Goal: Transaction & Acquisition: Book appointment/travel/reservation

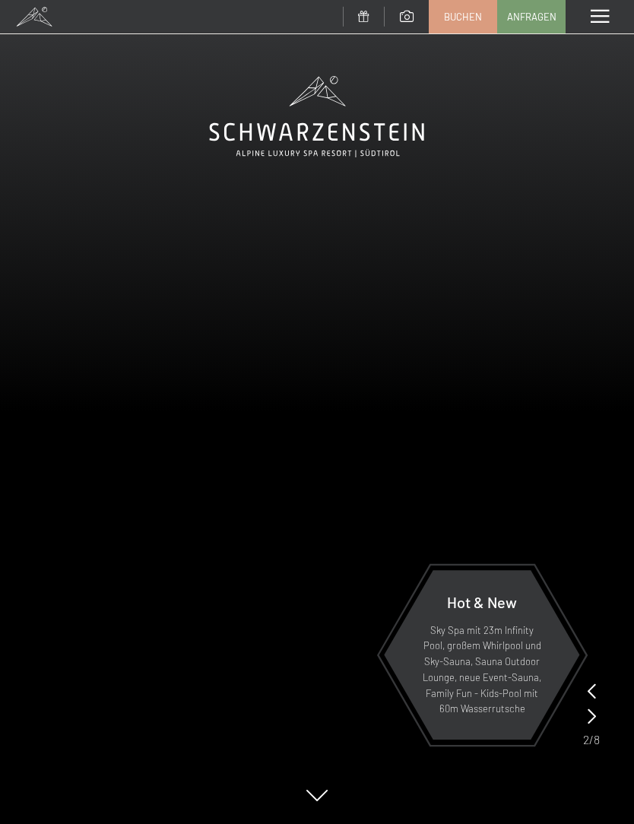
click at [459, 21] on span "Buchen" at bounding box center [463, 17] width 38 height 14
click at [457, 21] on span "Buchen" at bounding box center [463, 17] width 38 height 14
click at [469, 18] on span "Buchen" at bounding box center [463, 17] width 38 height 14
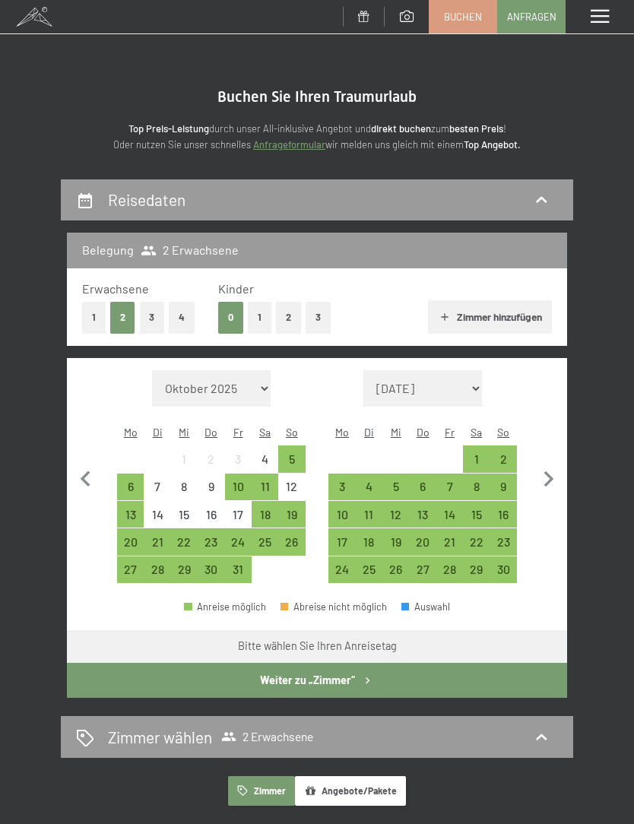
click at [561, 466] on icon "button" at bounding box center [549, 480] width 32 height 32
select select "[DATE]"
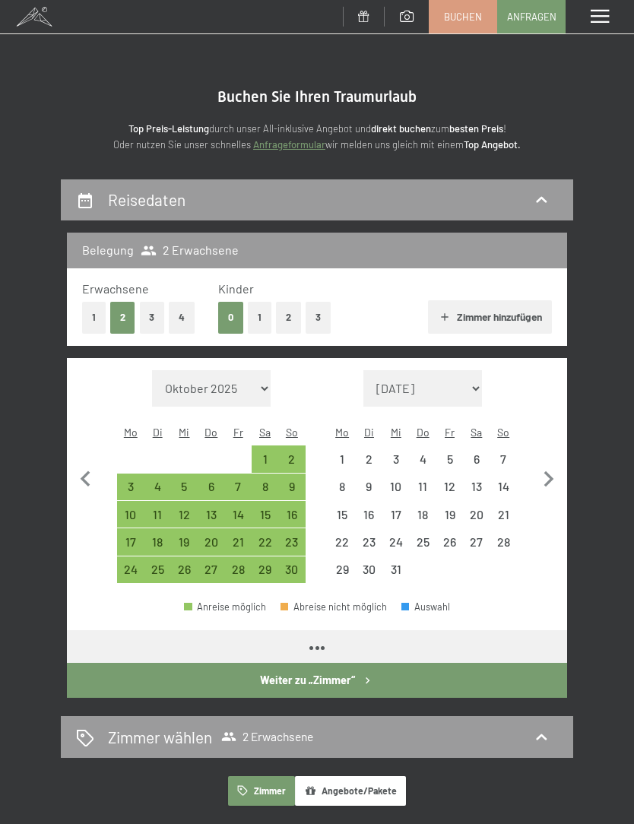
click at [557, 464] on icon "button" at bounding box center [549, 480] width 32 height 32
select select "[DATE]"
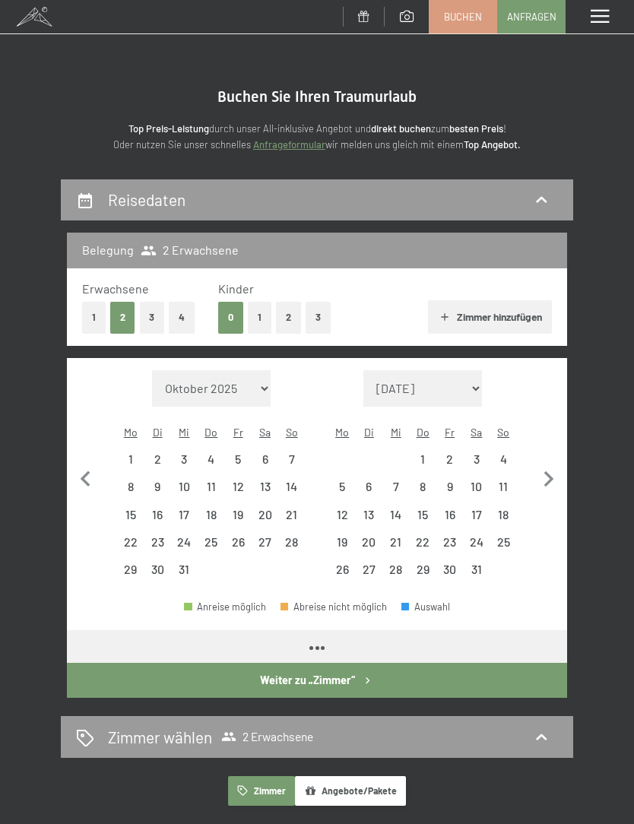
select select "[DATE]"
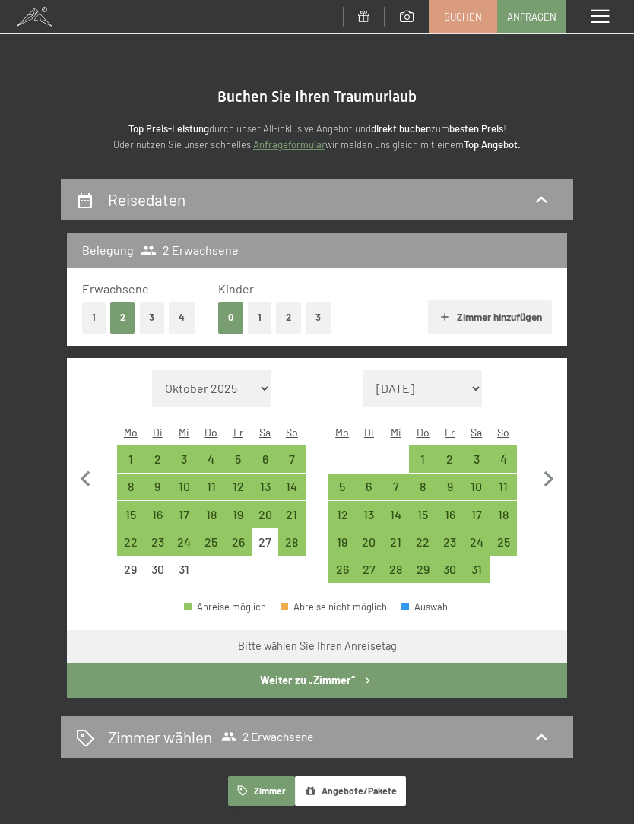
click at [552, 475] on icon "button" at bounding box center [549, 480] width 32 height 32
select select "[DATE]"
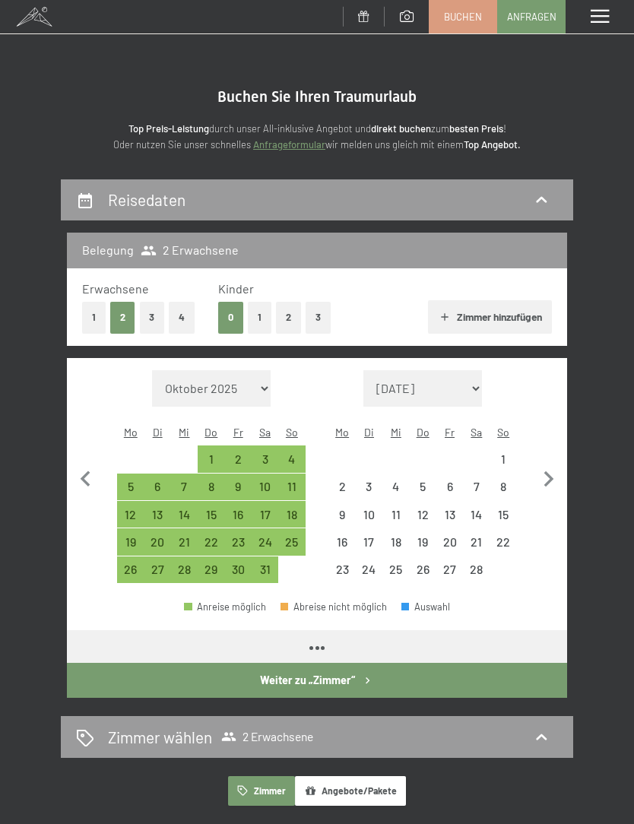
select select "[DATE]"
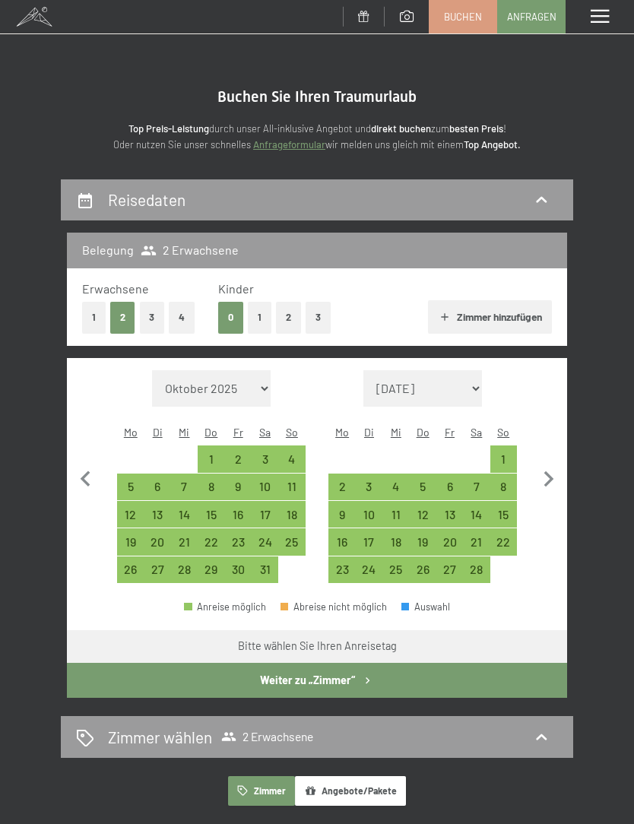
click at [548, 469] on icon "button" at bounding box center [549, 480] width 32 height 32
select select "[DATE]"
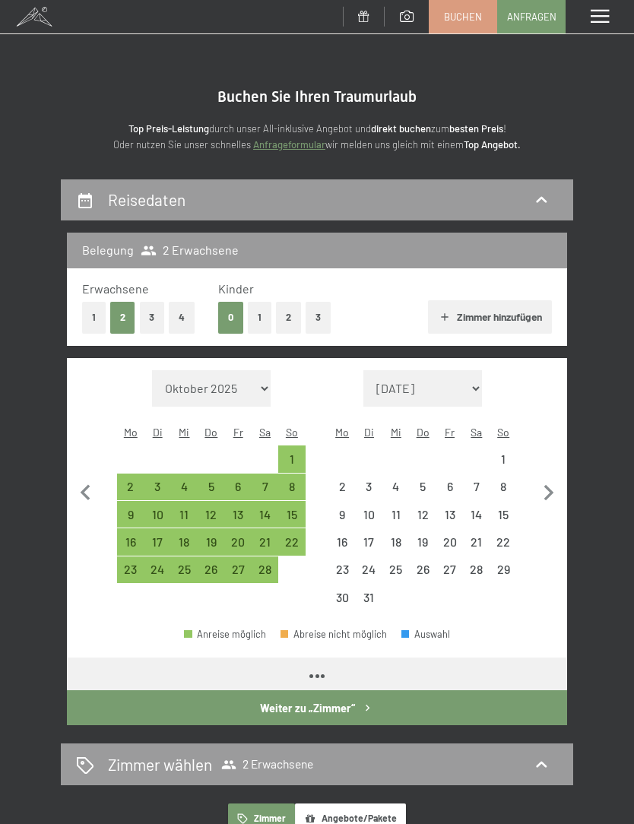
select select "[DATE]"
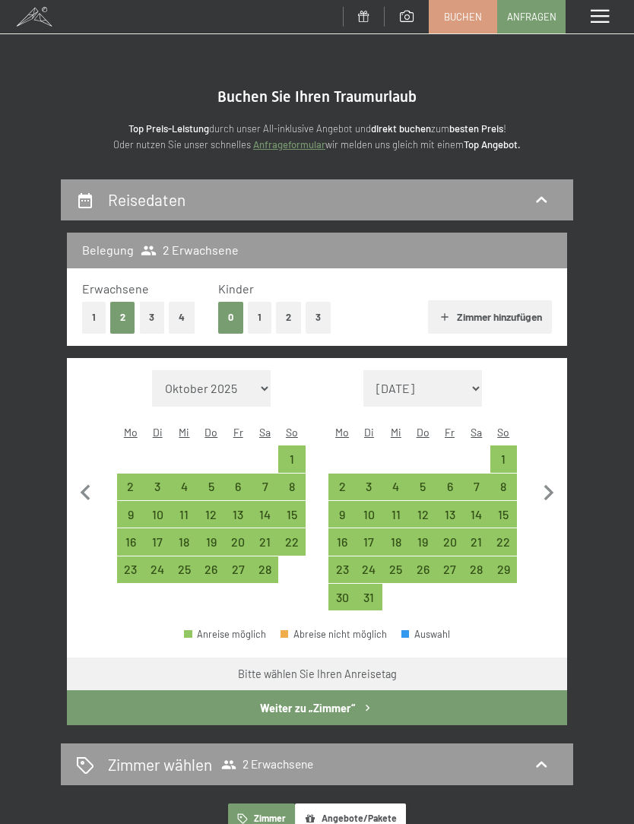
click at [295, 536] on div "22" at bounding box center [292, 548] width 24 height 24
select select "[DATE]"
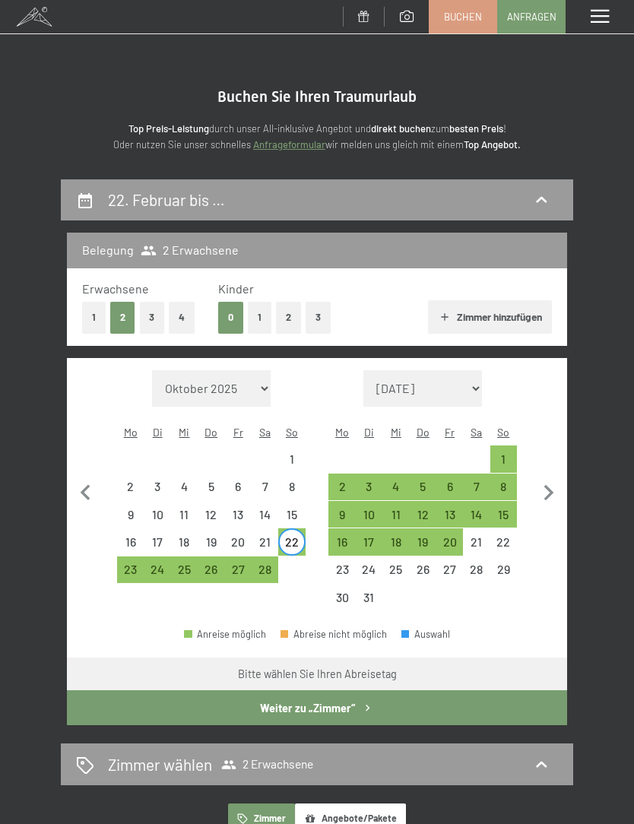
click at [506, 453] on div "1" at bounding box center [504, 465] width 24 height 24
select select "[DATE]"
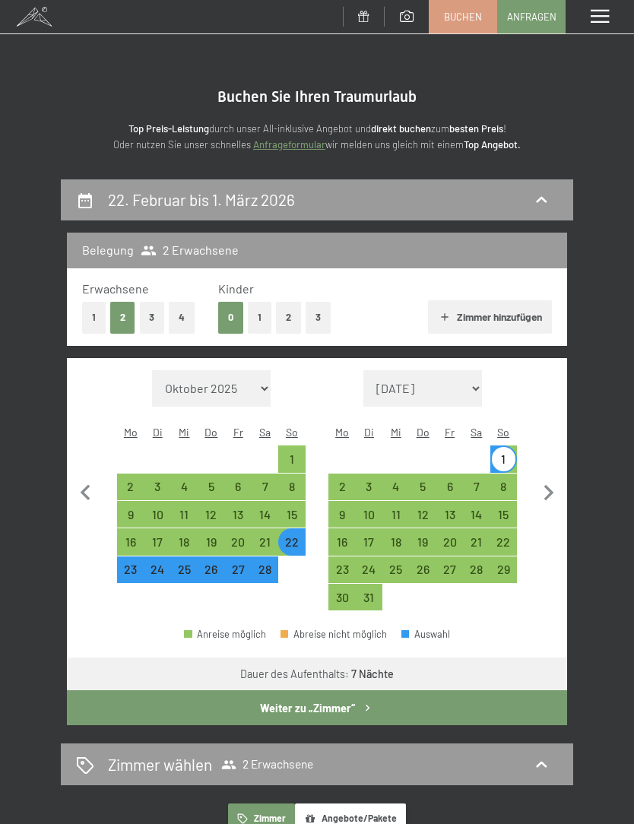
click at [346, 693] on button "Weiter zu „Zimmer“" at bounding box center [317, 708] width 500 height 35
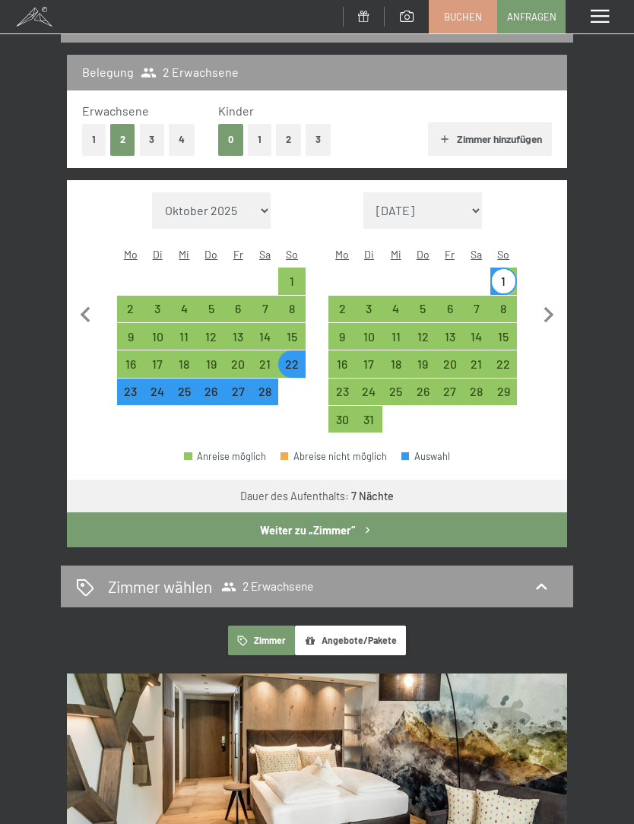
select select "[DATE]"
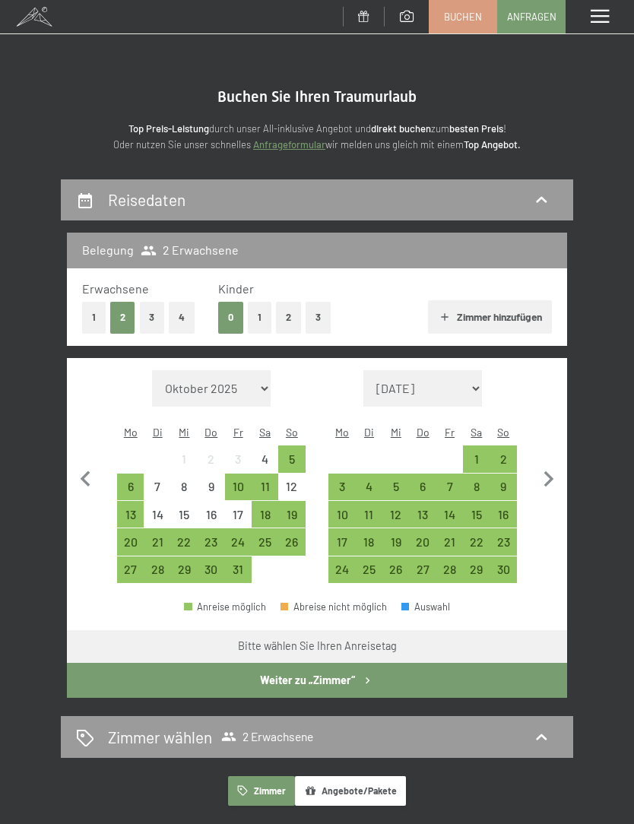
click at [551, 472] on icon "button" at bounding box center [550, 480] width 10 height 16
select select "[DATE]"
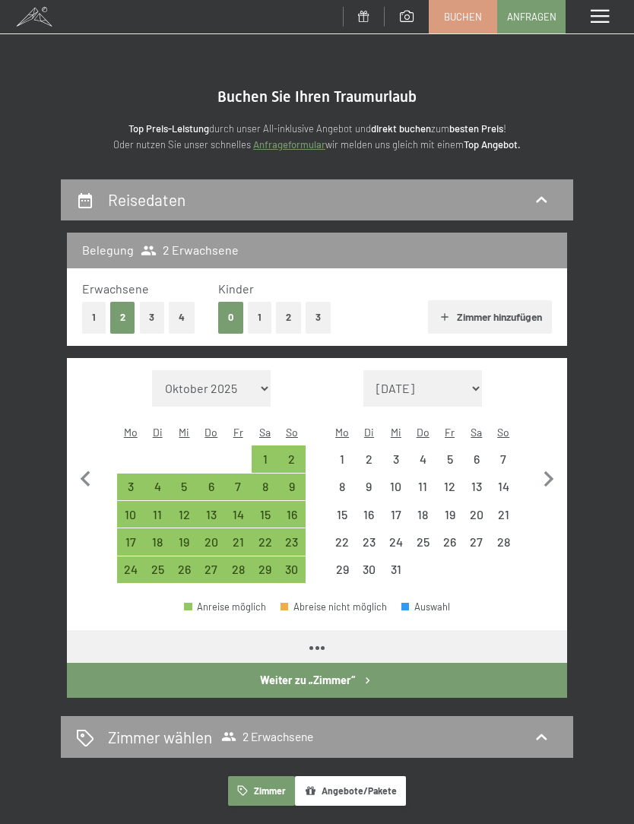
click at [559, 464] on icon "button" at bounding box center [549, 480] width 32 height 32
select select "[DATE]"
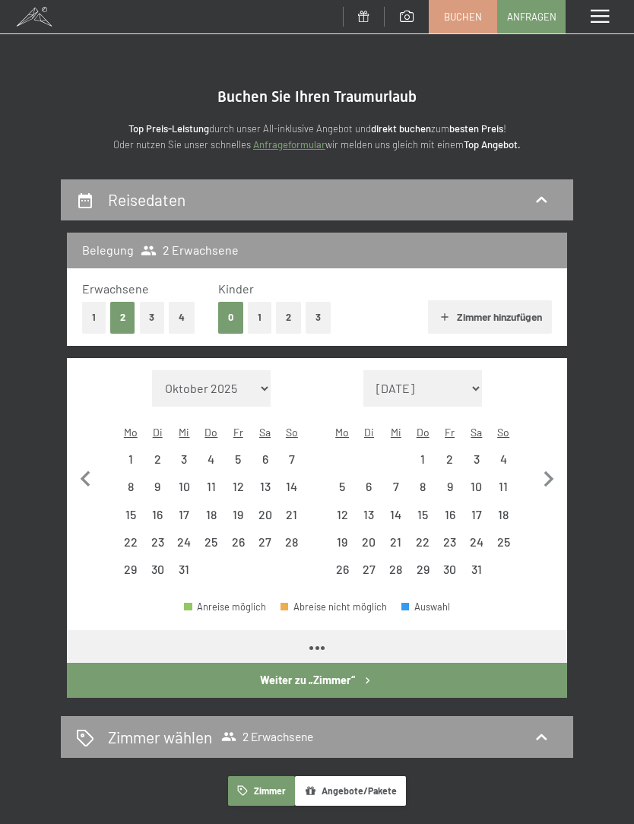
select select "[DATE]"
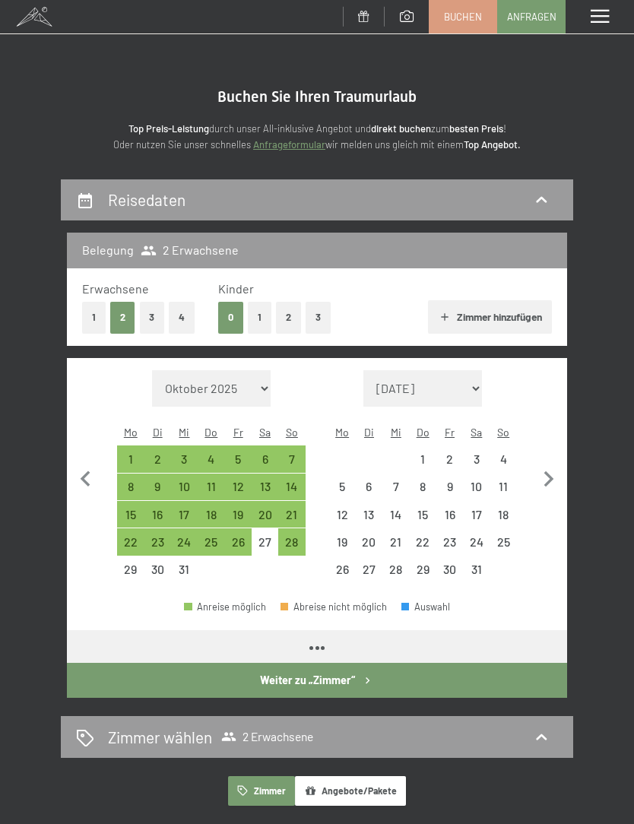
click at [562, 464] on icon "button" at bounding box center [549, 480] width 32 height 32
select select "[DATE]"
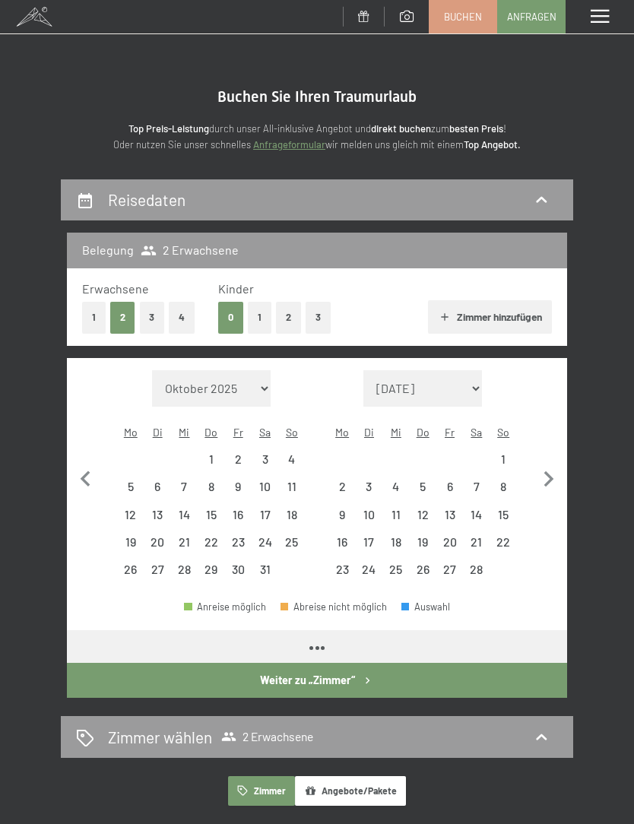
select select "[DATE]"
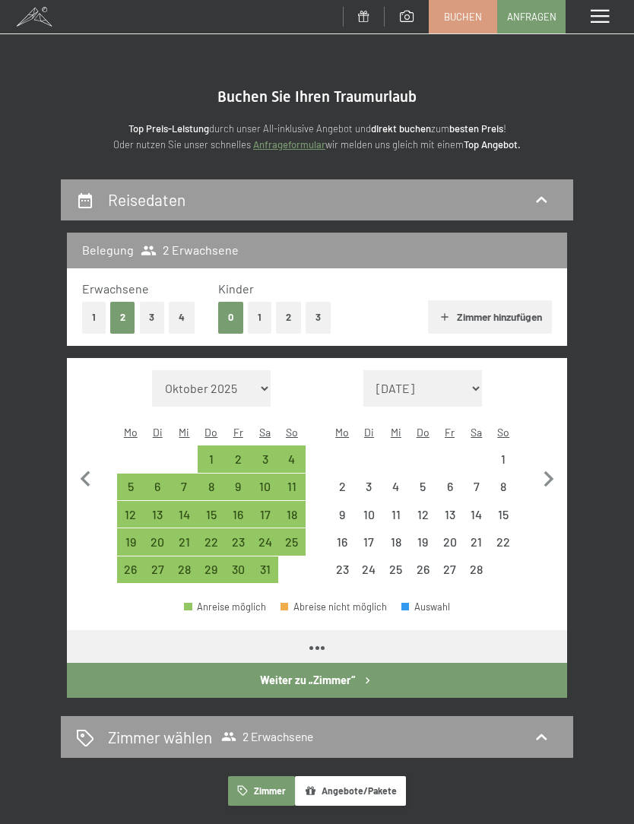
select select "[DATE]"
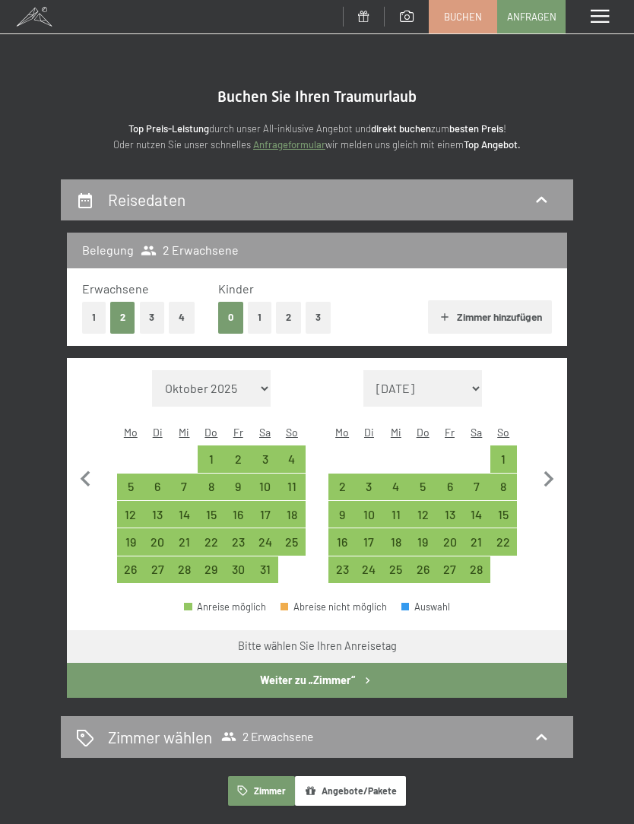
click at [559, 468] on icon "button" at bounding box center [549, 480] width 32 height 32
select select "[DATE]"
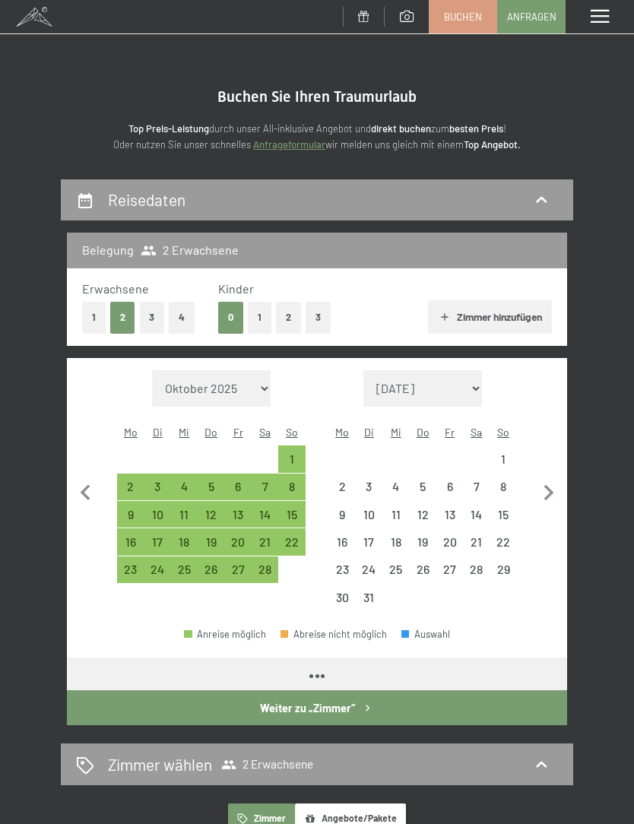
select select "[DATE]"
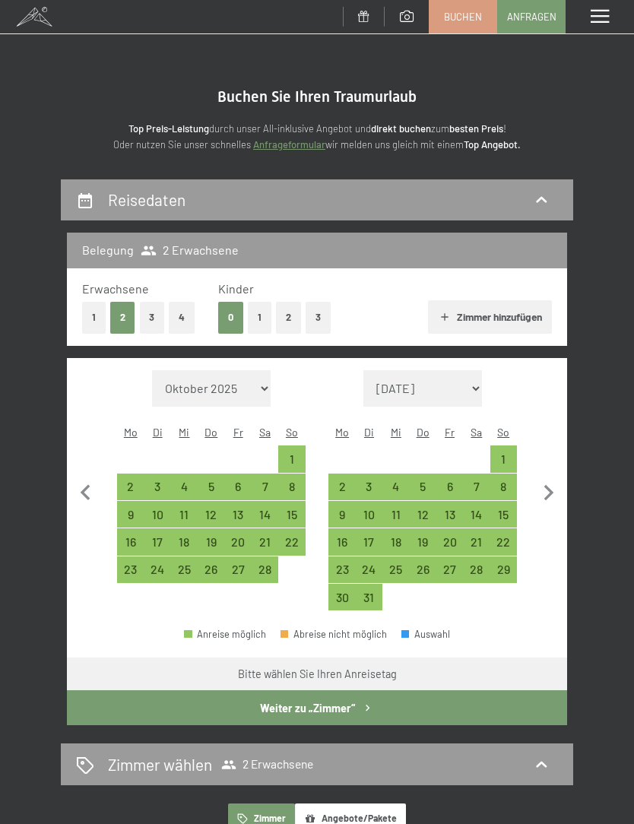
click at [290, 509] on div "15" at bounding box center [292, 521] width 24 height 24
select select "[DATE]"
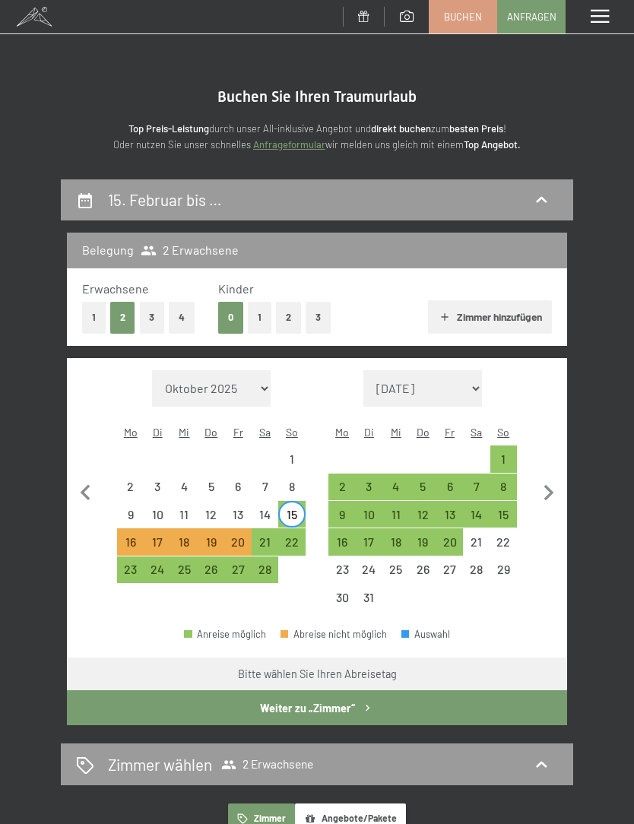
click at [299, 536] on div "22" at bounding box center [292, 548] width 24 height 24
select select "[DATE]"
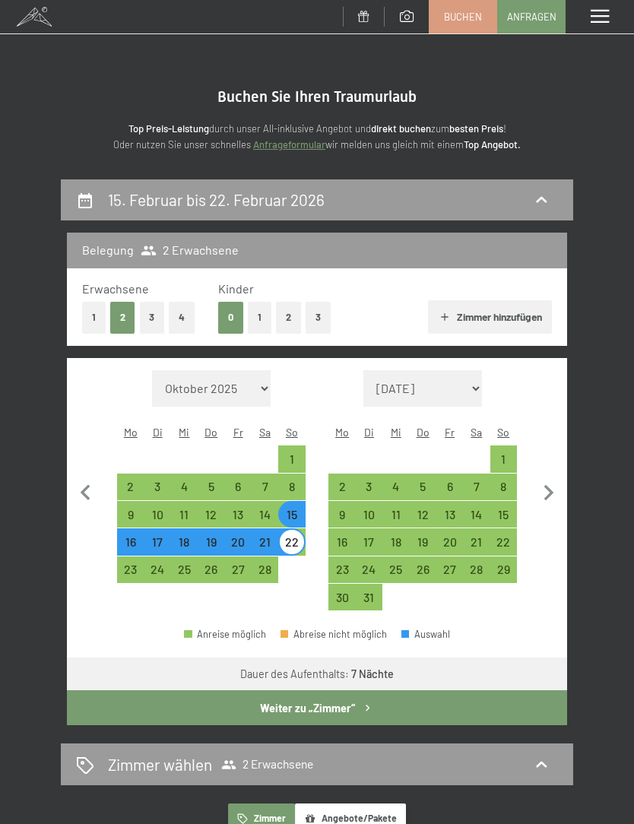
click at [341, 692] on button "Weiter zu „Zimmer“" at bounding box center [317, 708] width 500 height 35
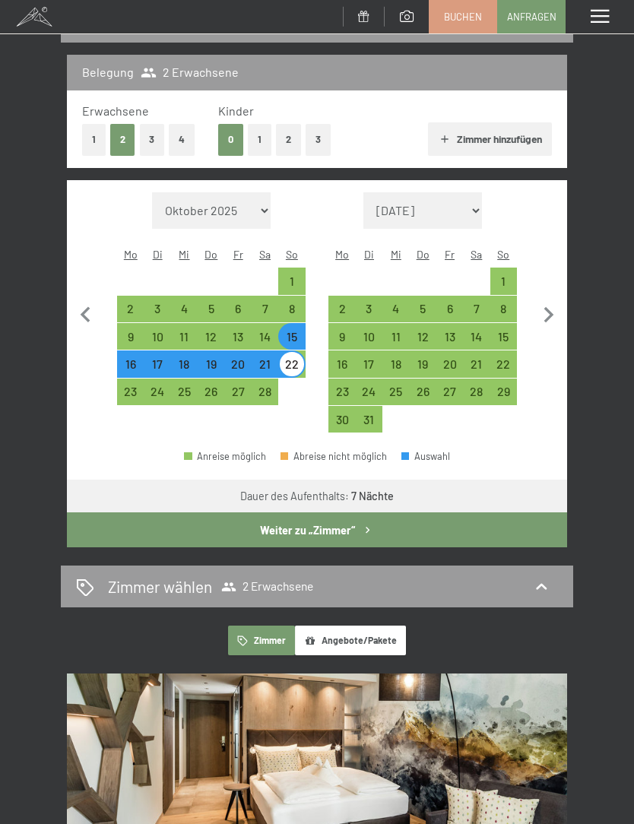
select select "[DATE]"
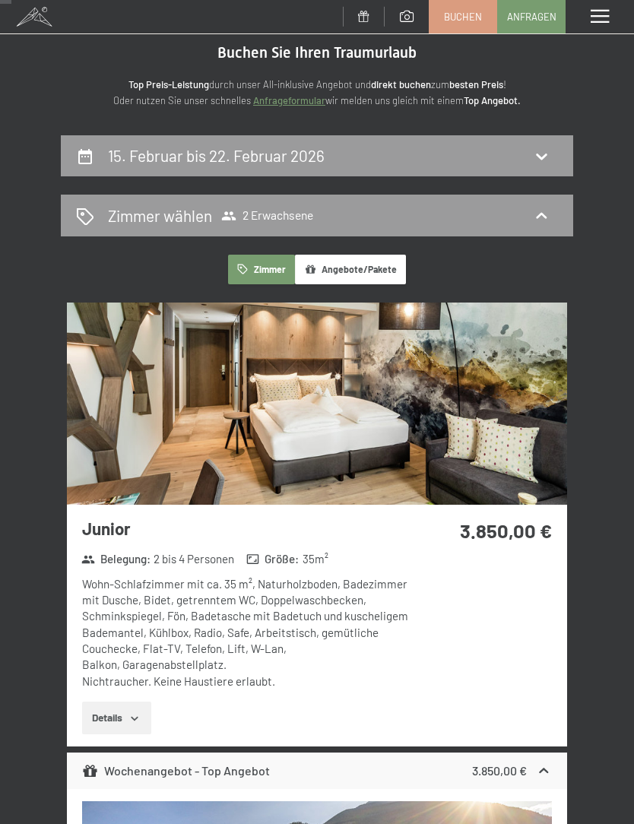
scroll to position [0, 0]
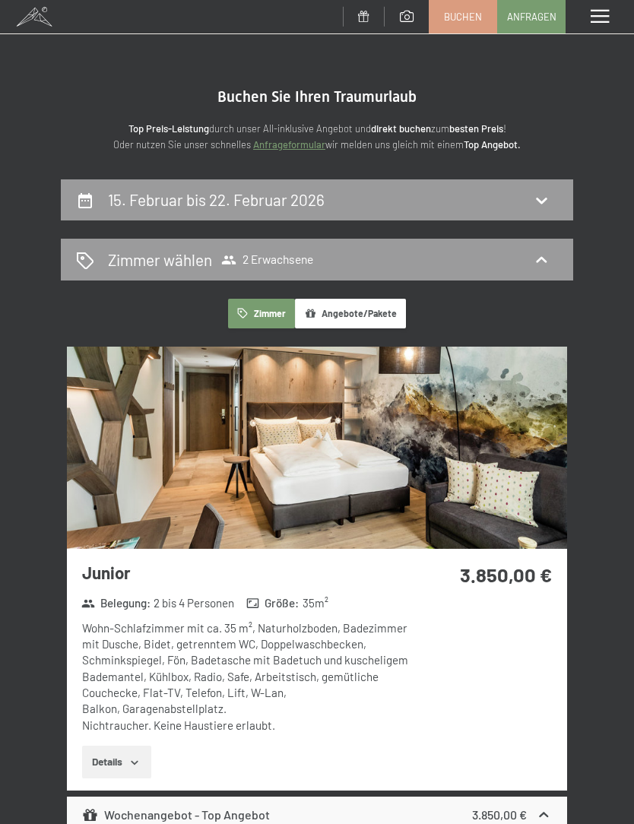
click at [548, 192] on icon at bounding box center [541, 200] width 18 height 18
select select "[DATE]"
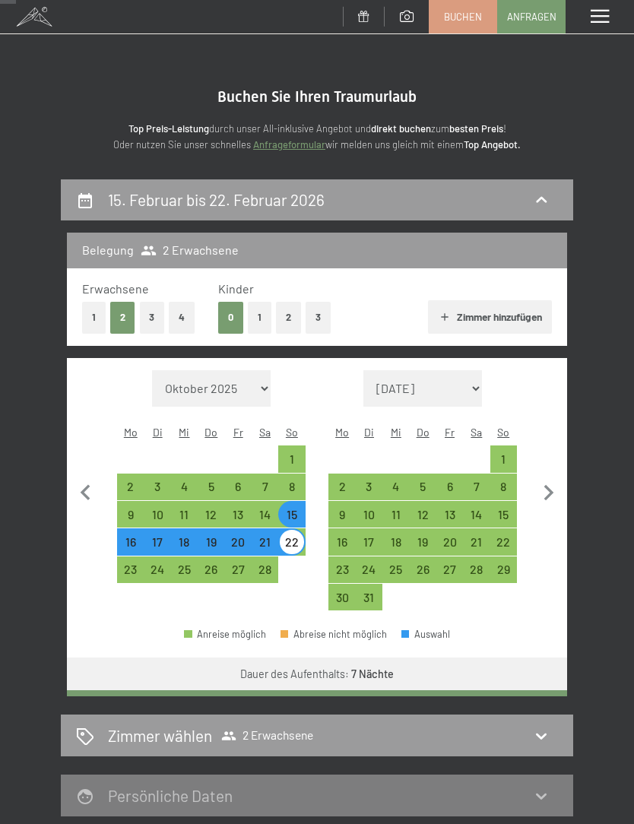
scroll to position [178, 0]
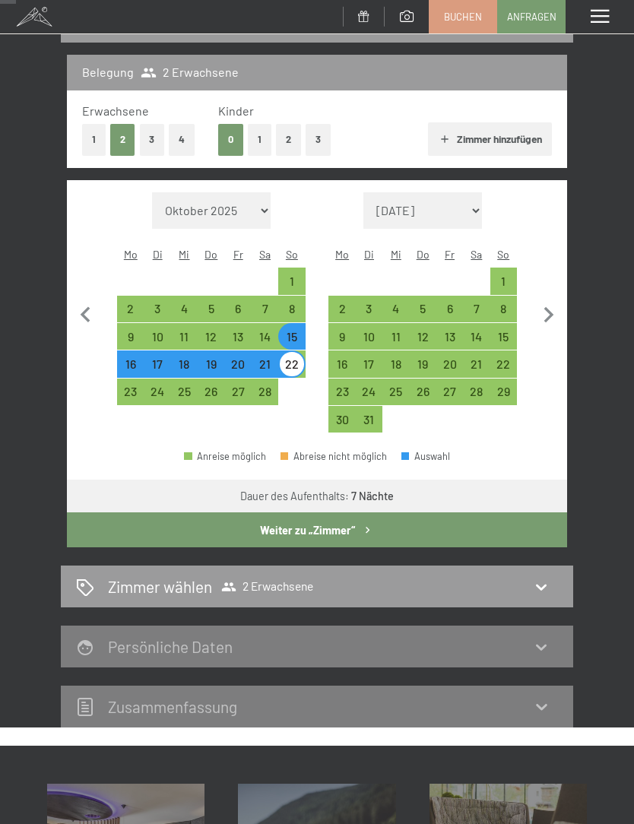
click at [298, 303] on div "8" at bounding box center [292, 315] width 24 height 24
select select "[DATE]"
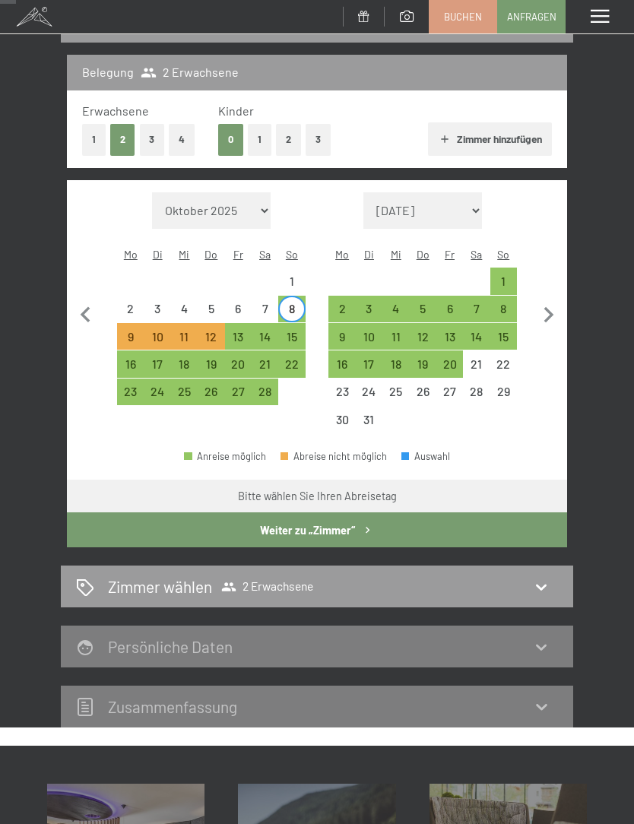
click at [298, 331] on div "15" at bounding box center [292, 343] width 24 height 24
select select "[DATE]"
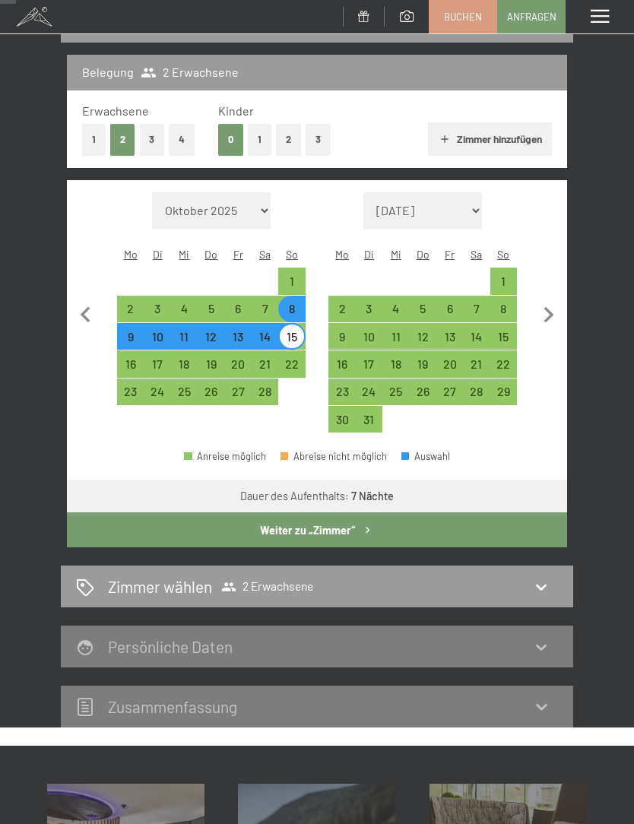
click at [344, 513] on button "Weiter zu „Zimmer“" at bounding box center [317, 530] width 500 height 35
select select "[DATE]"
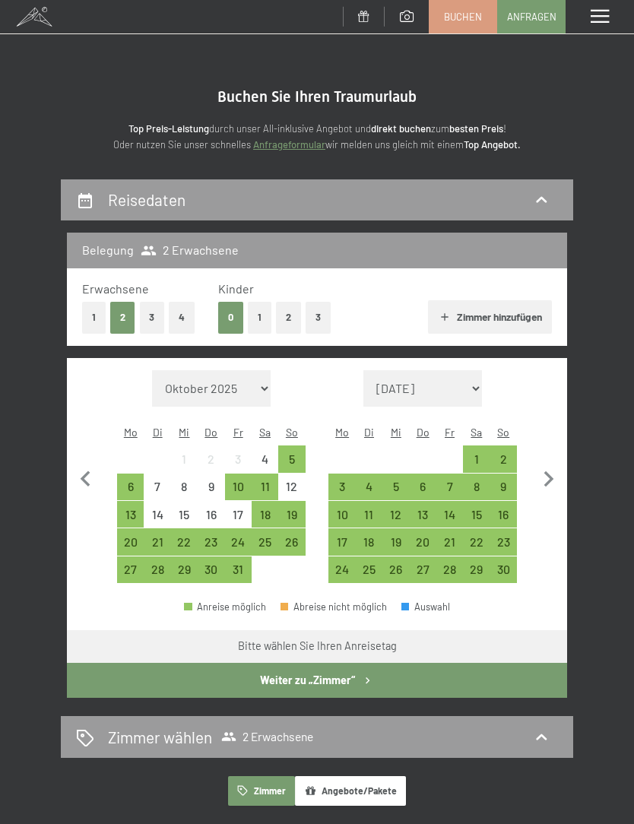
click at [560, 464] on icon "button" at bounding box center [549, 480] width 32 height 32
select select "[DATE]"
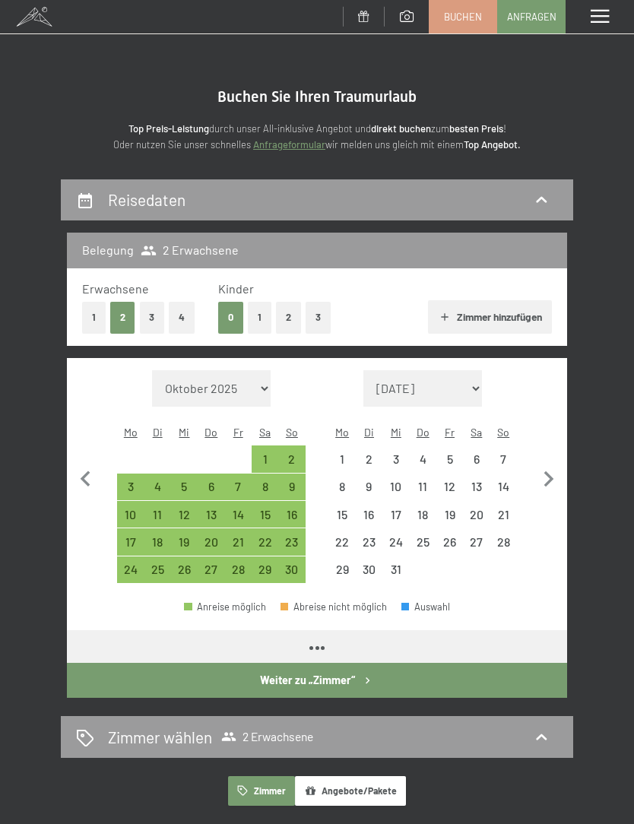
click at [554, 464] on icon "button" at bounding box center [549, 480] width 32 height 32
select select "[DATE]"
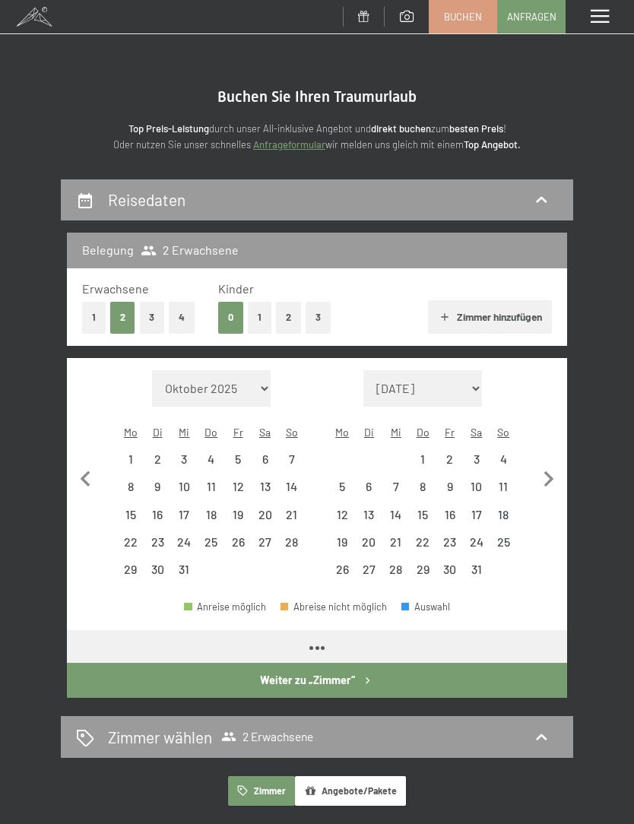
select select "[DATE]"
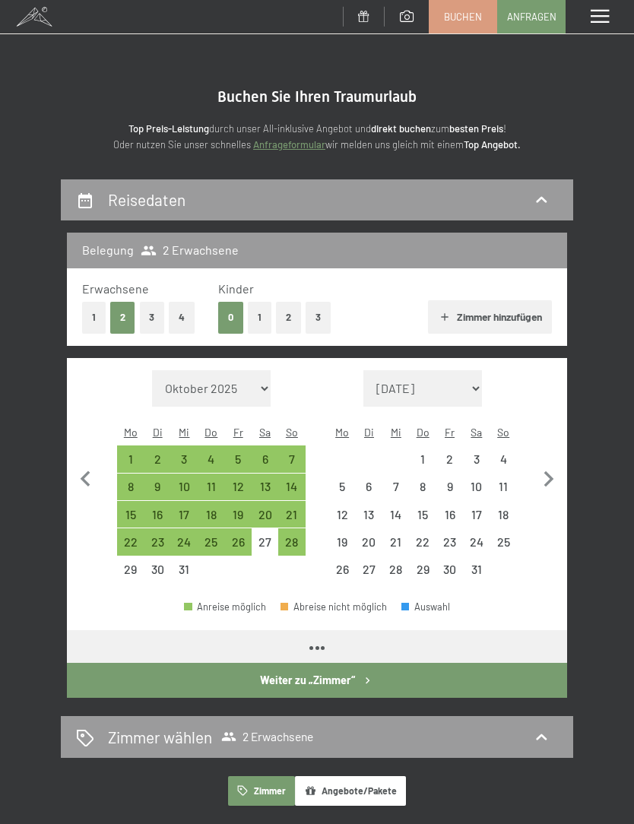
select select "[DATE]"
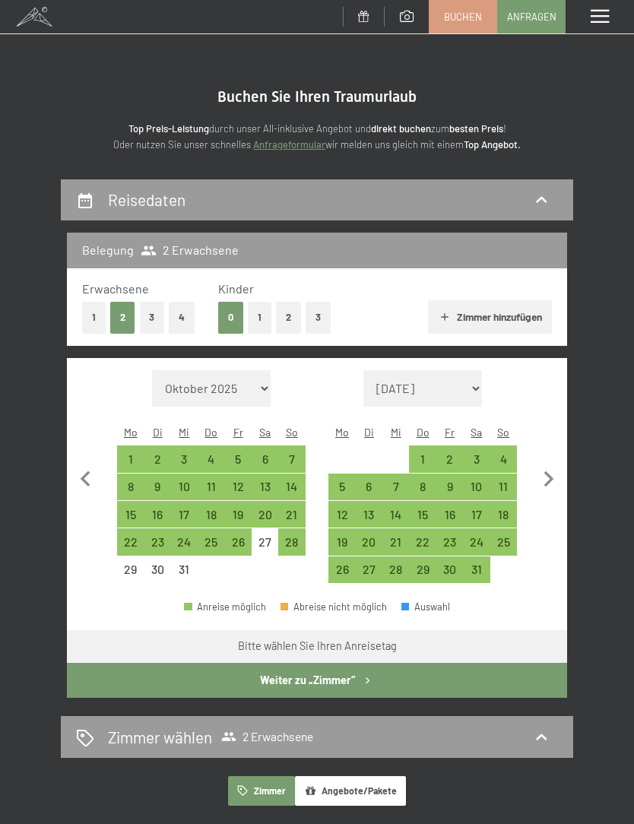
click at [506, 536] on div "25" at bounding box center [504, 548] width 24 height 24
select select "[DATE]"
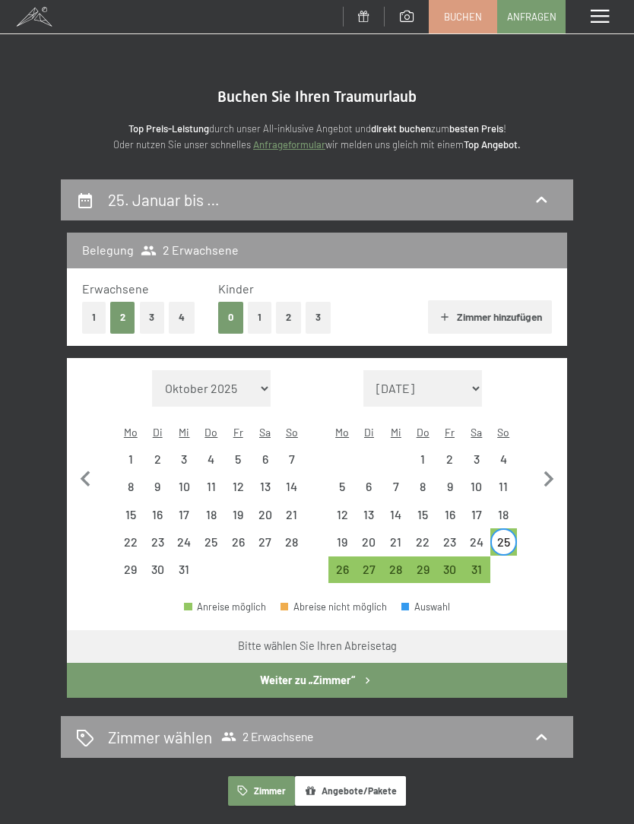
click at [559, 469] on icon "button" at bounding box center [549, 480] width 32 height 32
select select "[DATE]"
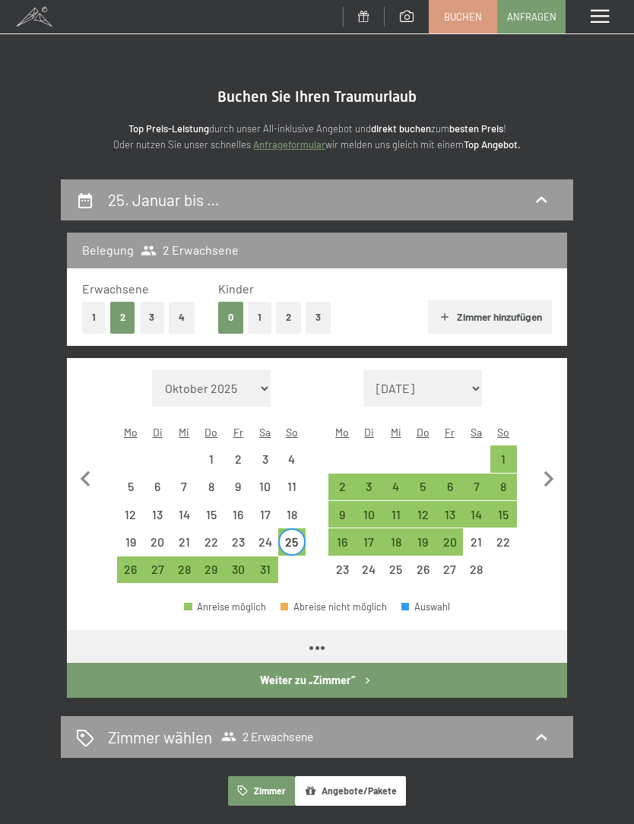
select select "[DATE]"
click at [510, 453] on div "1" at bounding box center [504, 465] width 24 height 24
select select "[DATE]"
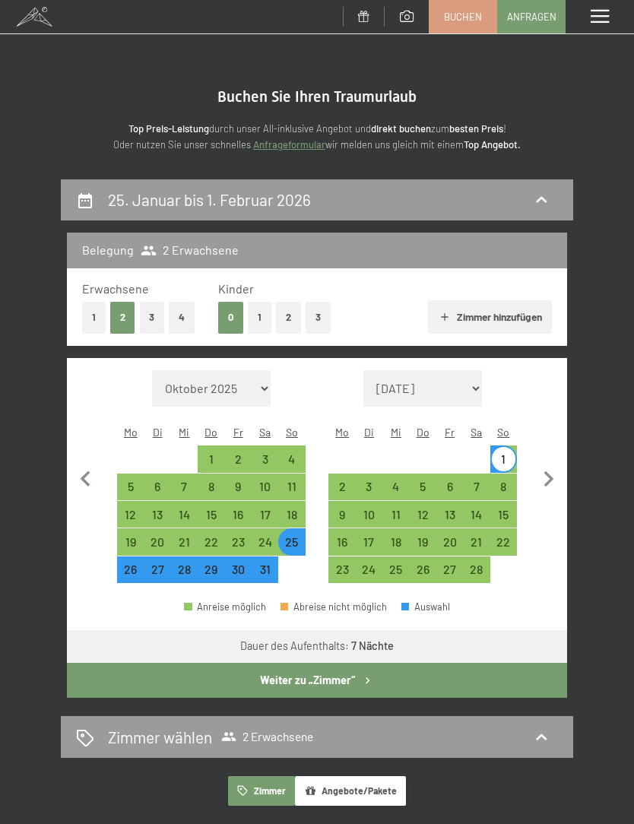
click at [334, 663] on button "Weiter zu „Zimmer“" at bounding box center [317, 680] width 500 height 35
select select "[DATE]"
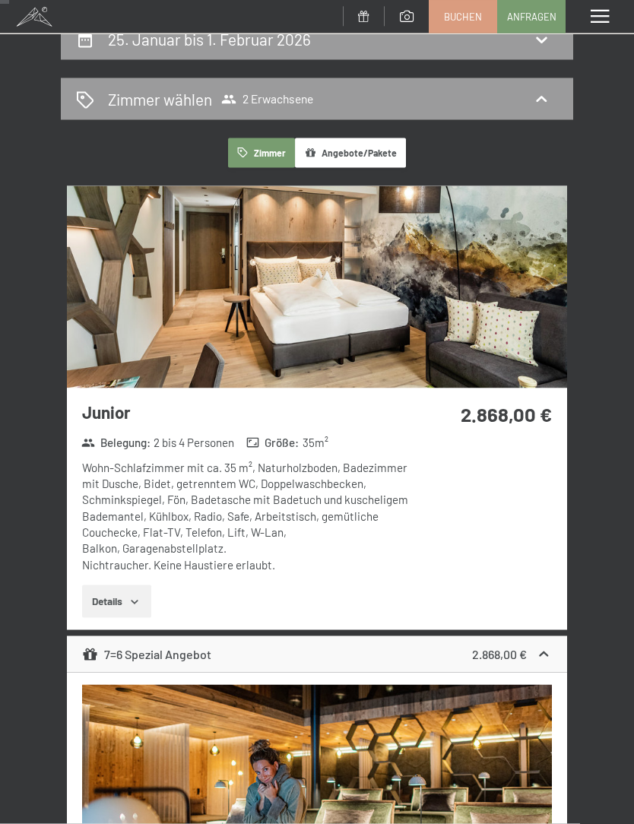
scroll to position [44, 0]
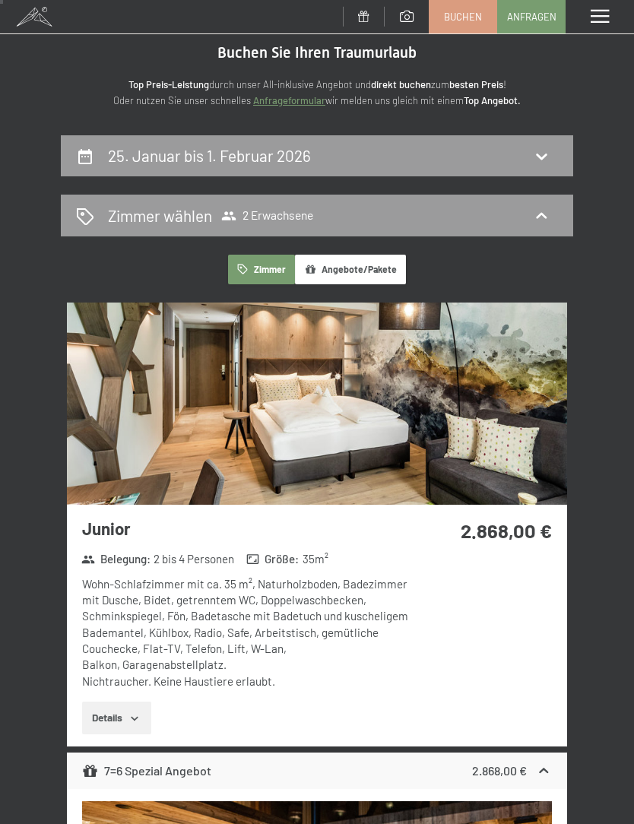
click at [549, 162] on icon at bounding box center [541, 156] width 18 height 18
select select "[DATE]"
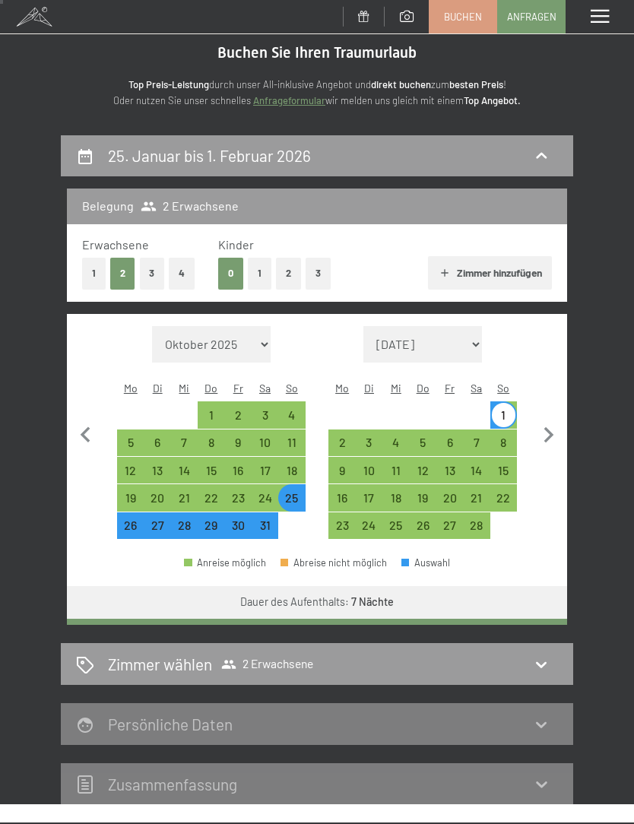
scroll to position [178, 0]
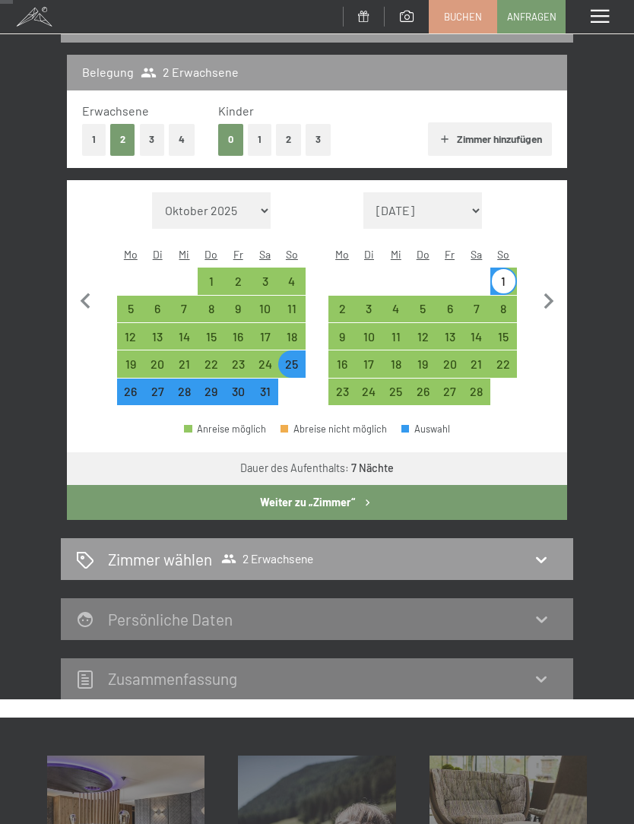
click at [298, 331] on div "18" at bounding box center [292, 343] width 24 height 24
select select "[DATE]"
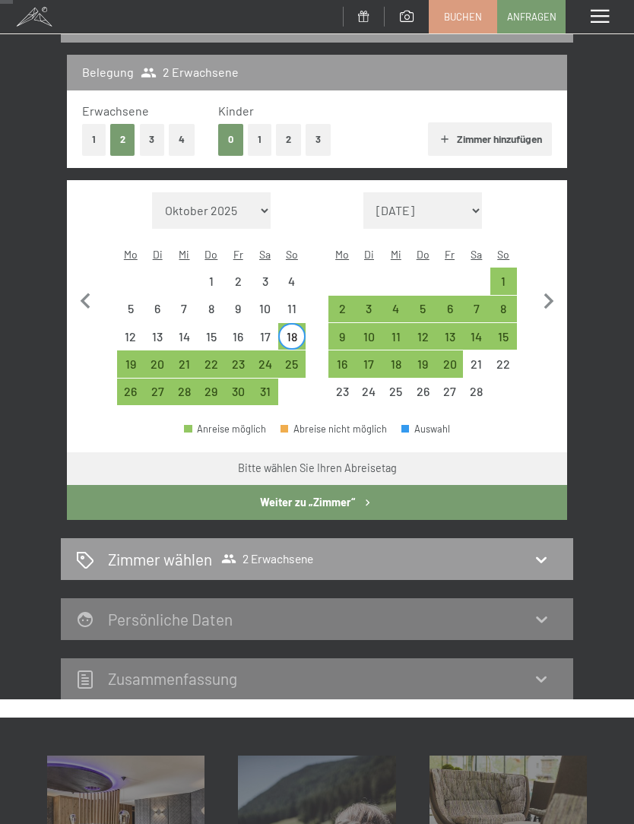
click at [297, 358] on div "25" at bounding box center [292, 370] width 24 height 24
select select "[DATE]"
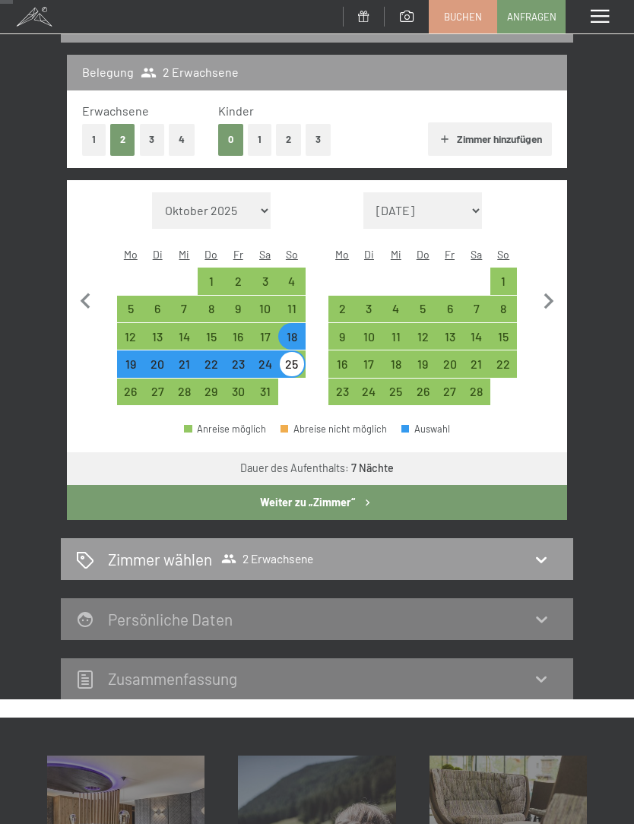
click at [335, 485] on button "Weiter zu „Zimmer“" at bounding box center [317, 502] width 500 height 35
select select "[DATE]"
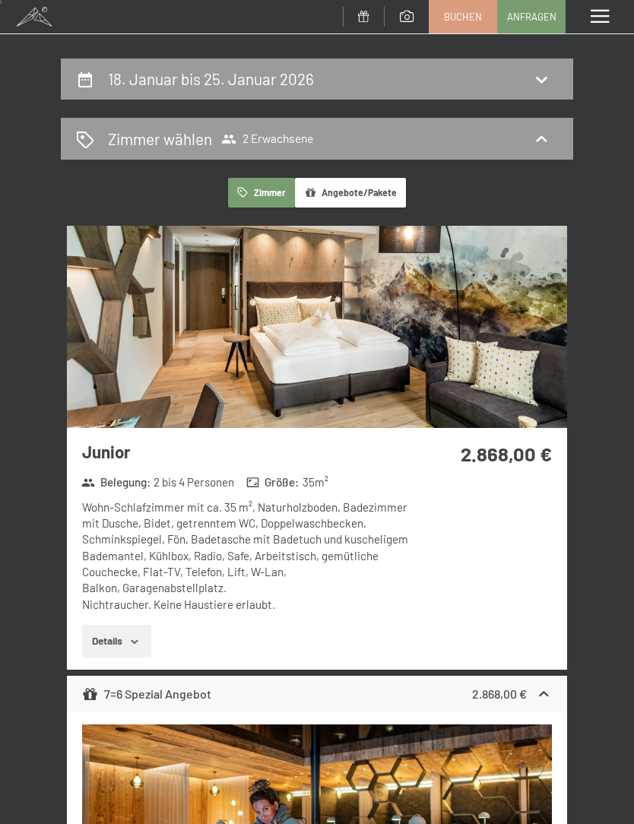
scroll to position [0, 0]
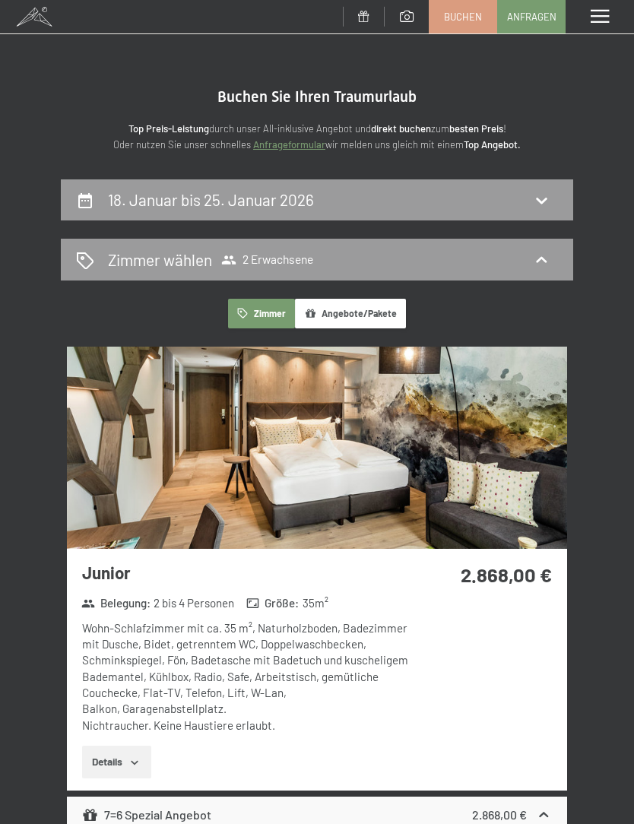
click at [544, 207] on icon at bounding box center [541, 200] width 18 height 18
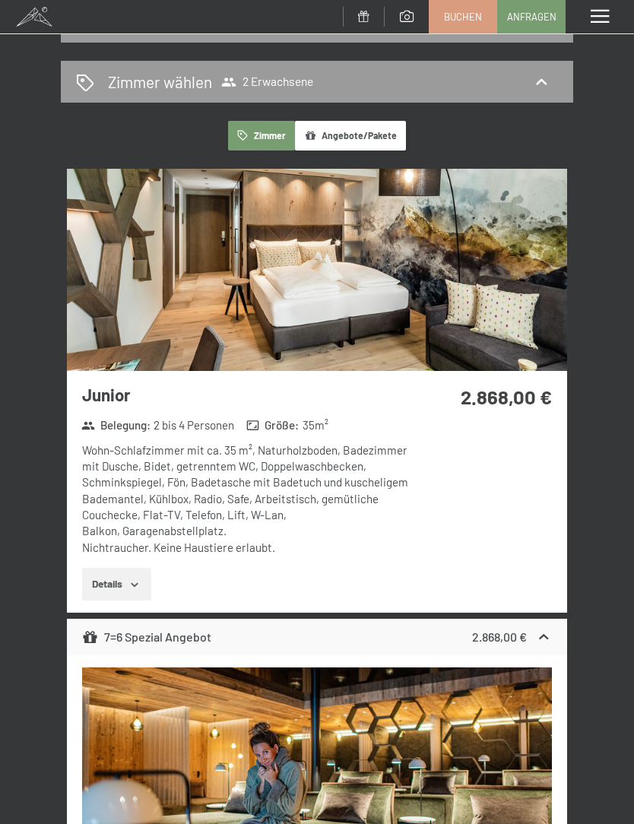
select select "[DATE]"
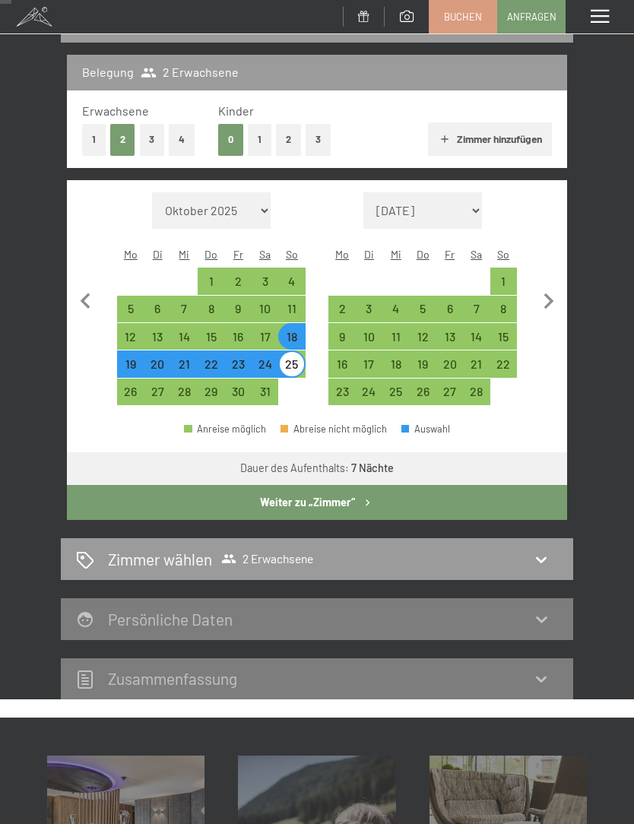
click at [505, 275] on div "1" at bounding box center [504, 287] width 24 height 24
select select "[DATE]"
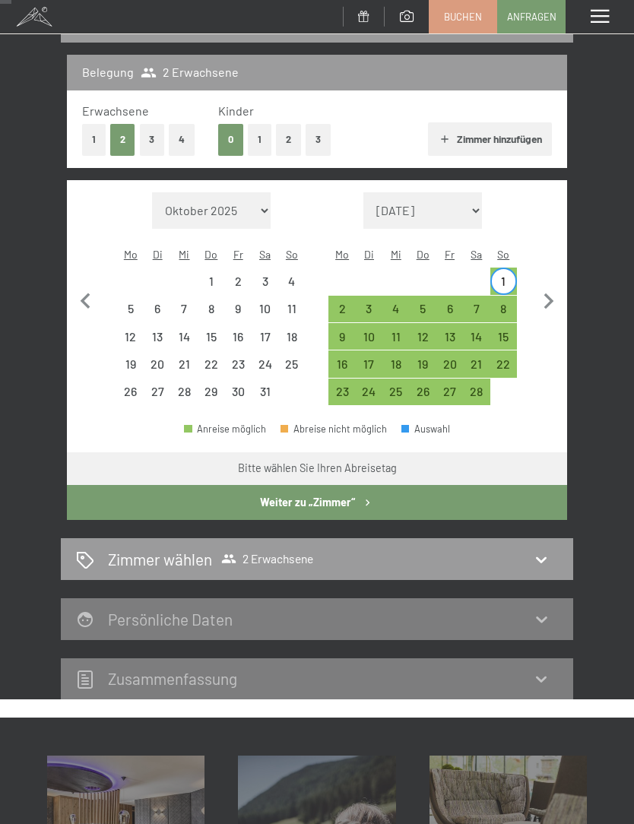
click at [511, 303] on div "8" at bounding box center [504, 315] width 24 height 24
select select "[DATE]"
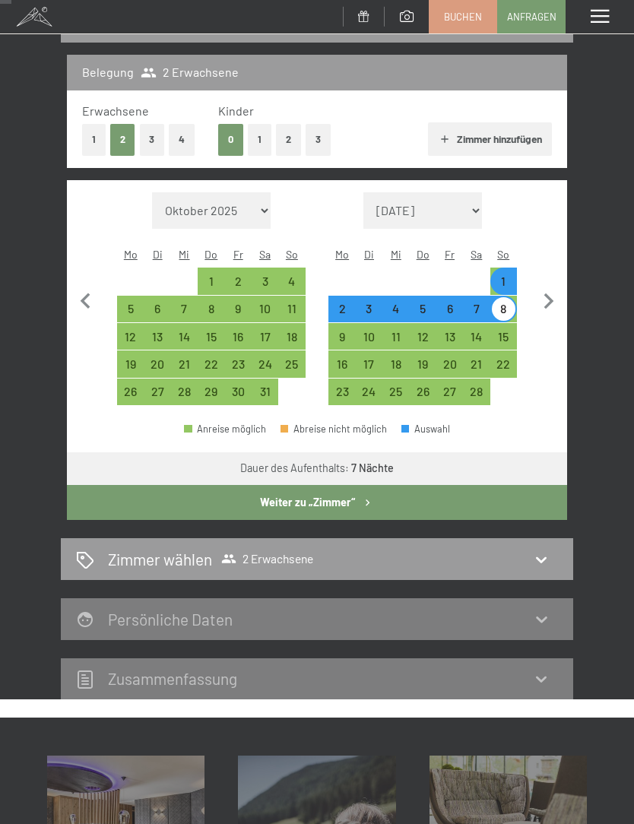
click at [340, 485] on button "Weiter zu „Zimmer“" at bounding box center [317, 502] width 500 height 35
select select "[DATE]"
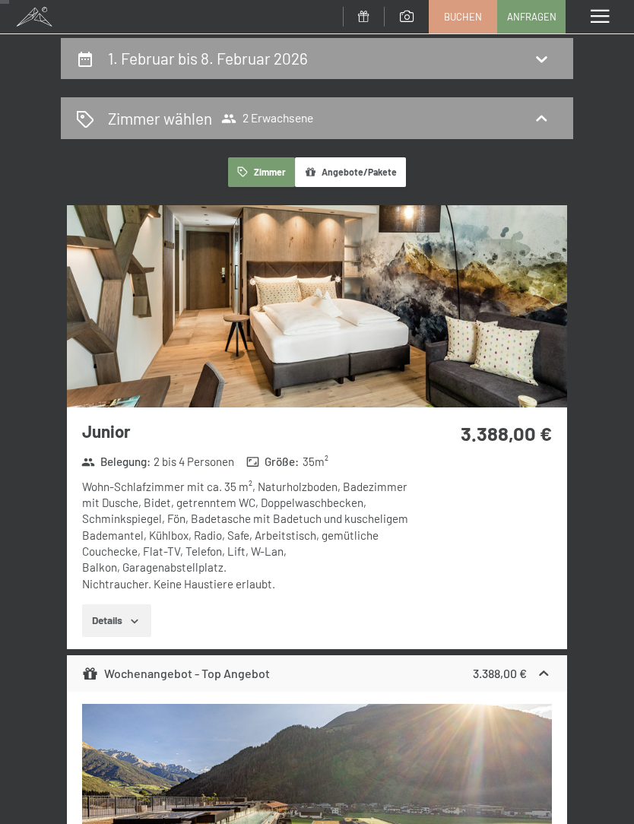
scroll to position [94, 0]
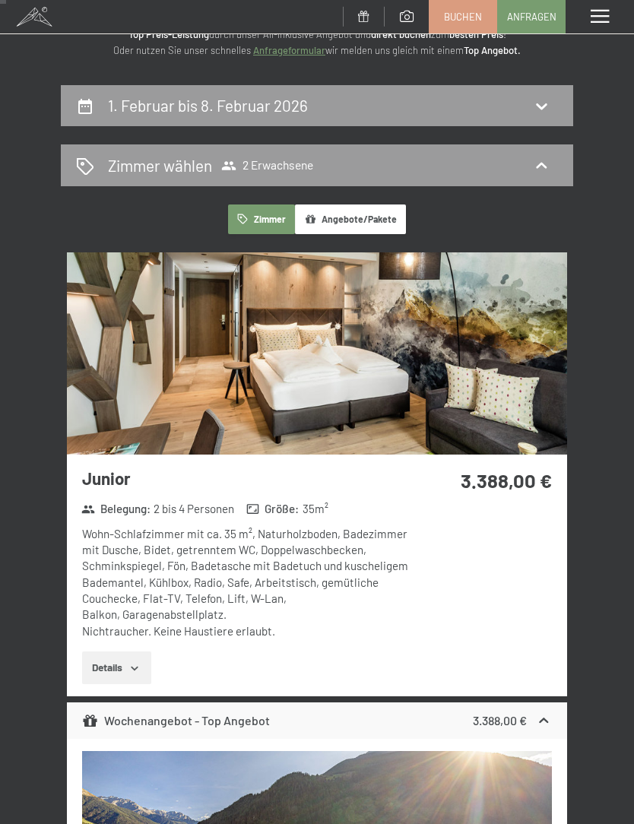
click at [549, 105] on icon at bounding box center [541, 106] width 18 height 18
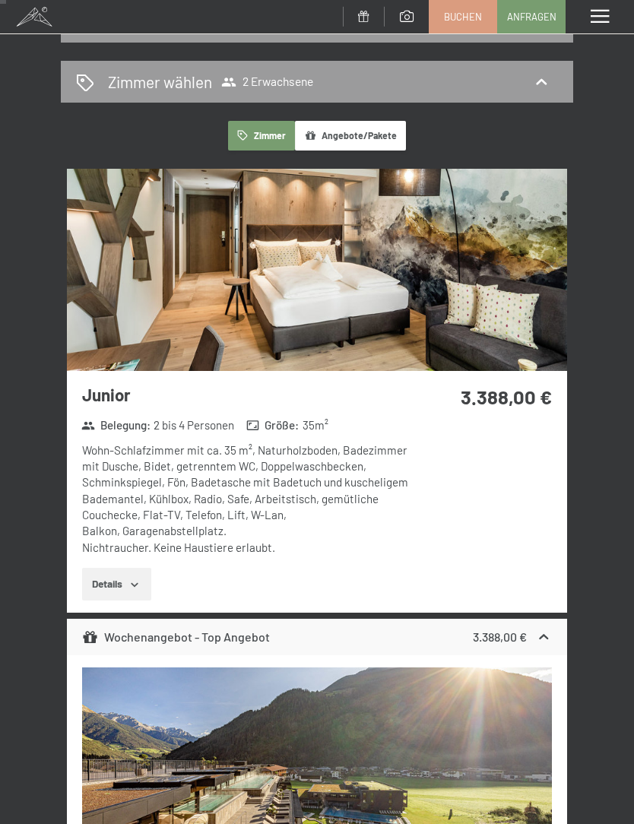
select select "[DATE]"
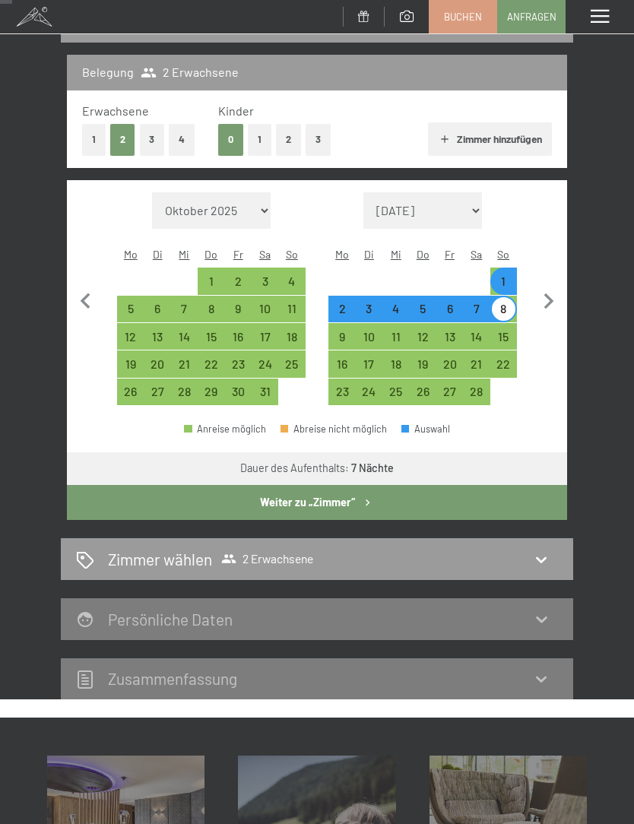
click at [294, 358] on div "25" at bounding box center [292, 370] width 24 height 24
select select "[DATE]"
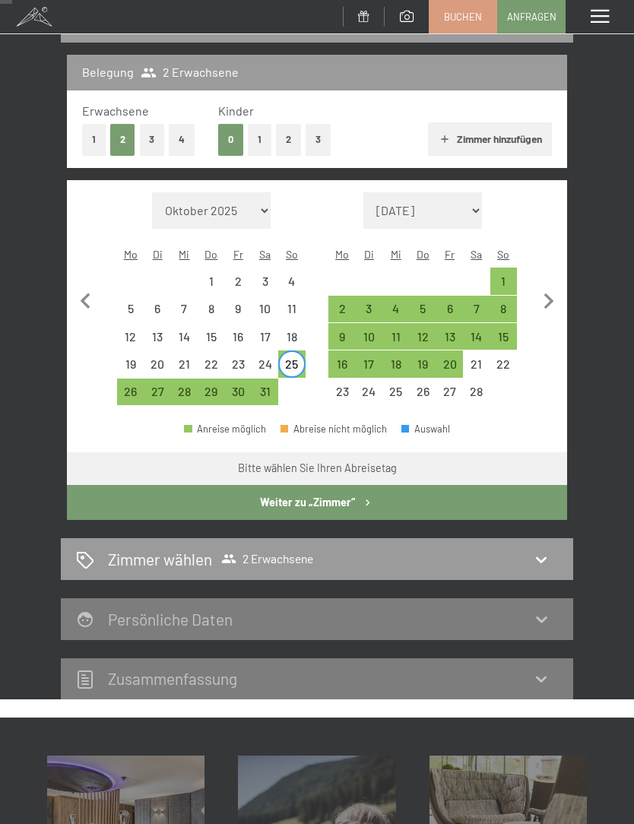
click at [510, 275] on div "1" at bounding box center [504, 287] width 24 height 24
select select "[DATE]"
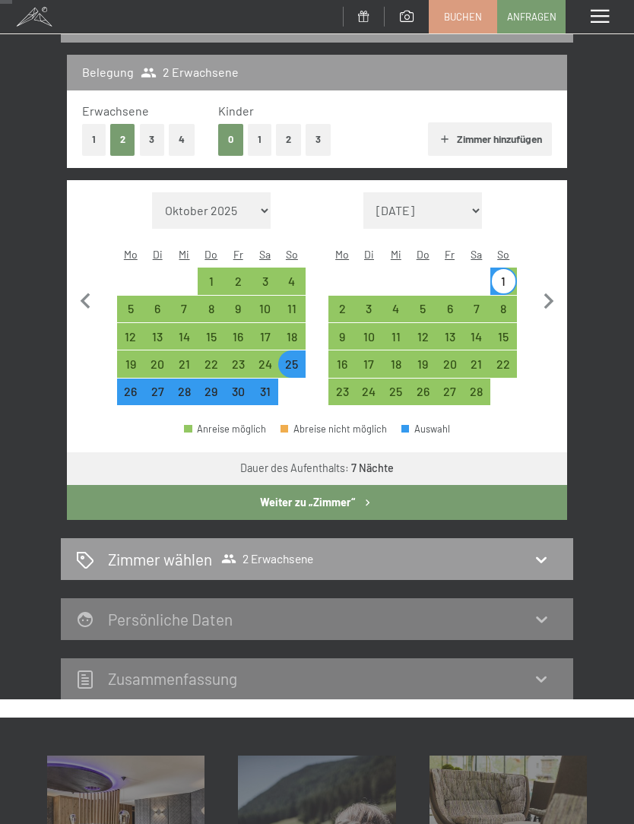
click at [335, 489] on button "Weiter zu „Zimmer“" at bounding box center [317, 502] width 500 height 35
select select "[DATE]"
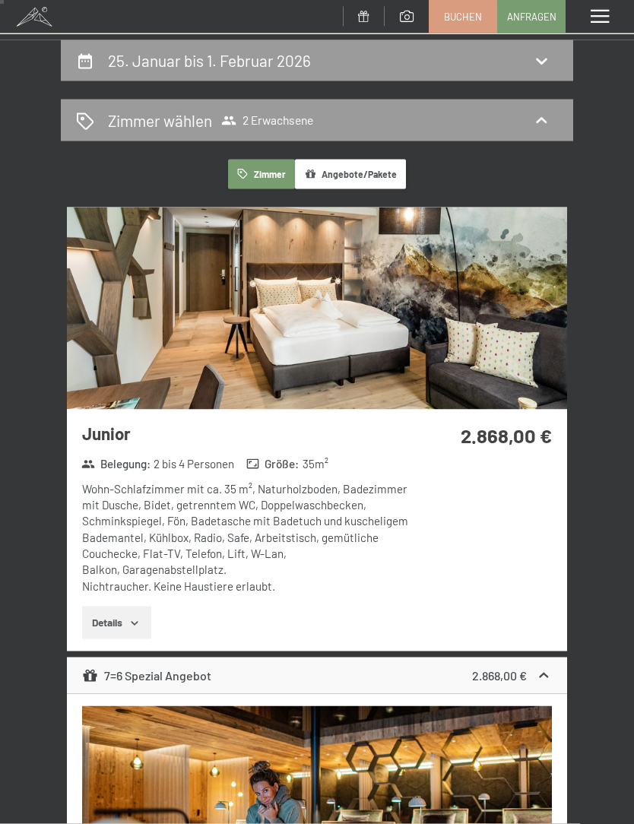
scroll to position [0, 0]
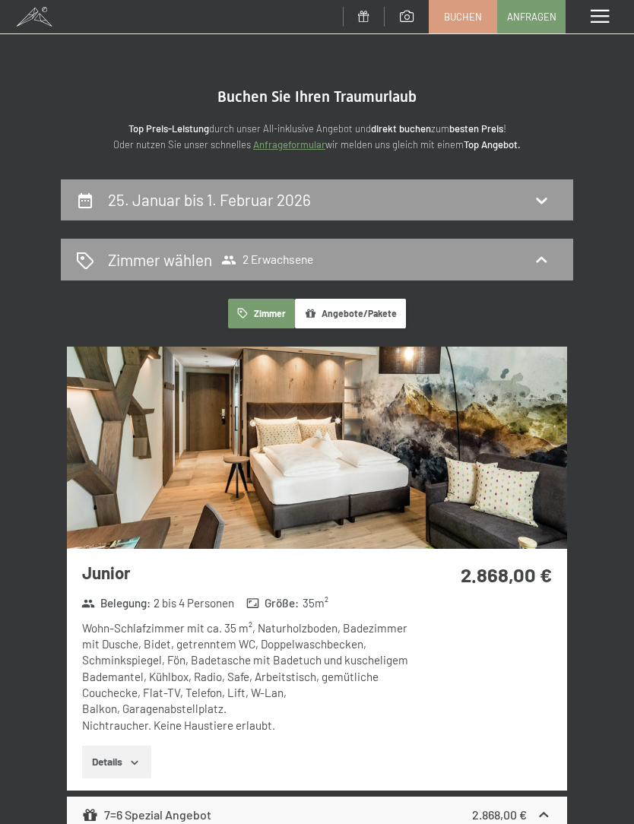
click at [407, 194] on div "25. Januar bis 1. Februar 2026" at bounding box center [317, 200] width 482 height 22
select select "[DATE]"
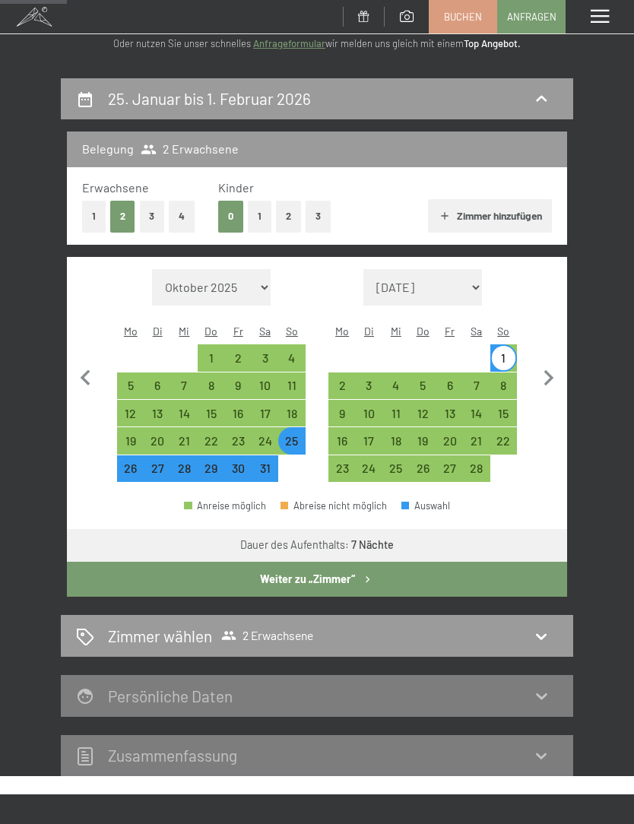
scroll to position [103, 0]
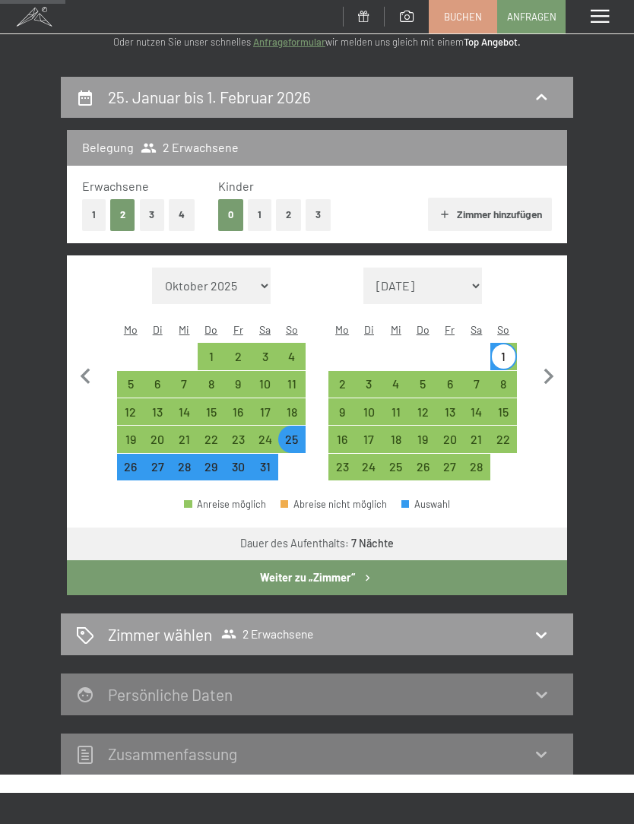
click at [298, 351] on div "4" at bounding box center [292, 363] width 24 height 24
select select "[DATE]"
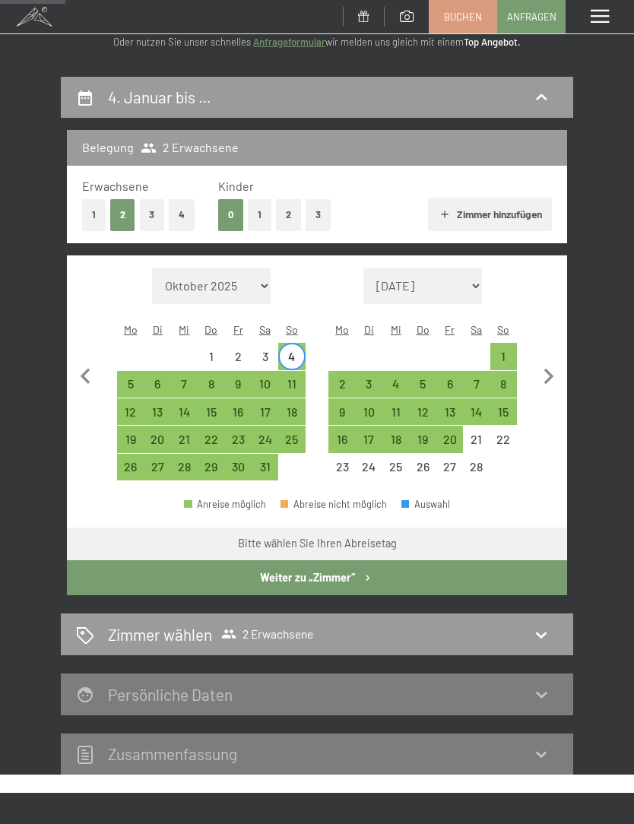
click at [300, 378] on div "11" at bounding box center [292, 390] width 24 height 24
select select "[DATE]"
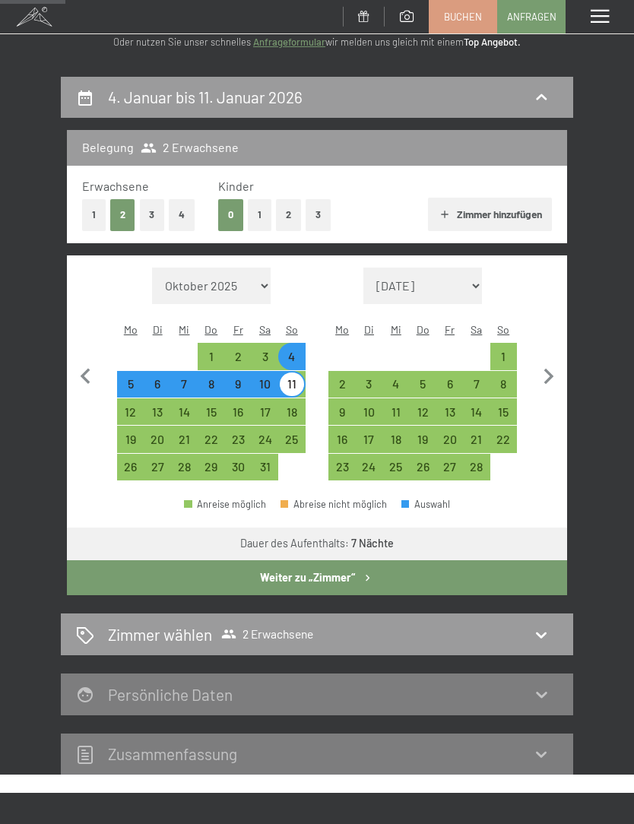
click at [329, 561] on button "Weiter zu „Zimmer“" at bounding box center [317, 578] width 500 height 35
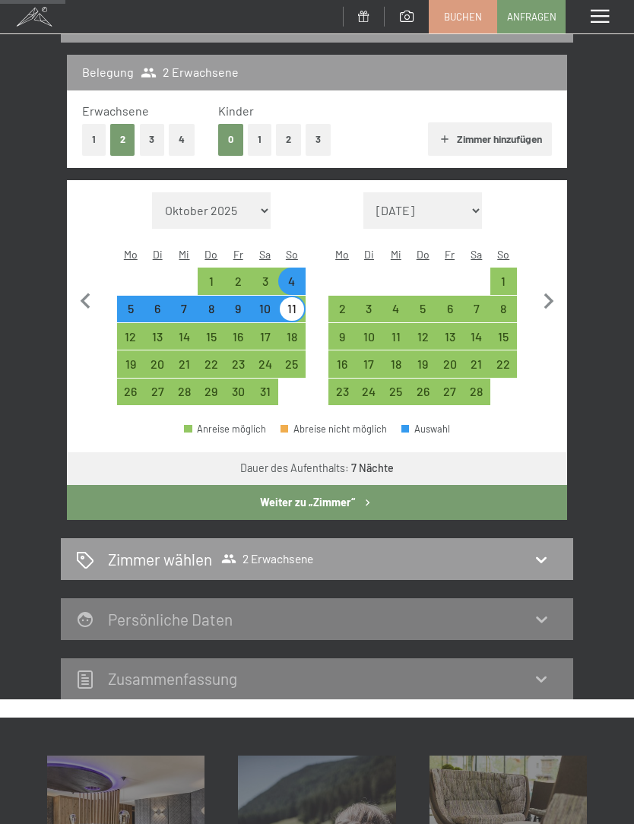
select select "[DATE]"
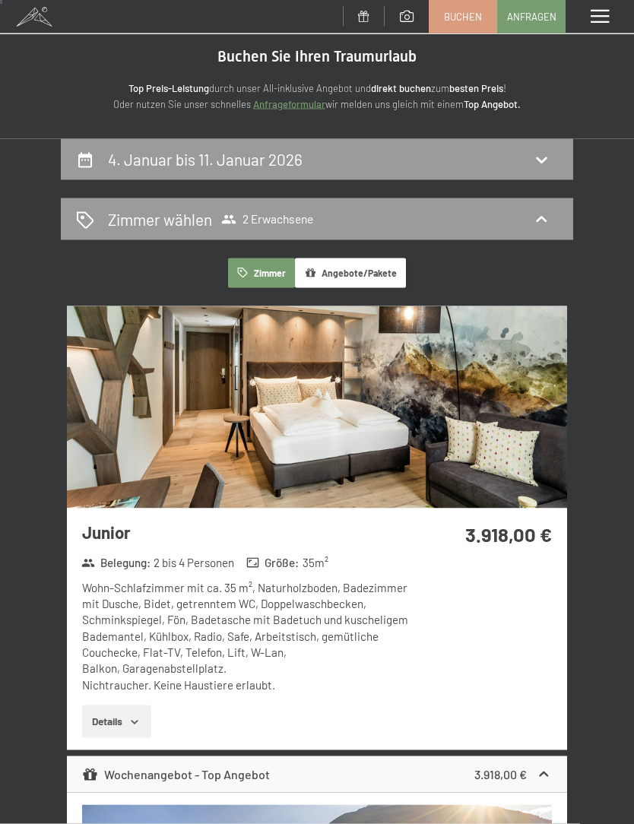
scroll to position [0, 0]
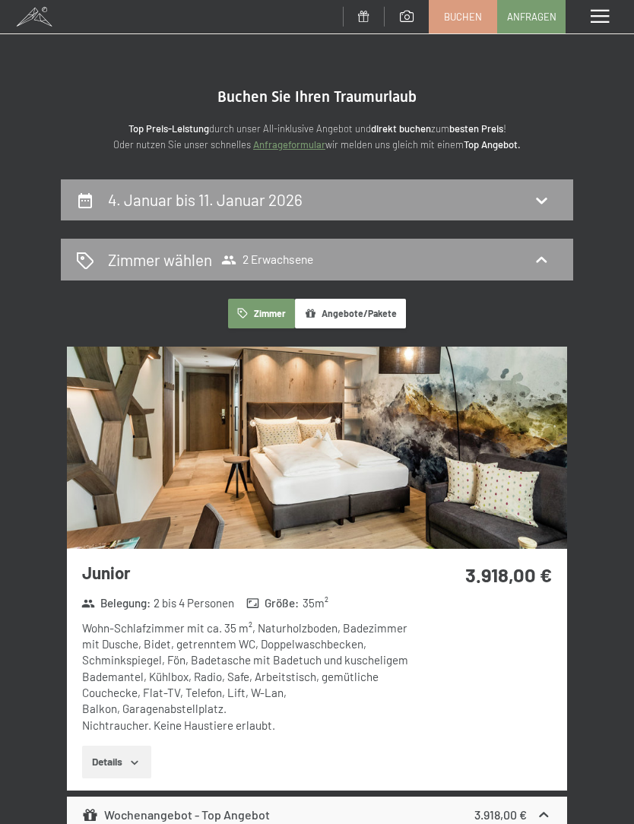
click at [425, 201] on div "4. Januar bis 11. Januar 2026" at bounding box center [317, 200] width 482 height 22
select select "[DATE]"
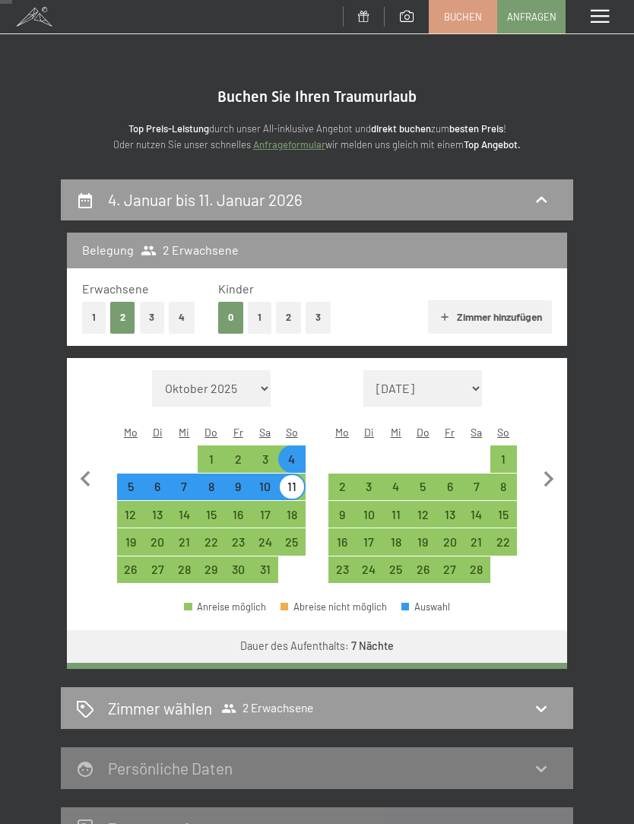
scroll to position [178, 0]
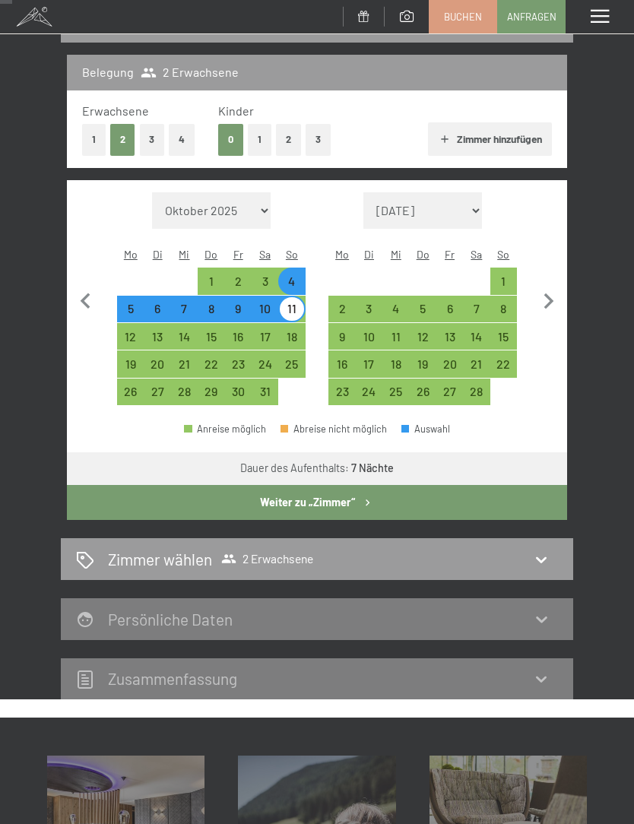
click at [508, 275] on div "1" at bounding box center [504, 287] width 24 height 24
select select "[DATE]"
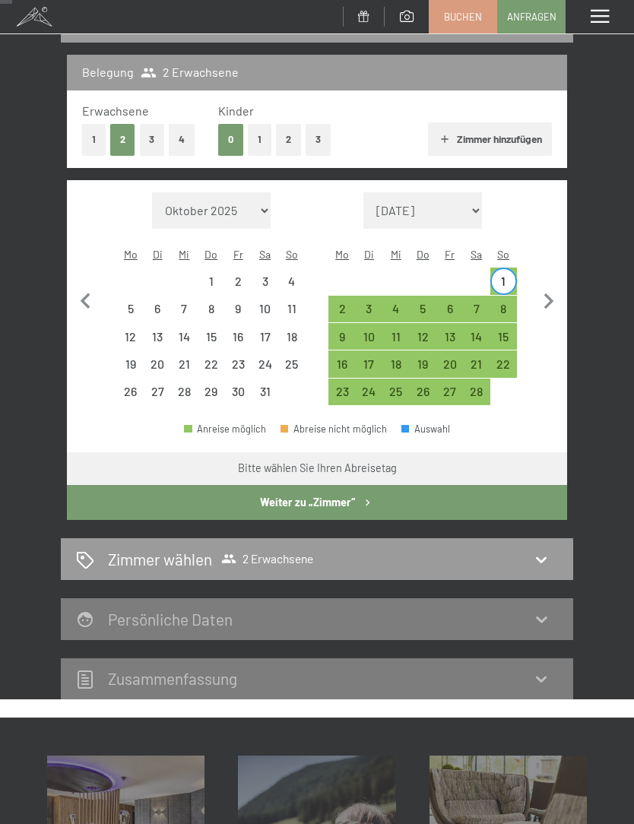
click at [514, 296] on div "8" at bounding box center [504, 309] width 27 height 27
select select "[DATE]"
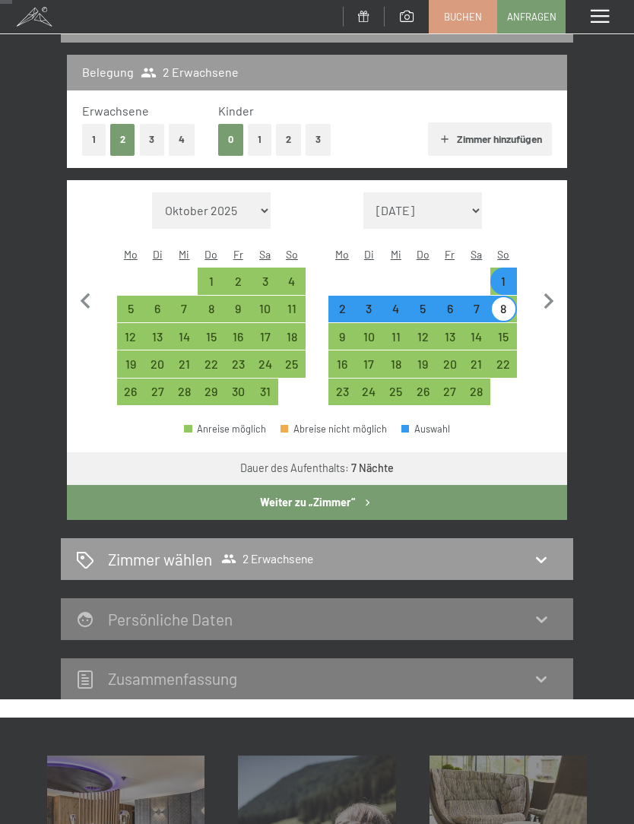
click at [513, 303] on div "8" at bounding box center [504, 315] width 24 height 24
select select "[DATE]"
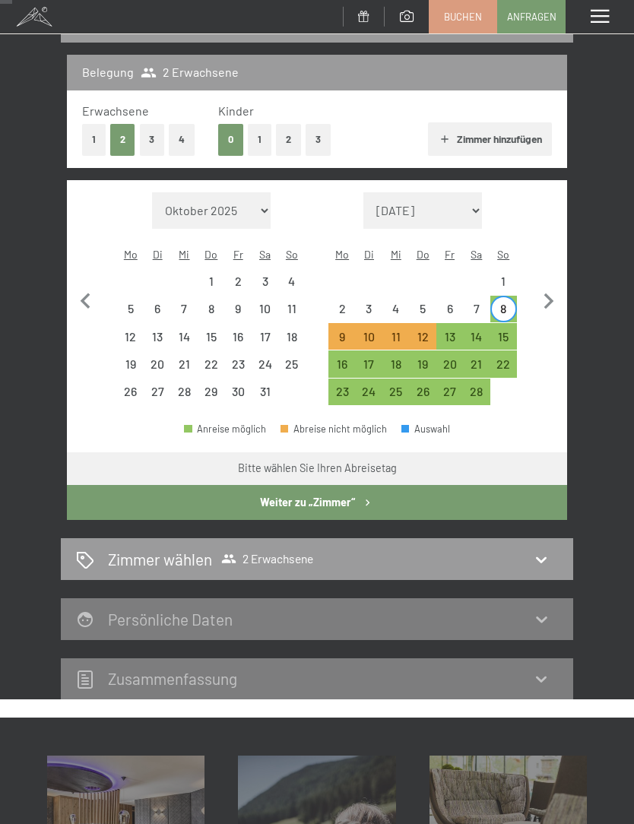
click at [516, 323] on div "15" at bounding box center [504, 336] width 27 height 27
select select "[DATE]"
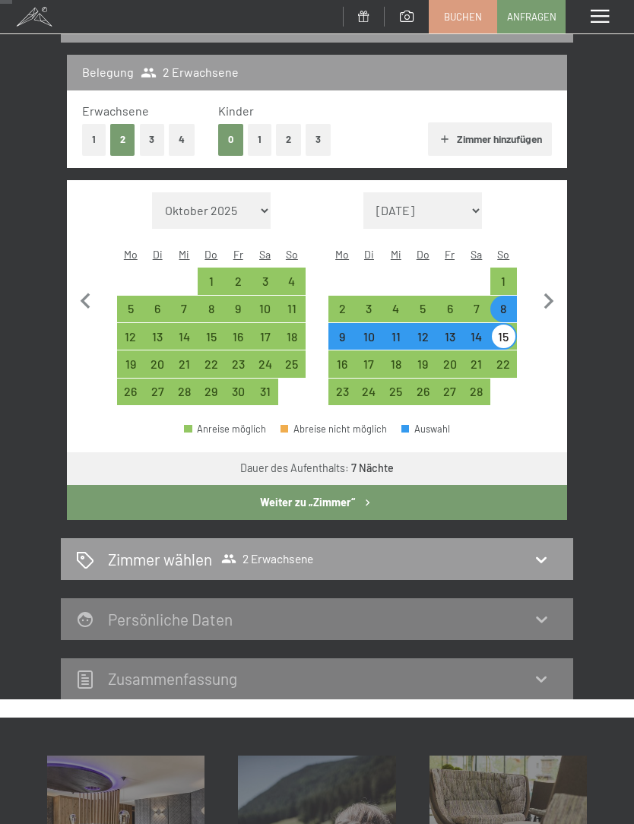
click at [340, 485] on button "Weiter zu „Zimmer“" at bounding box center [317, 502] width 500 height 35
select select "[DATE]"
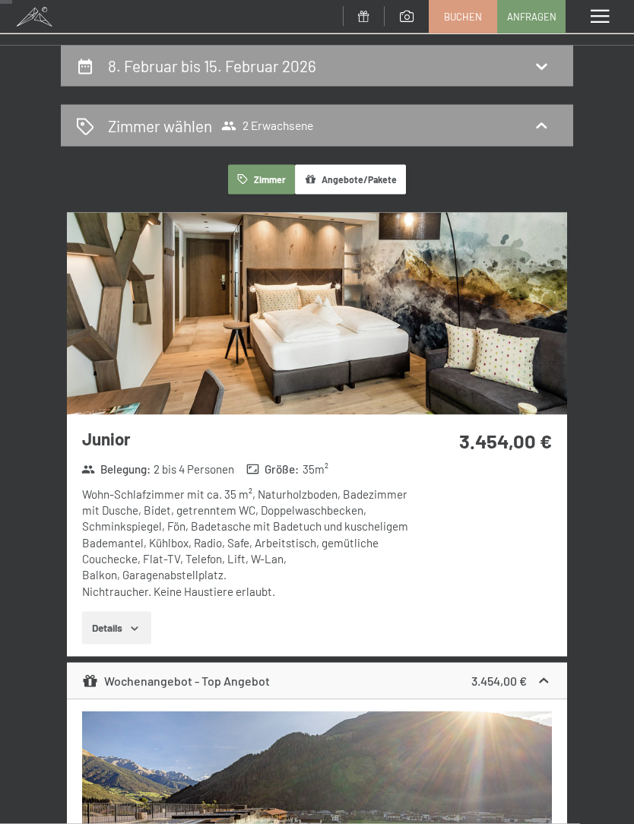
scroll to position [59, 0]
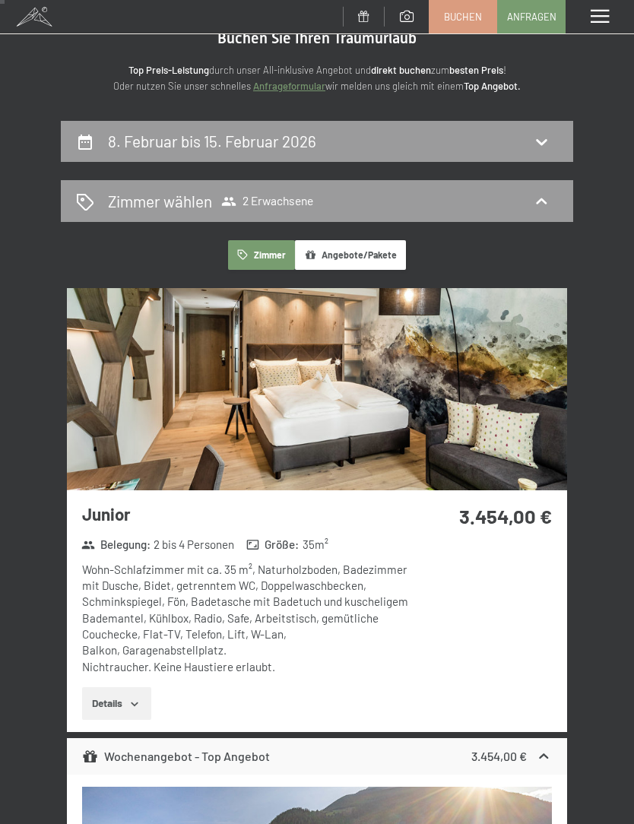
click at [542, 142] on icon at bounding box center [541, 142] width 11 height 6
select select "[DATE]"
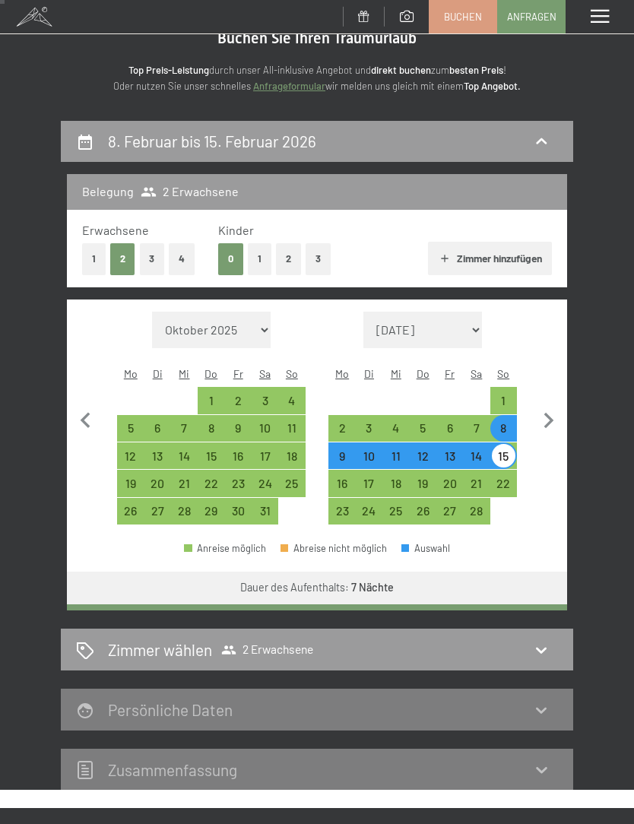
scroll to position [178, 0]
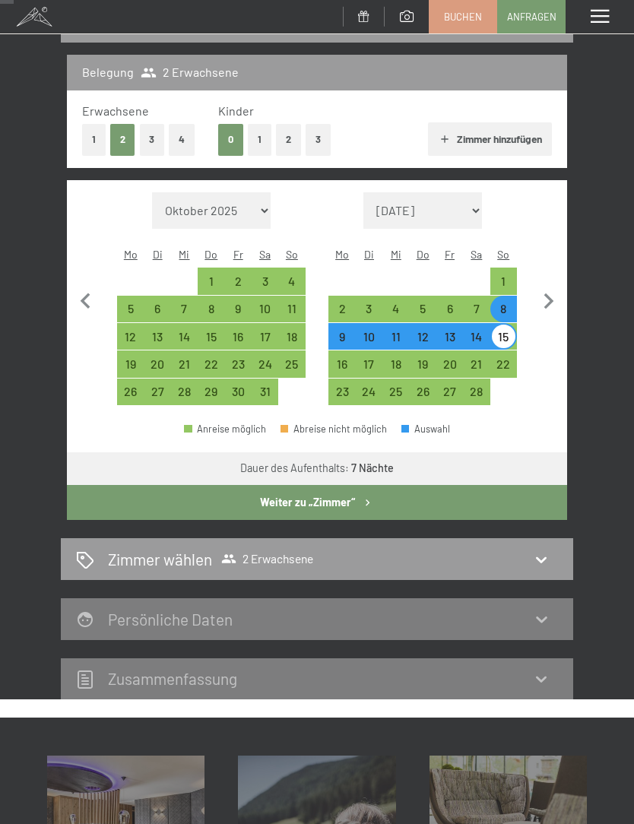
click at [508, 331] on div "15" at bounding box center [504, 343] width 24 height 24
select select "[DATE]"
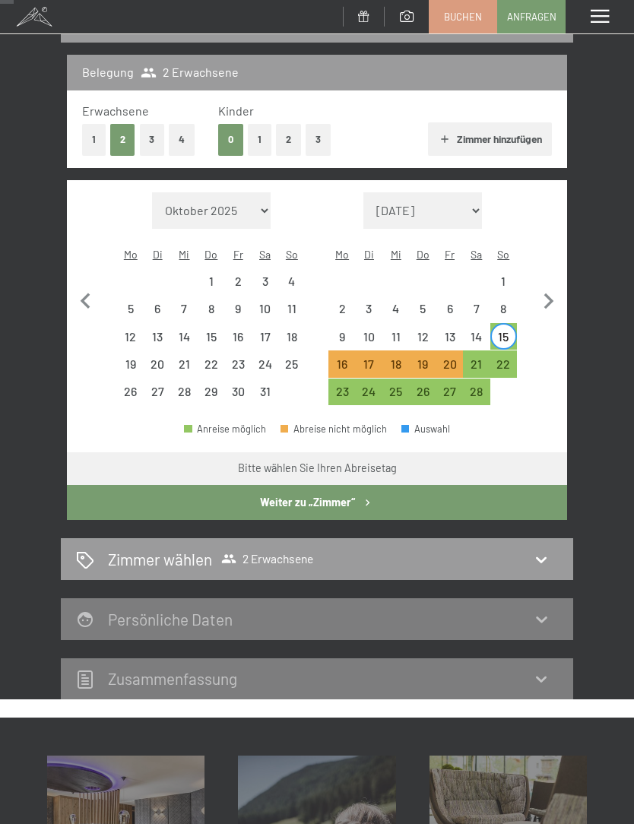
click at [511, 358] on div "22" at bounding box center [504, 370] width 24 height 24
select select "[DATE]"
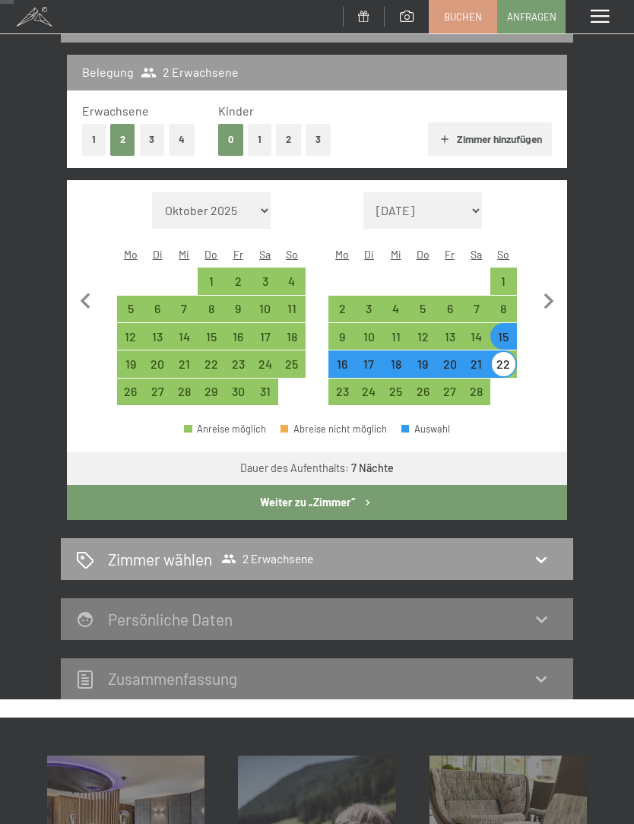
click at [370, 497] on icon "button" at bounding box center [367, 503] width 13 height 13
select select "[DATE]"
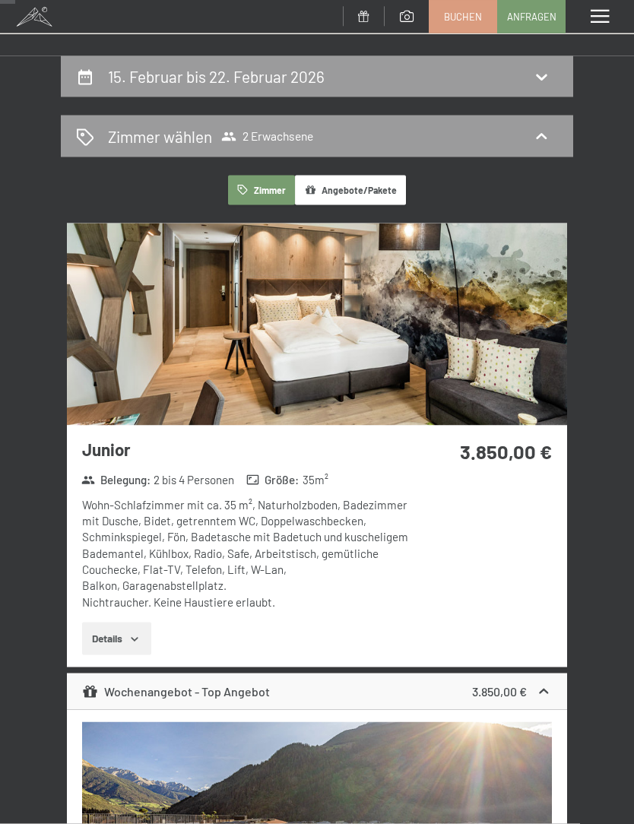
scroll to position [0, 0]
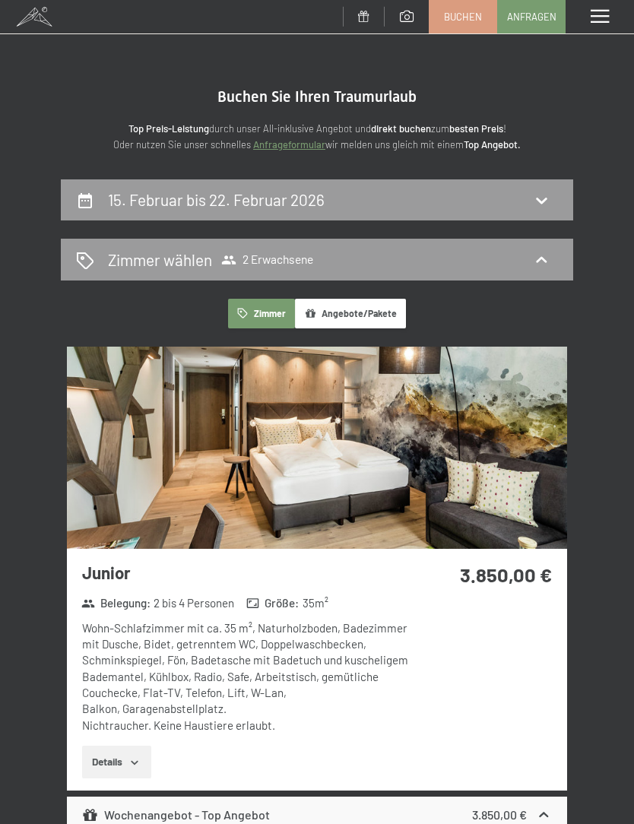
click at [537, 201] on icon at bounding box center [541, 200] width 18 height 18
select select "[DATE]"
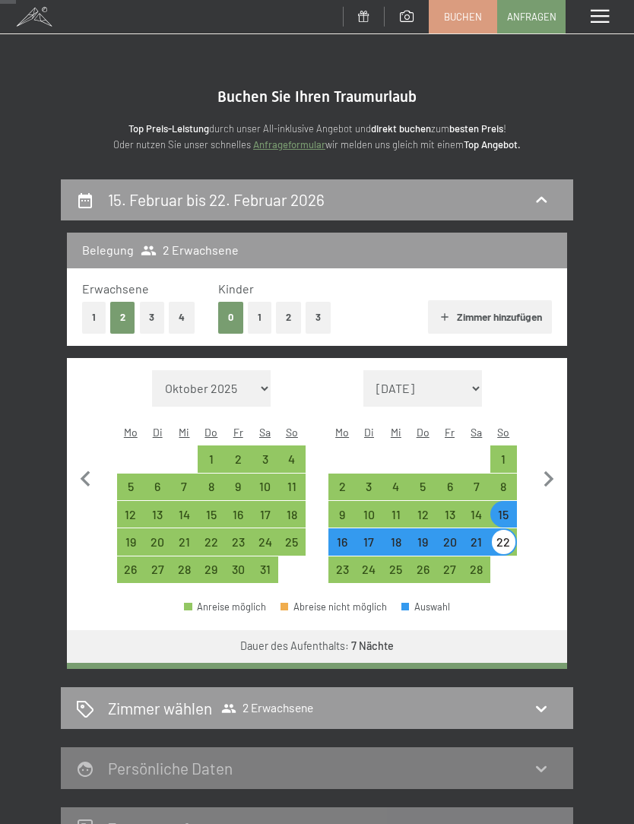
scroll to position [178, 0]
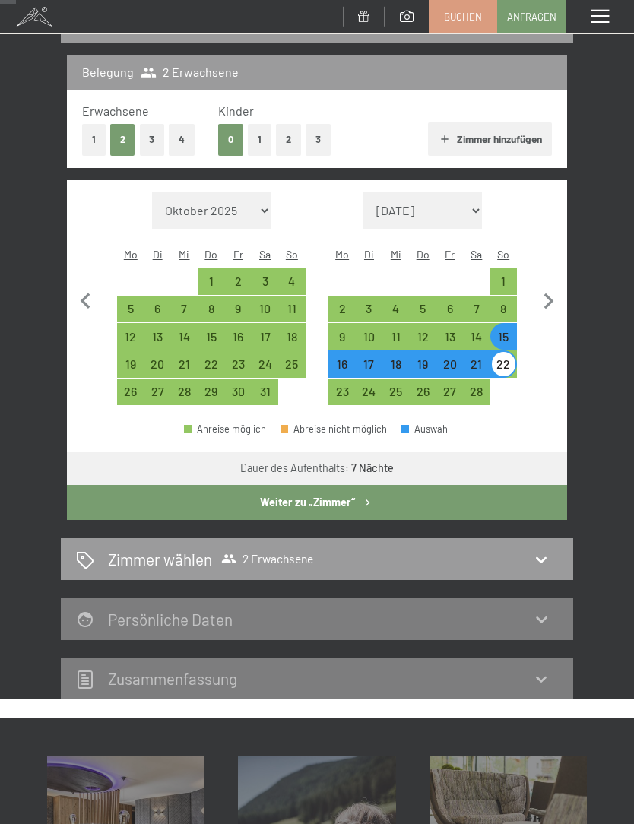
click at [513, 358] on div "22" at bounding box center [504, 370] width 24 height 24
select select "[DATE]"
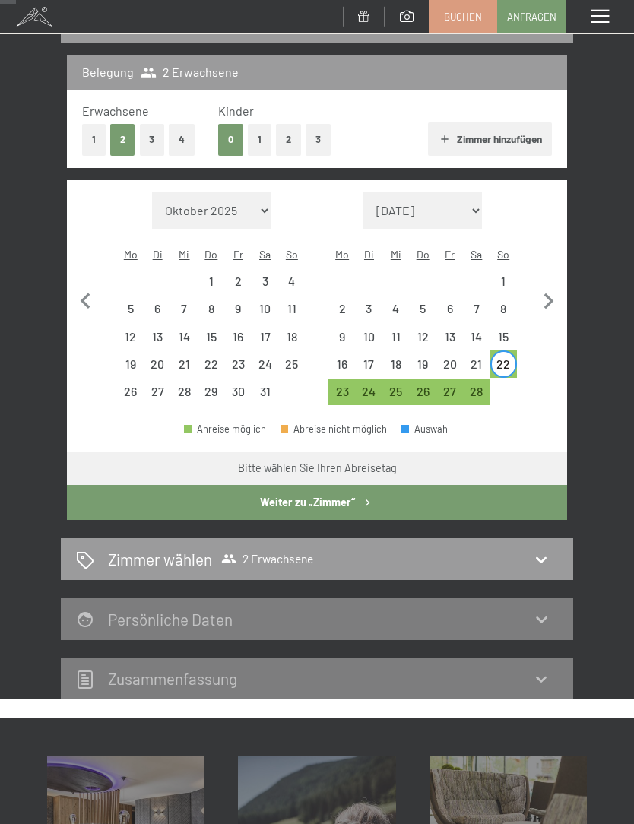
click at [563, 289] on icon "button" at bounding box center [549, 302] width 32 height 32
select select "[DATE]"
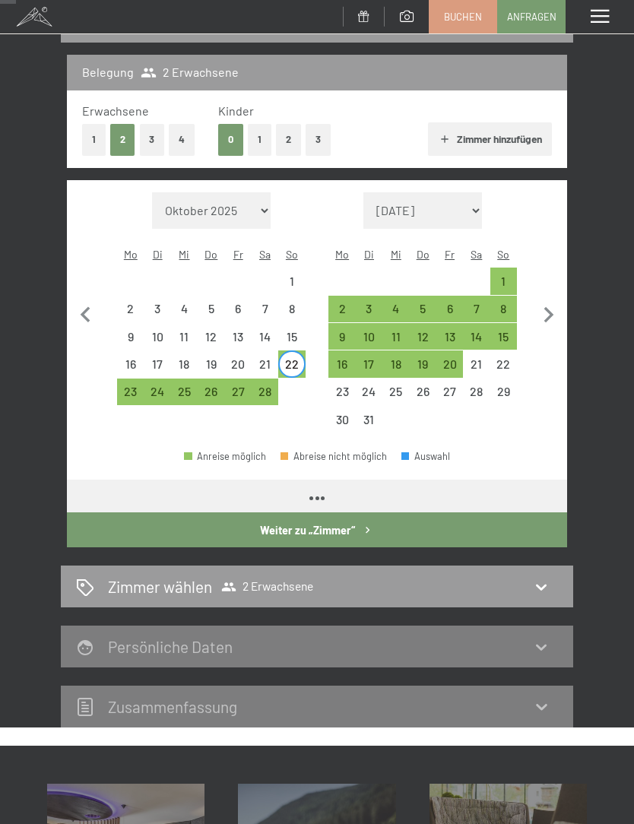
select select "[DATE]"
click at [512, 275] on div "1" at bounding box center [504, 287] width 24 height 24
select select "[DATE]"
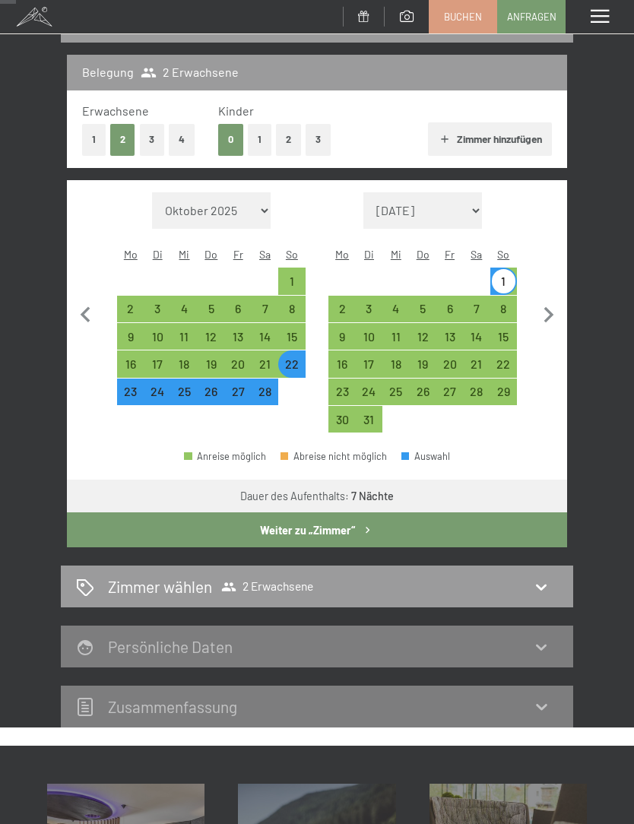
click at [350, 516] on button "Weiter zu „Zimmer“" at bounding box center [317, 530] width 500 height 35
select select "[DATE]"
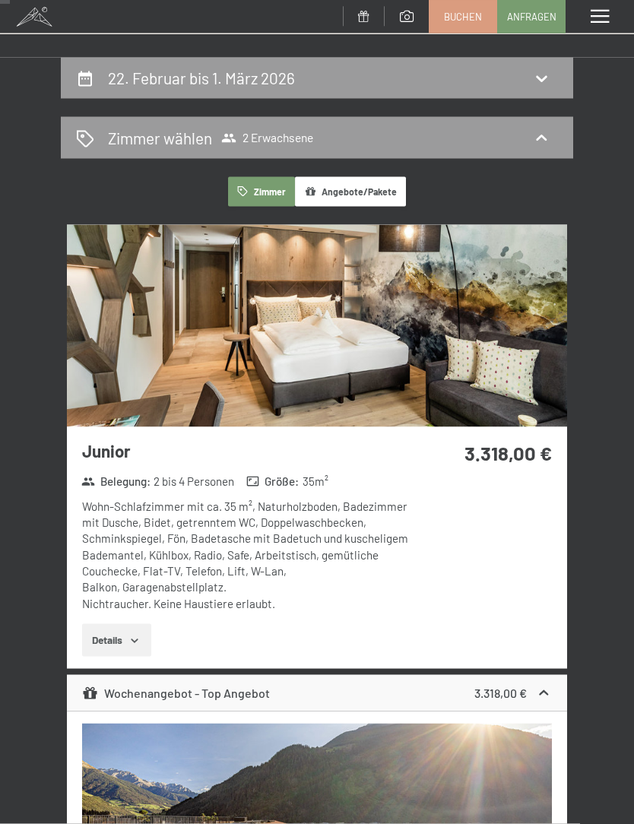
scroll to position [0, 0]
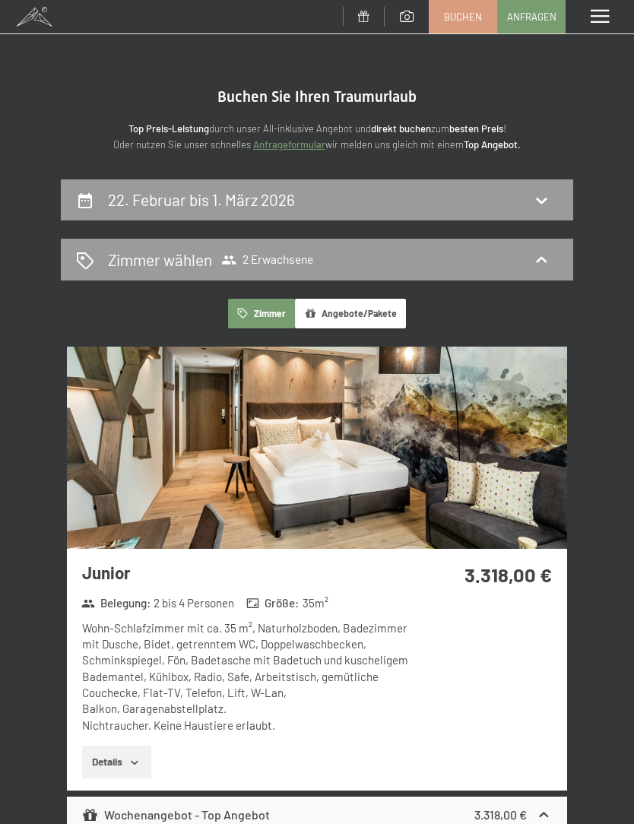
click at [520, 192] on div "22. Februar bis 1. März 2026" at bounding box center [317, 200] width 482 height 22
select select "[DATE]"
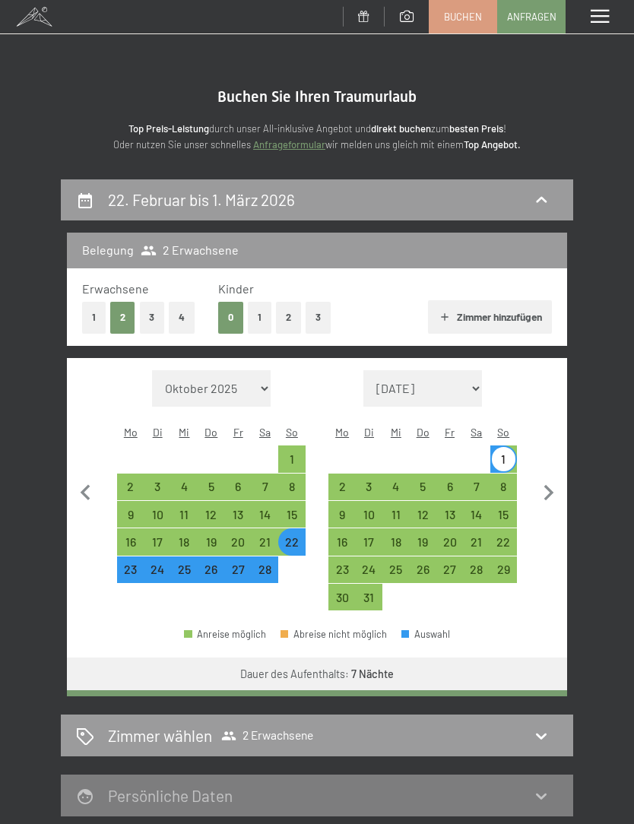
scroll to position [178, 0]
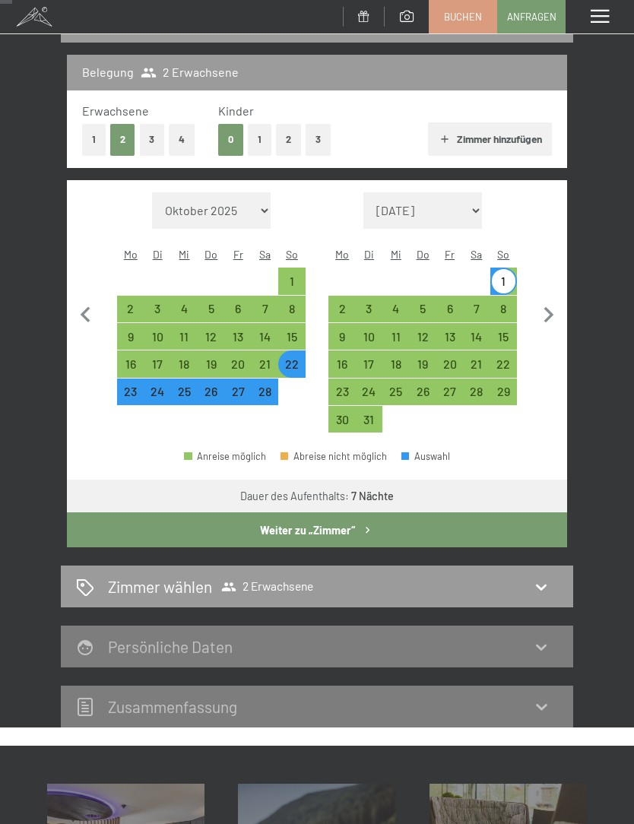
click at [300, 352] on div "22" at bounding box center [292, 364] width 24 height 24
select select "[DATE]"
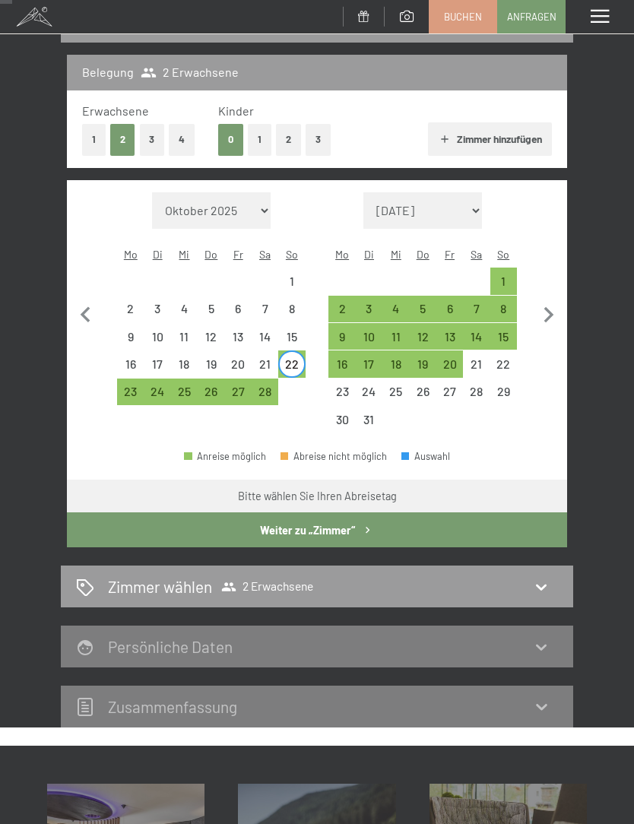
click at [270, 386] on div "28" at bounding box center [265, 398] width 24 height 24
select select "[DATE]"
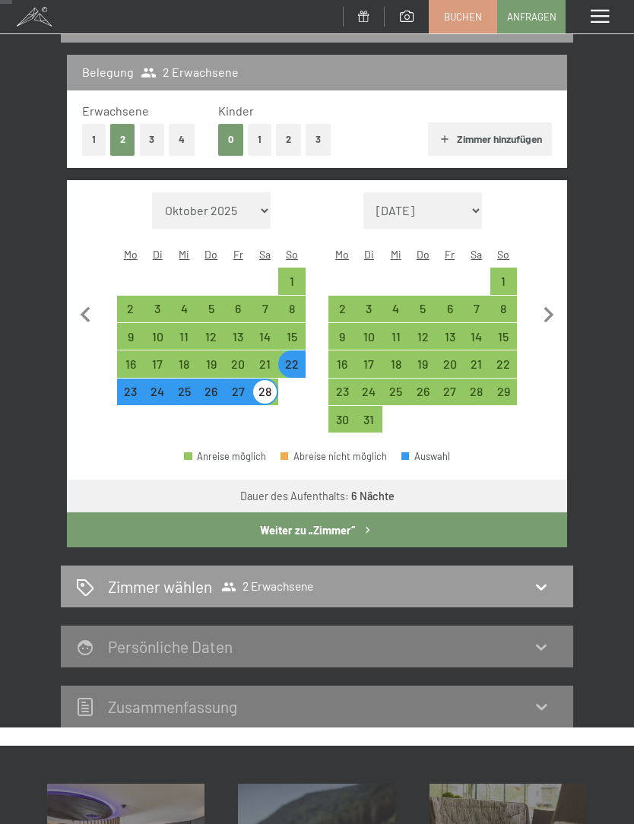
click at [333, 576] on div "Zimmer wählen 2 Erwachsene" at bounding box center [317, 587] width 482 height 22
select select "[DATE]"
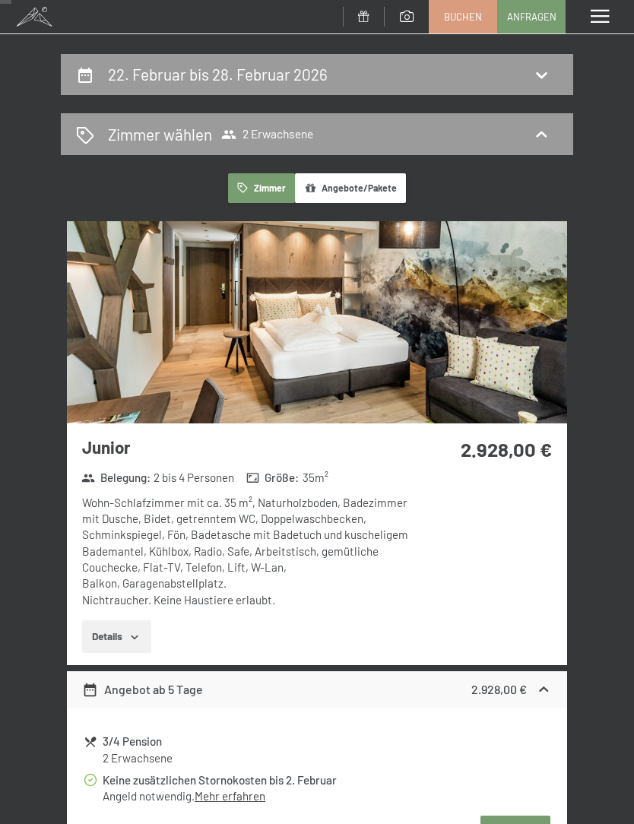
scroll to position [0, 0]
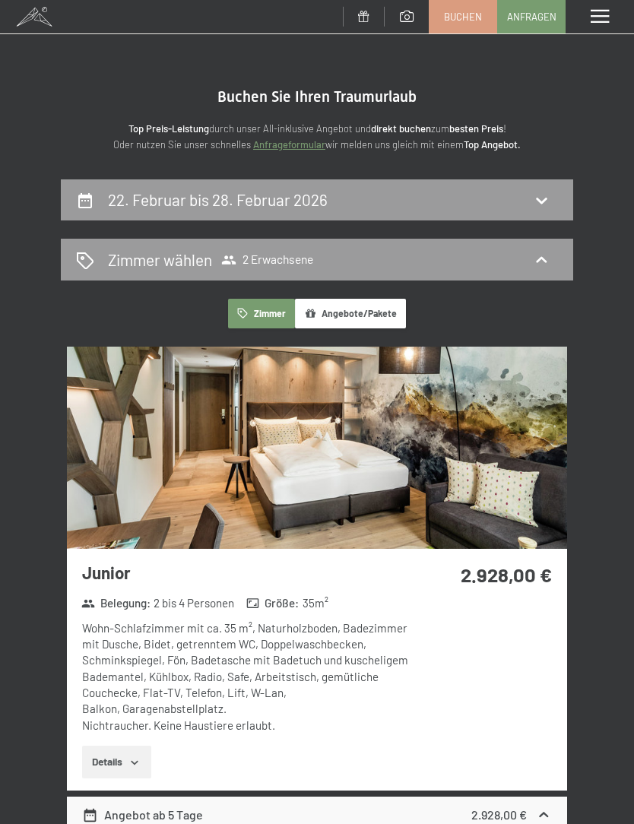
click at [371, 198] on div "22. Februar bis 28. Februar 2026" at bounding box center [317, 200] width 482 height 22
select select "[DATE]"
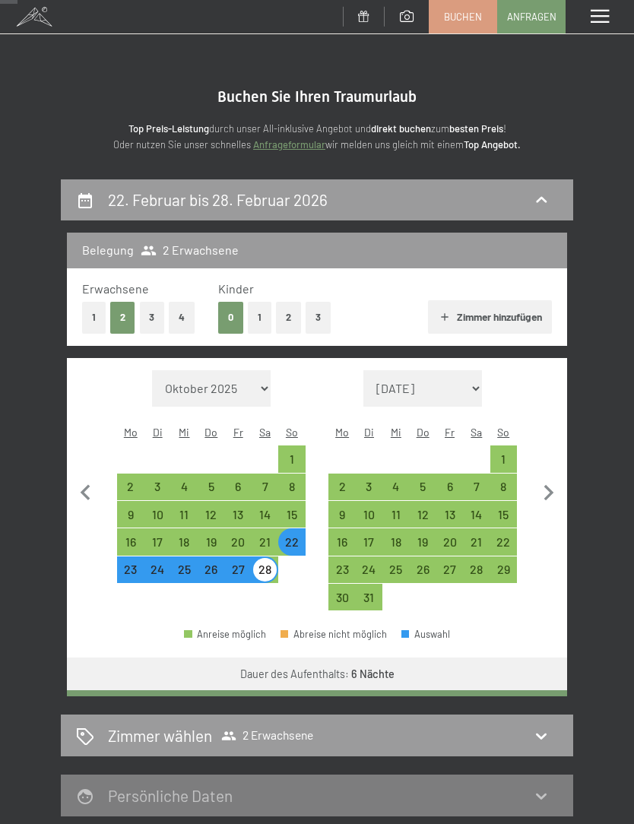
scroll to position [178, 0]
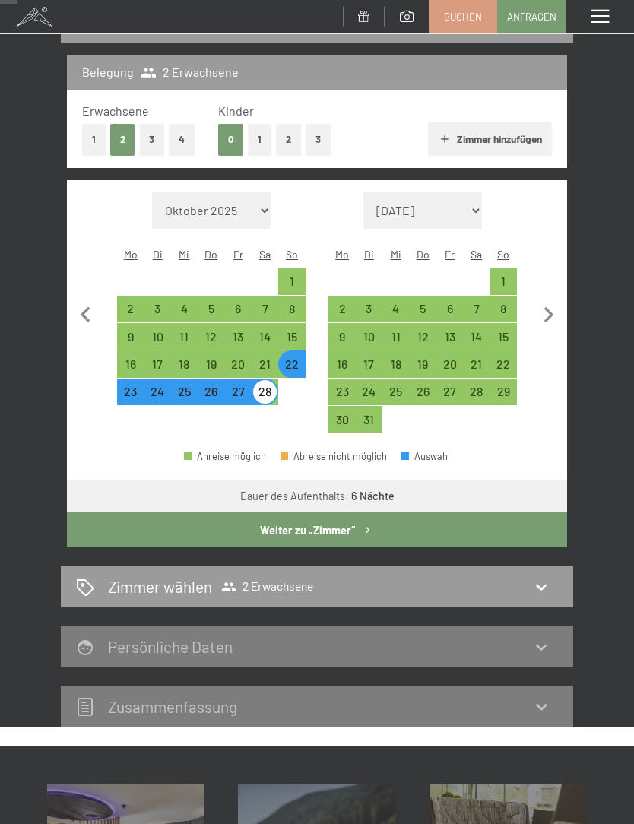
click at [504, 275] on div "1" at bounding box center [504, 287] width 24 height 24
select select "[DATE]"
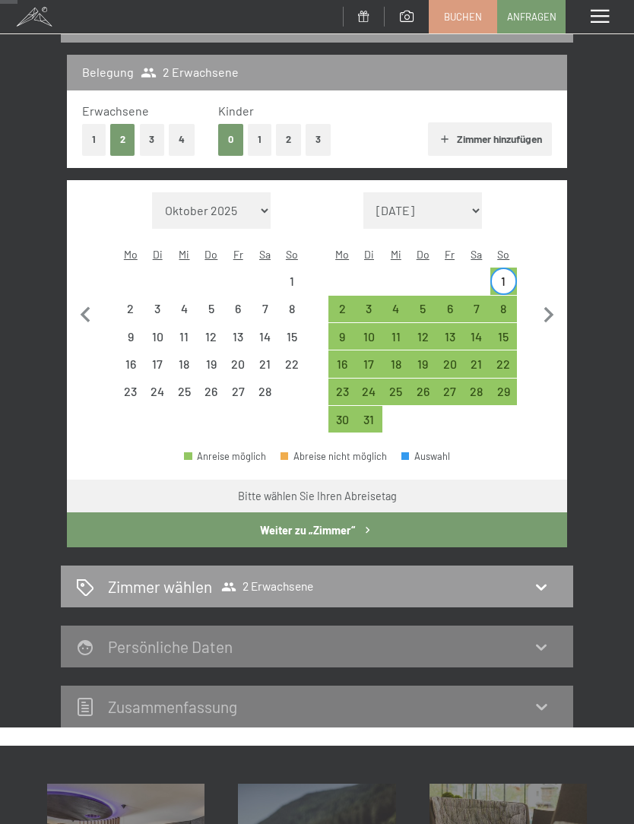
click at [509, 303] on div "8" at bounding box center [504, 315] width 24 height 24
select select "[DATE]"
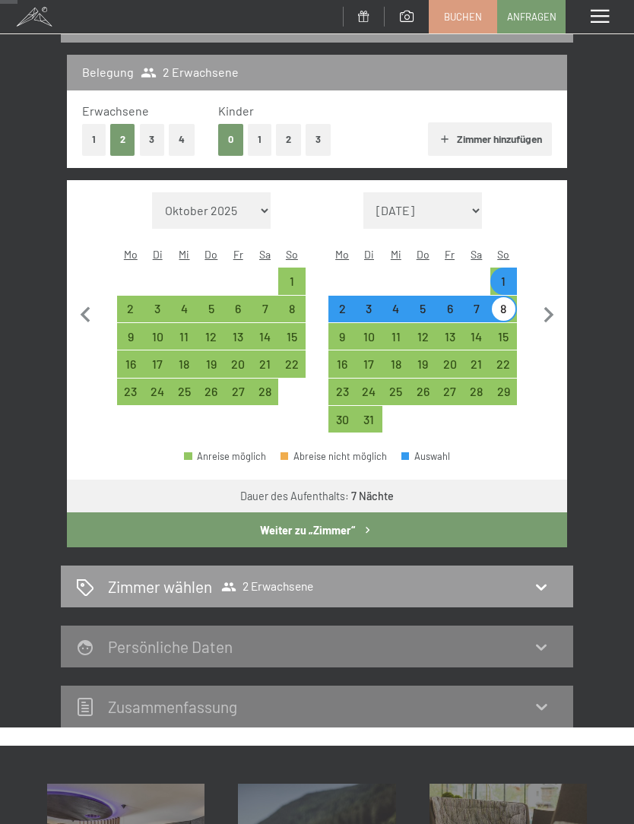
click at [343, 513] on button "Weiter zu „Zimmer“" at bounding box center [317, 530] width 500 height 35
select select "[DATE]"
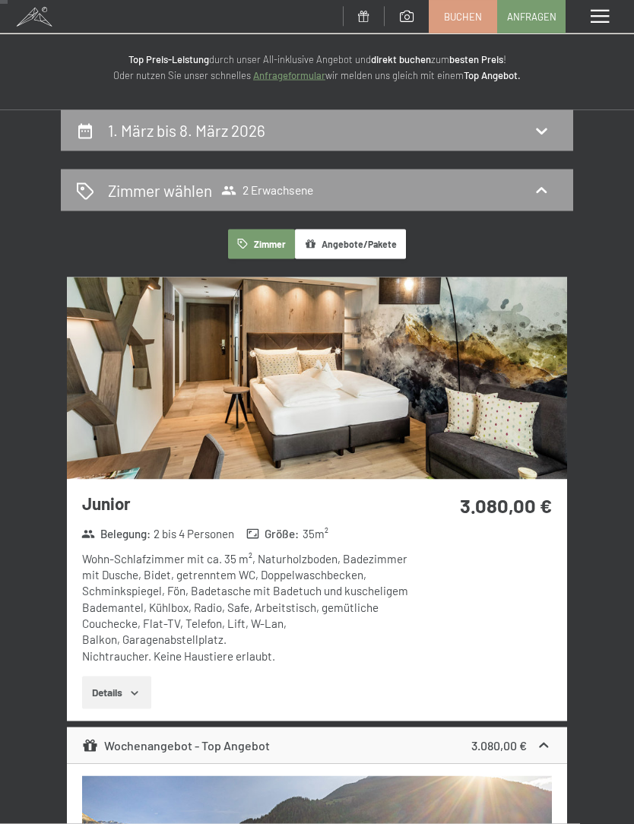
scroll to position [0, 0]
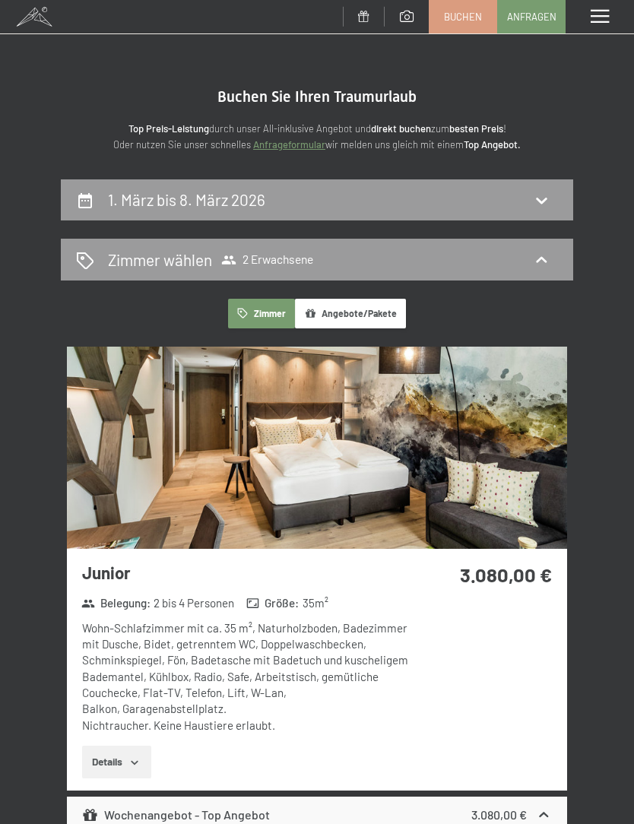
click at [385, 201] on div "1. März bis 8. März 2026" at bounding box center [317, 200] width 482 height 22
select select "[DATE]"
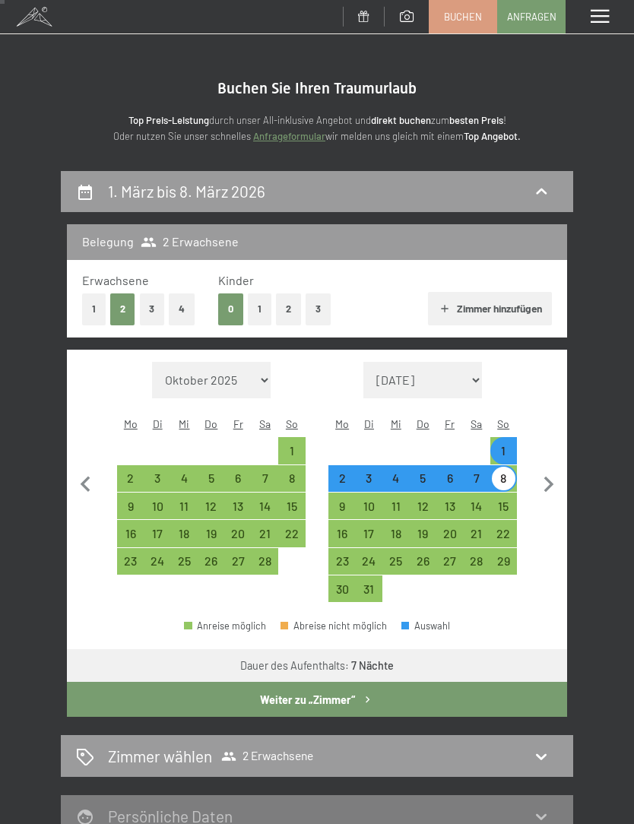
scroll to position [7, 0]
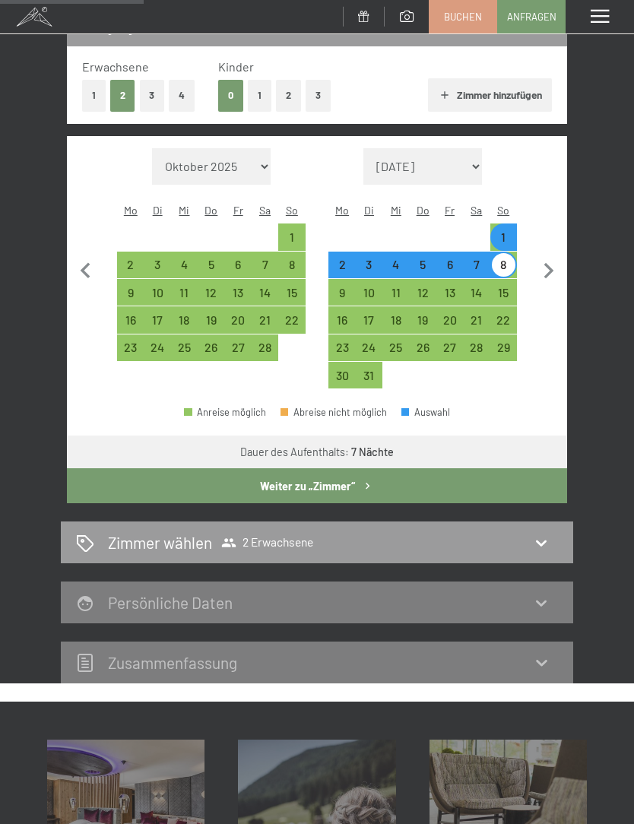
click at [349, 473] on button "Weiter zu „Zimmer“" at bounding box center [317, 485] width 500 height 35
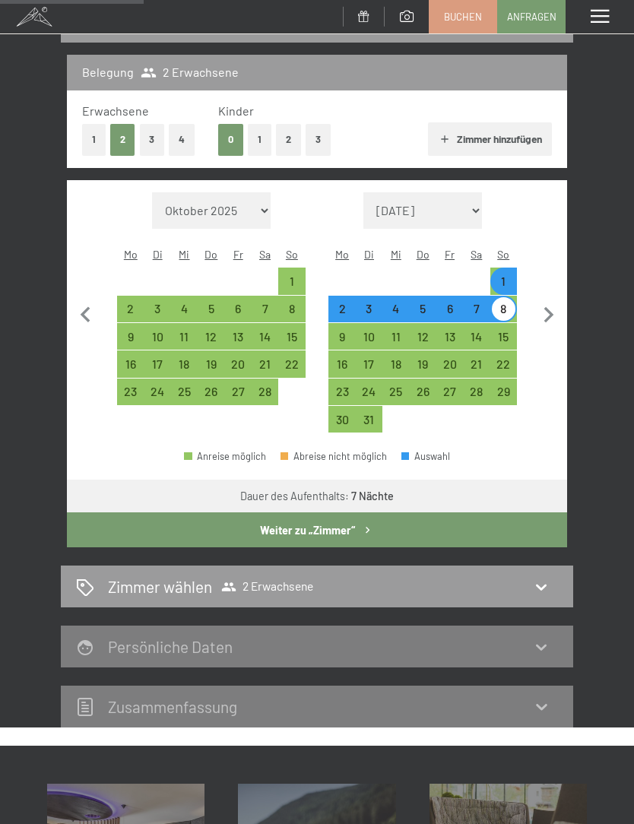
select select "[DATE]"
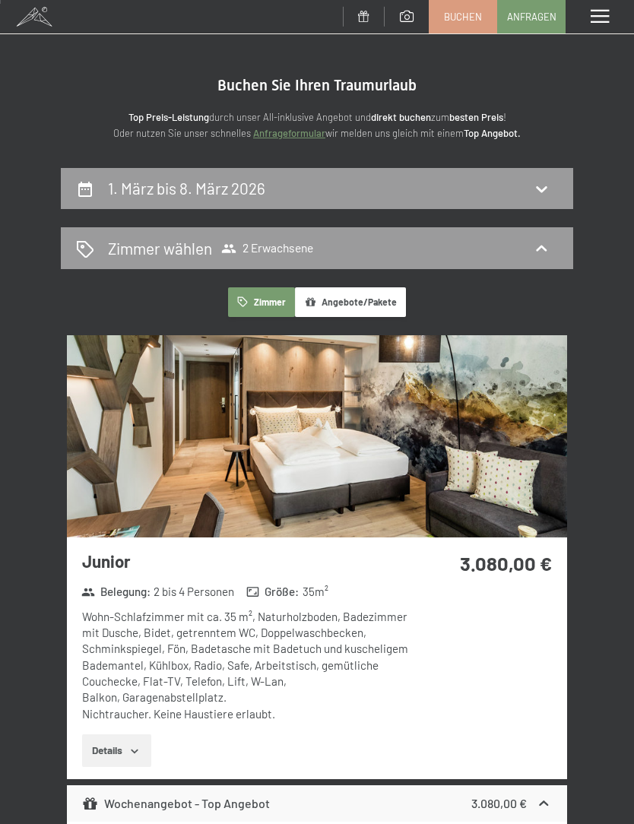
scroll to position [8, 0]
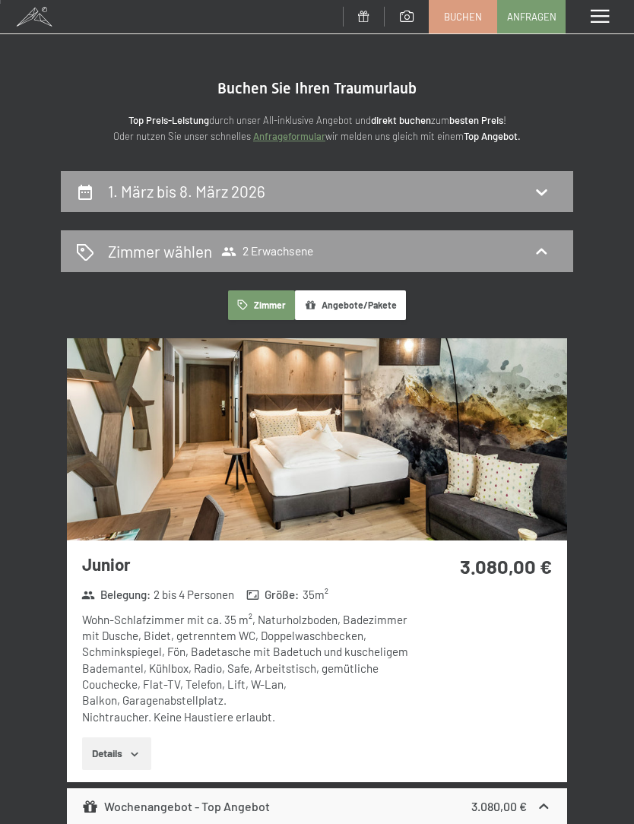
click at [551, 195] on icon at bounding box center [541, 192] width 18 height 18
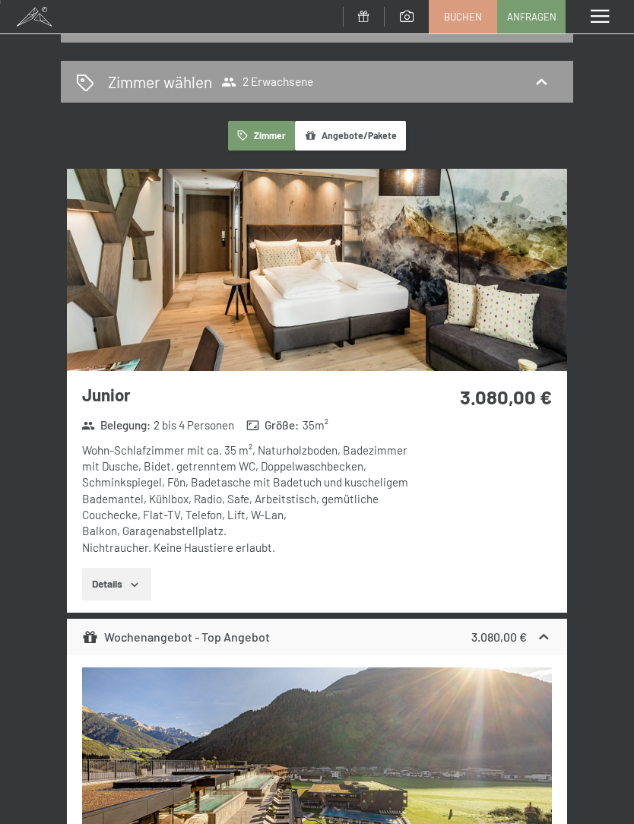
select select "[DATE]"
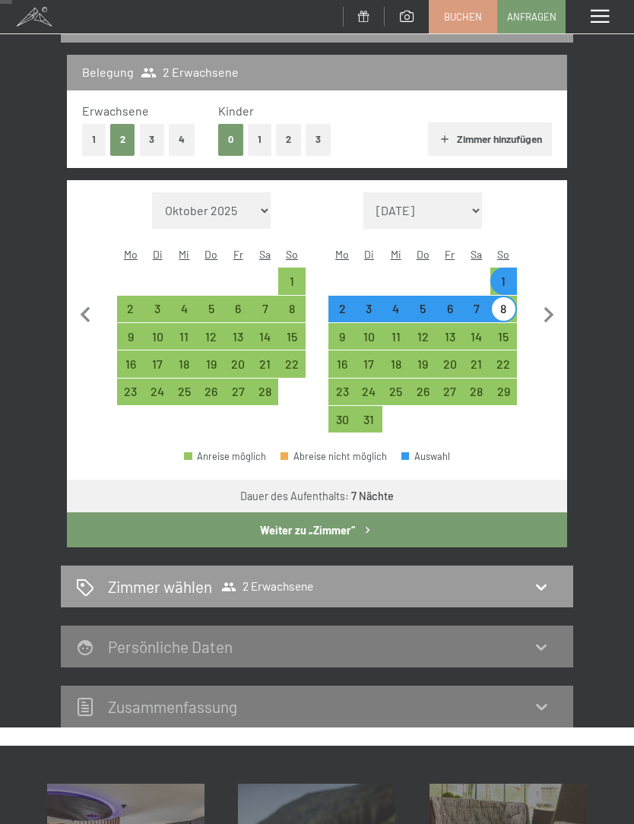
click at [507, 303] on div "8" at bounding box center [504, 315] width 24 height 24
select select "[DATE]"
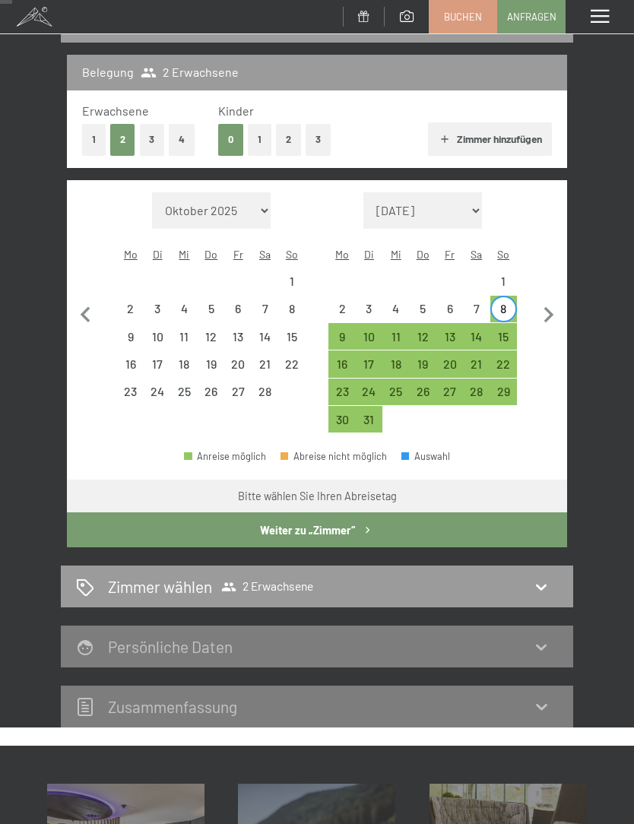
click at [512, 331] on div "15" at bounding box center [504, 343] width 24 height 24
select select "[DATE]"
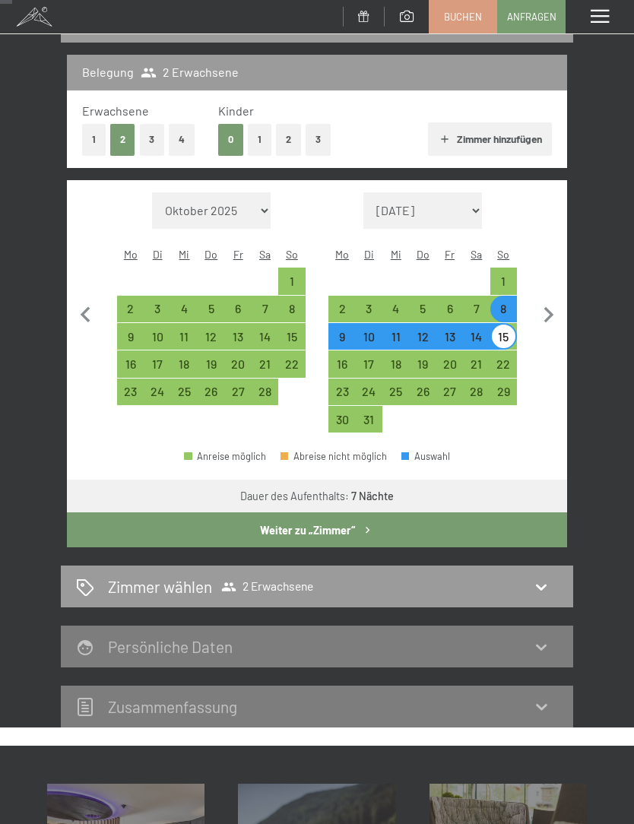
click at [349, 513] on button "Weiter zu „Zimmer“" at bounding box center [317, 530] width 500 height 35
select select "[DATE]"
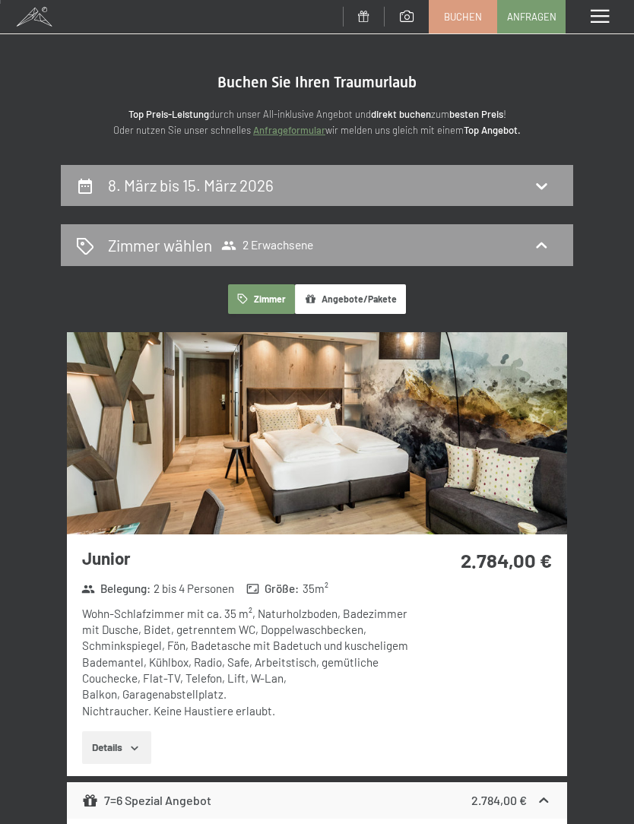
scroll to position [0, 0]
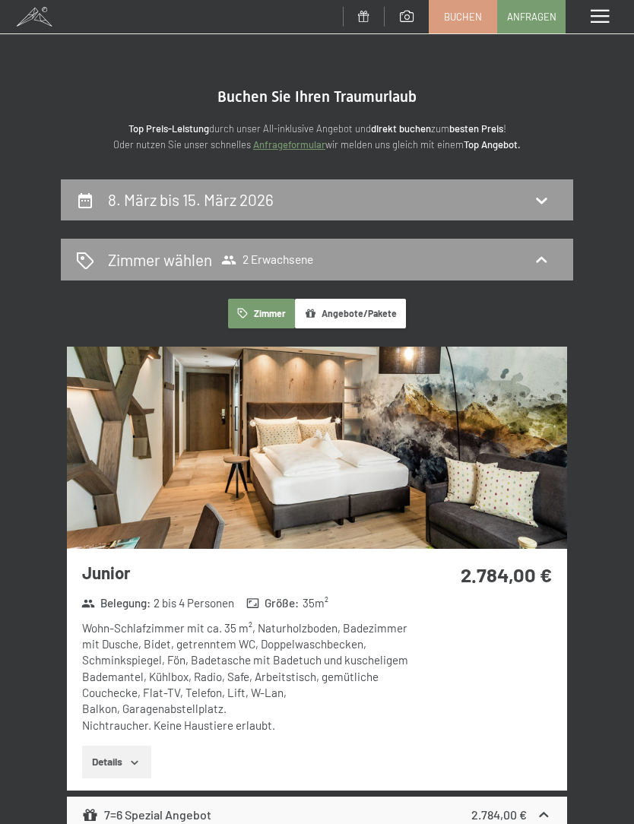
click at [539, 259] on icon at bounding box center [541, 259] width 11 height 6
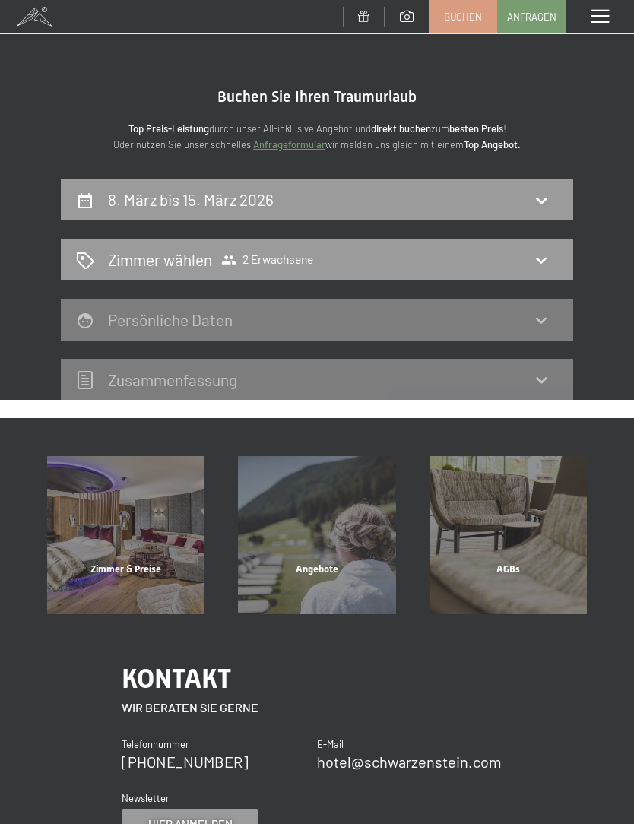
click at [505, 258] on div "Zimmer wählen 2 Erwachsene" at bounding box center [317, 260] width 482 height 22
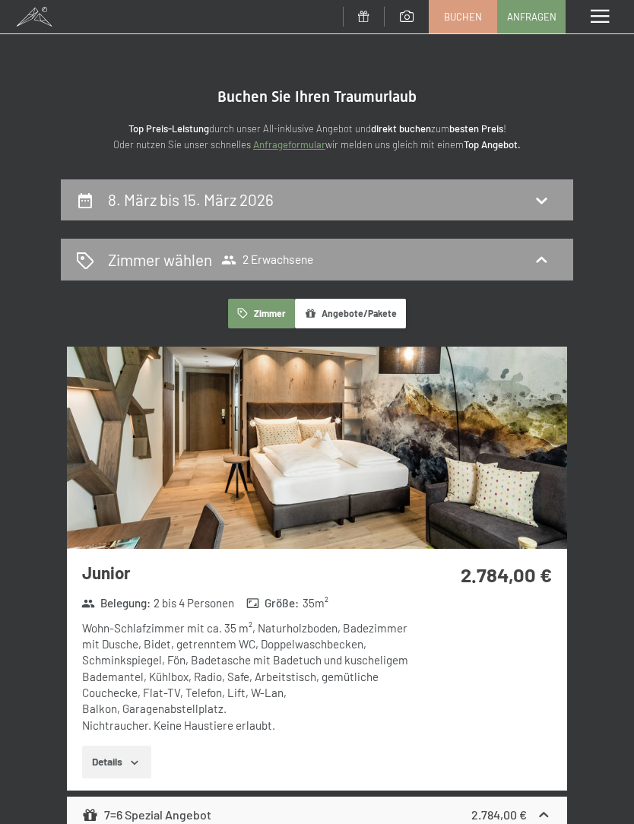
click at [541, 207] on icon at bounding box center [541, 200] width 18 height 18
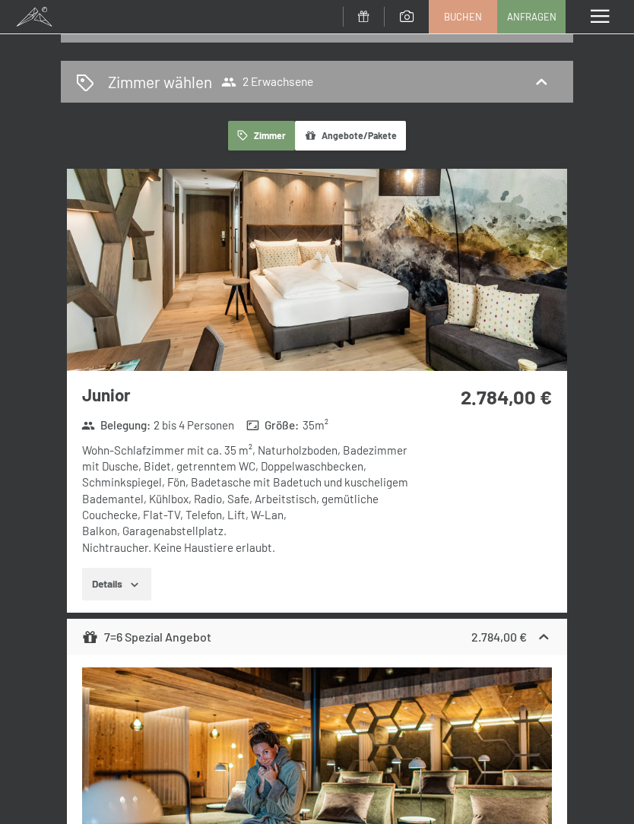
select select "[DATE]"
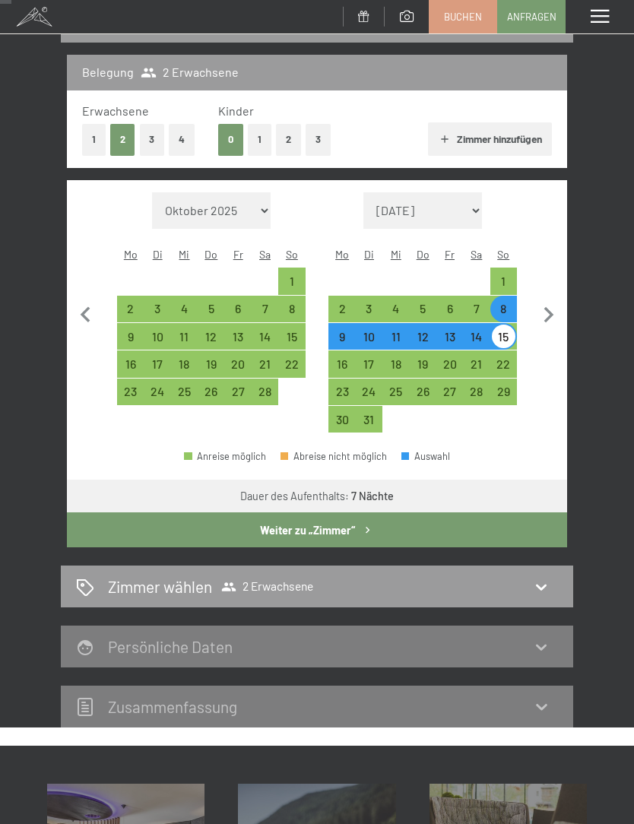
click at [192, 130] on button "4" at bounding box center [182, 139] width 26 height 31
select select "[DATE]"
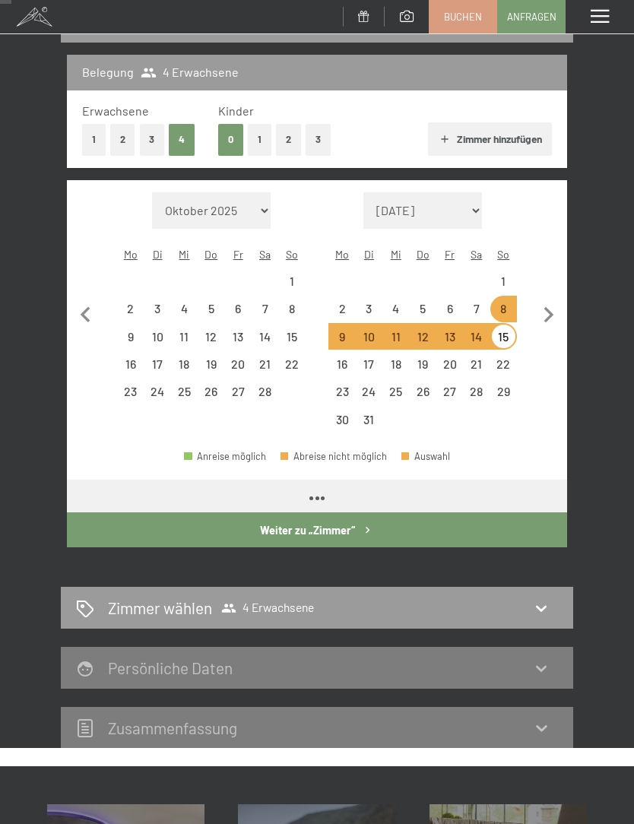
select select "[DATE]"
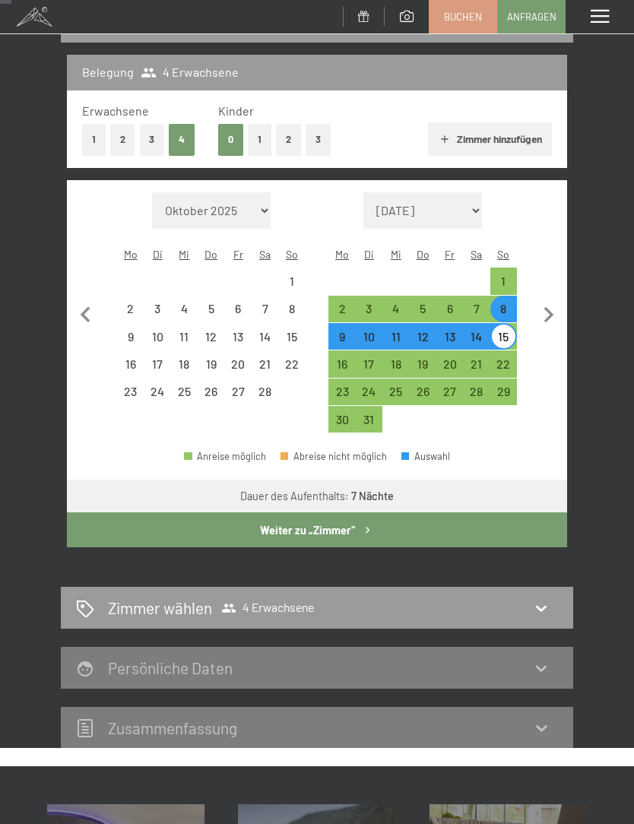
select select "[DATE]"
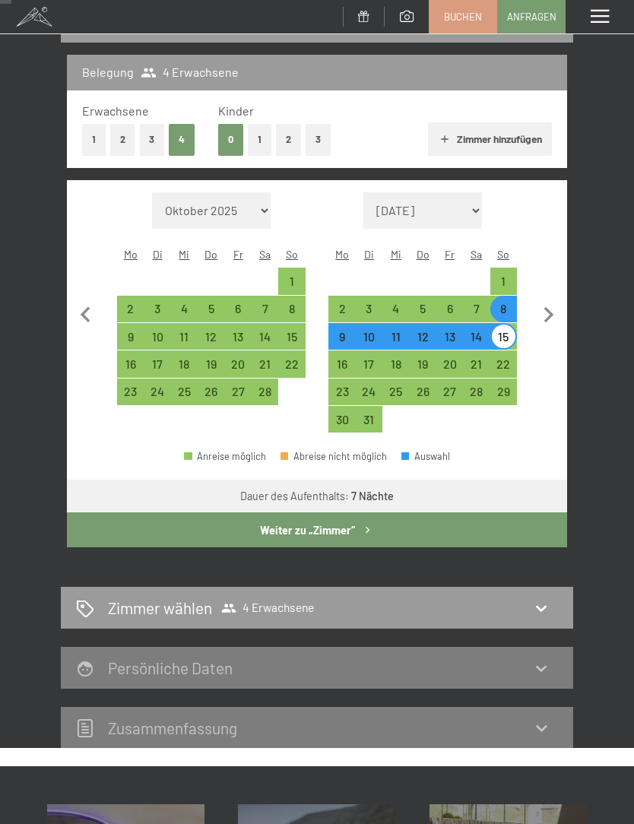
click at [348, 519] on button "Weiter zu „Zimmer“" at bounding box center [317, 530] width 500 height 35
select select "[DATE]"
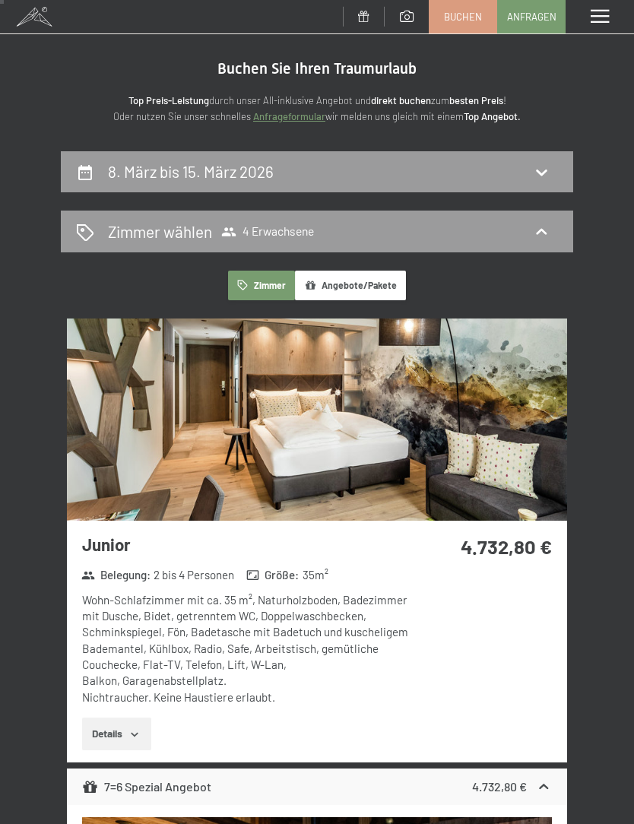
scroll to position [0, 0]
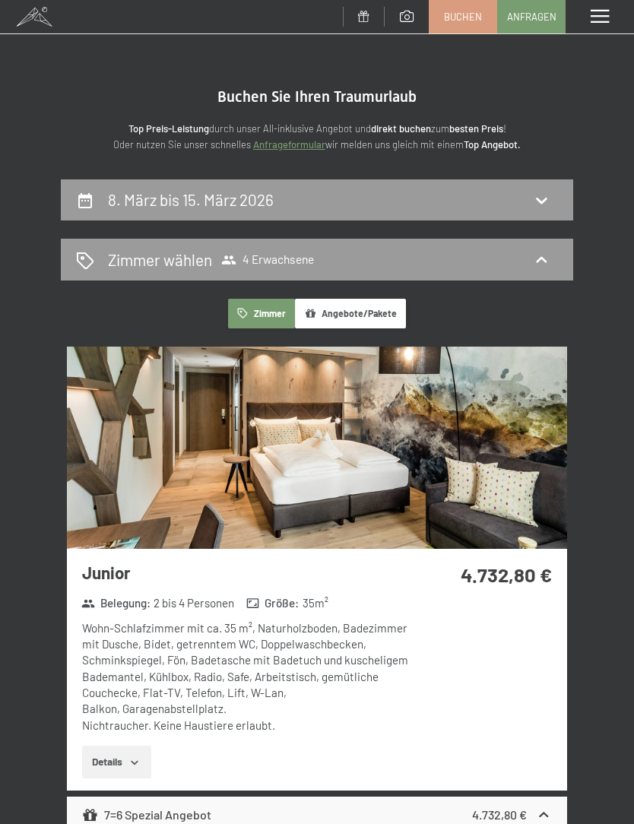
click at [554, 258] on div "[PERSON_NAME] [PERSON_NAME] 4 Erwachsene" at bounding box center [317, 260] width 482 height 22
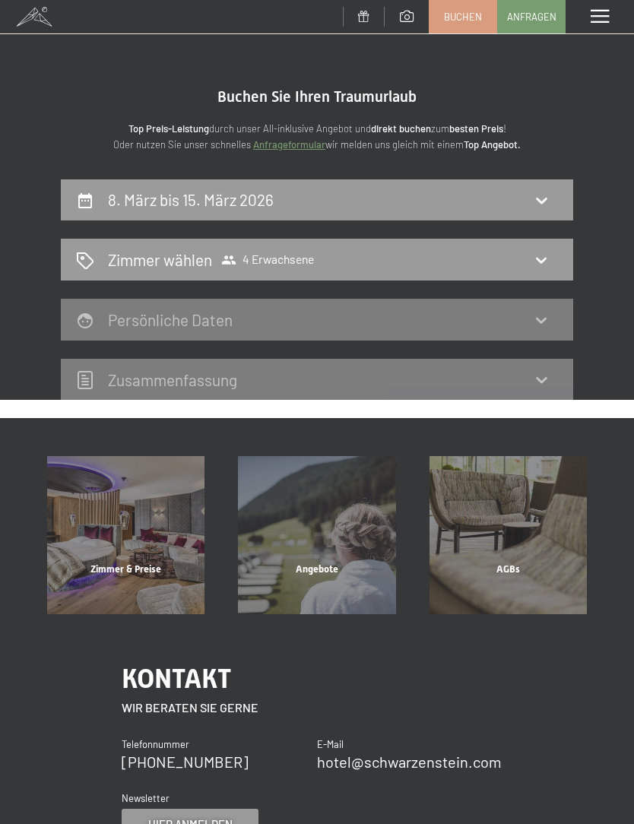
click at [548, 256] on icon at bounding box center [541, 260] width 18 height 18
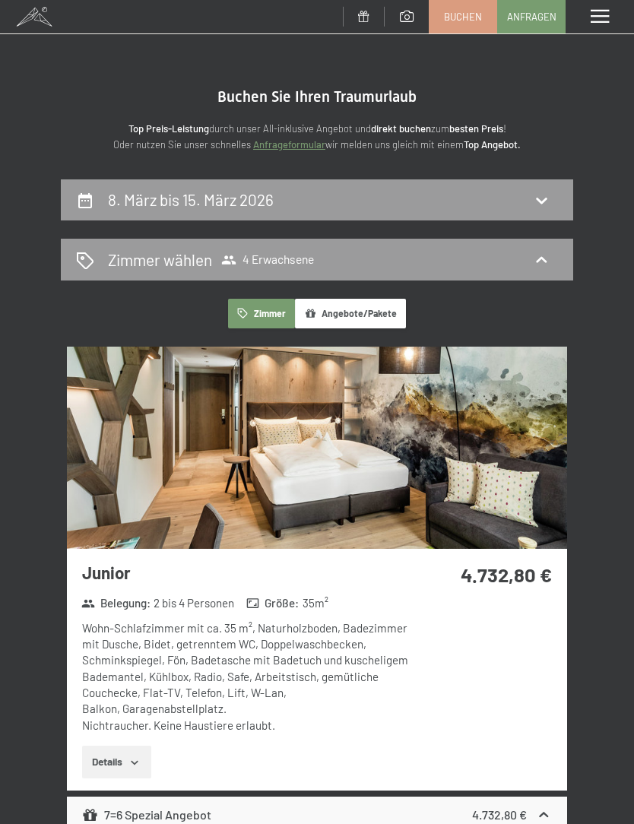
click at [475, 203] on div "8. März bis 15. März 2026" at bounding box center [317, 200] width 482 height 22
select select "[DATE]"
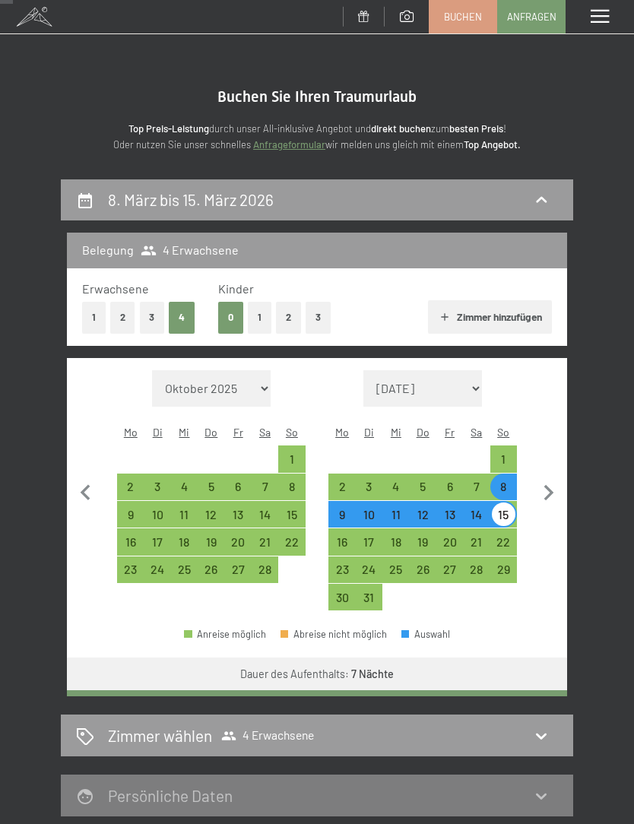
scroll to position [178, 0]
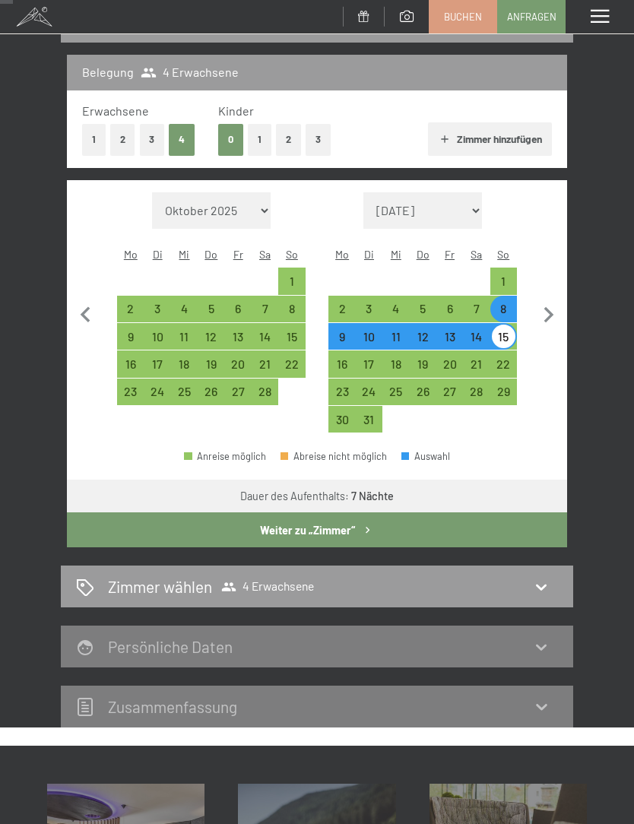
click at [492, 136] on button "Zimmer hinzufügen" at bounding box center [490, 138] width 124 height 33
select select "[DATE]"
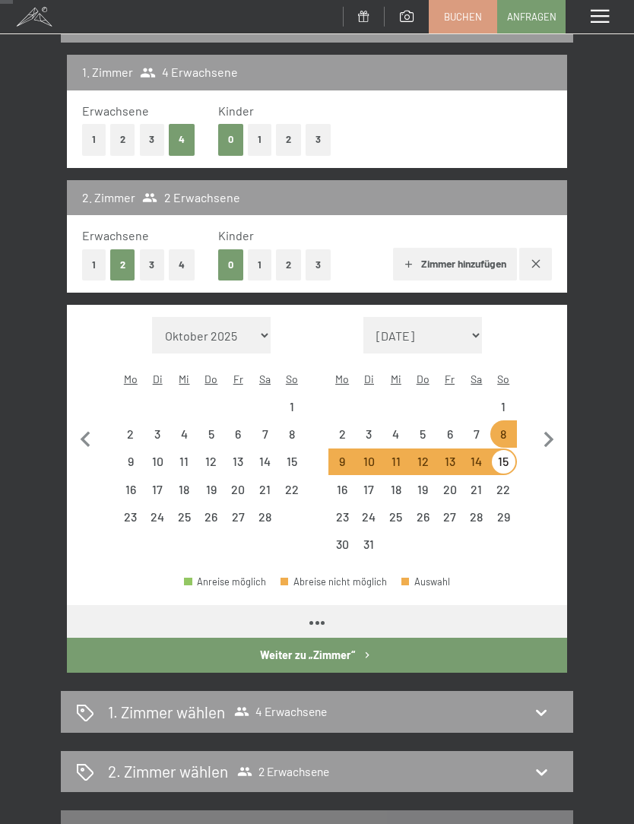
select select "[DATE]"
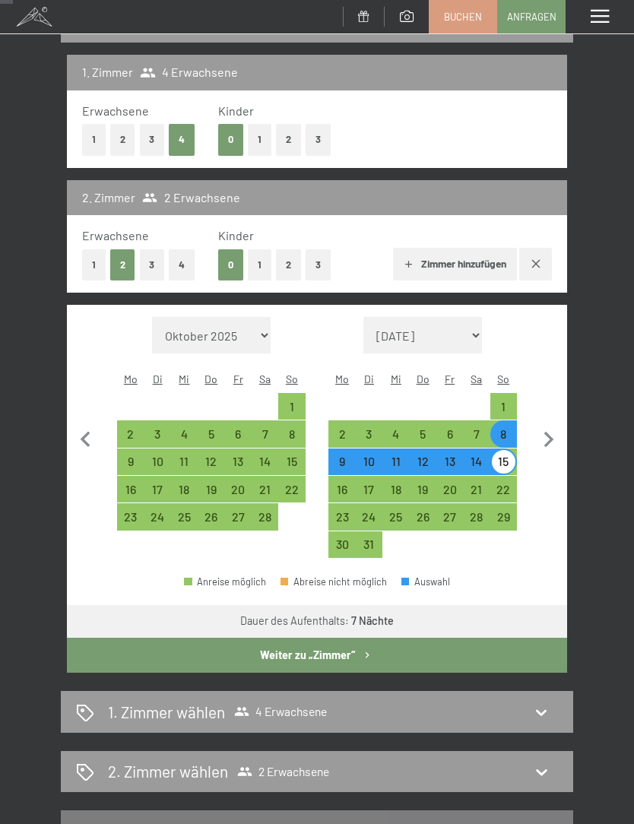
click at [129, 133] on button "2" at bounding box center [122, 139] width 25 height 31
select select "[DATE]"
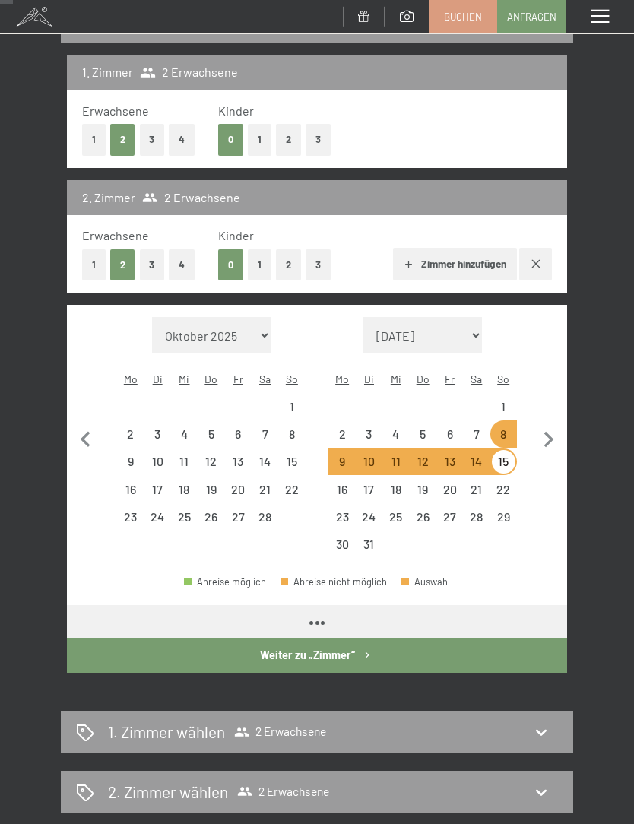
select select "[DATE]"
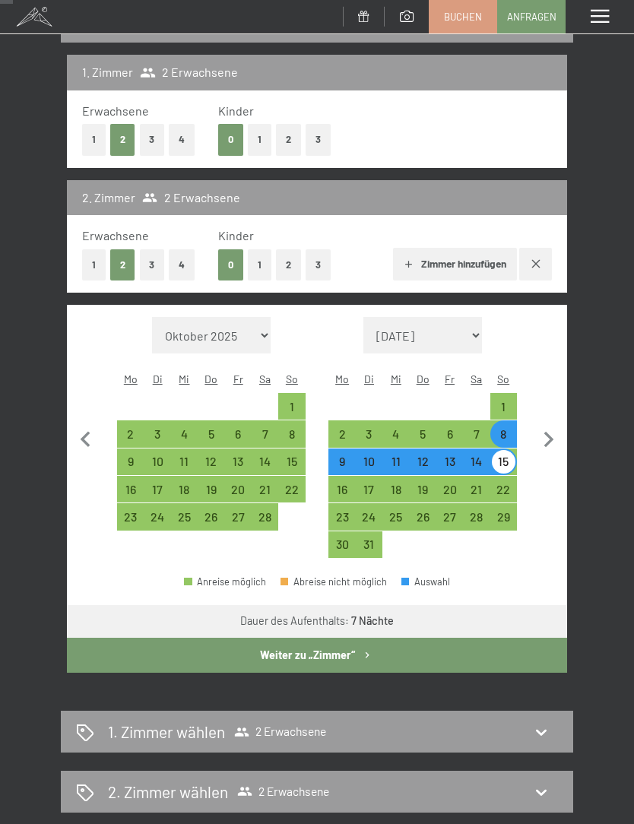
click at [344, 643] on button "Weiter zu „Zimmer“" at bounding box center [317, 655] width 500 height 35
select select "[DATE]"
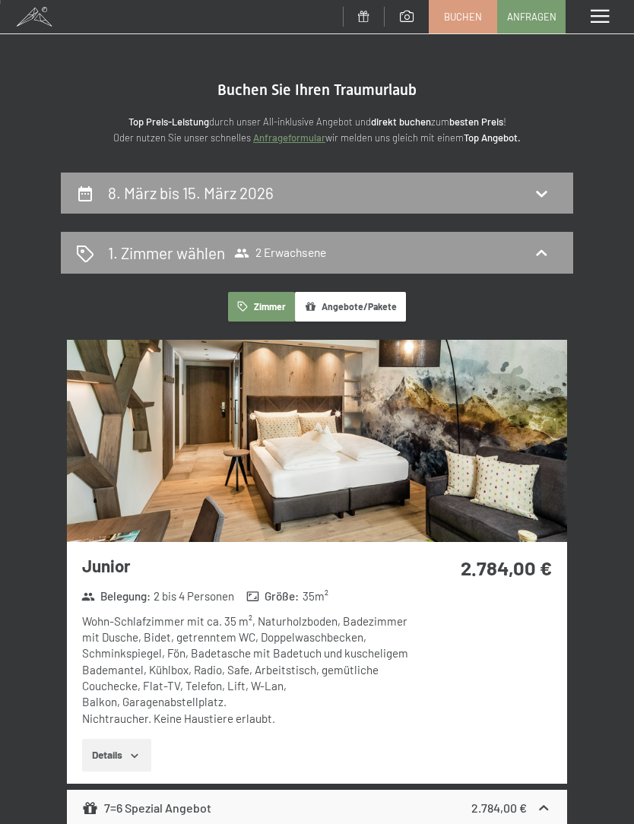
scroll to position [0, 0]
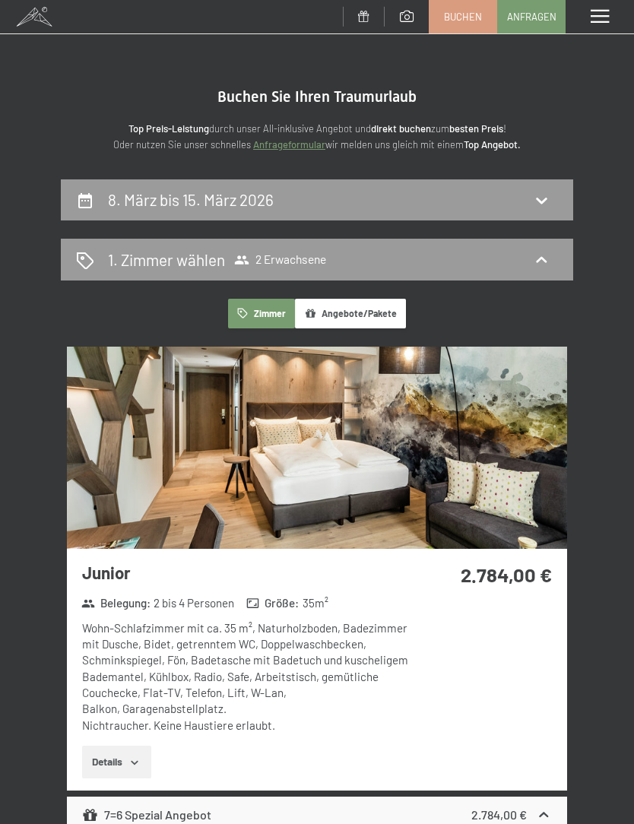
click at [310, 253] on span "2 Erwachsene" at bounding box center [280, 260] width 92 height 15
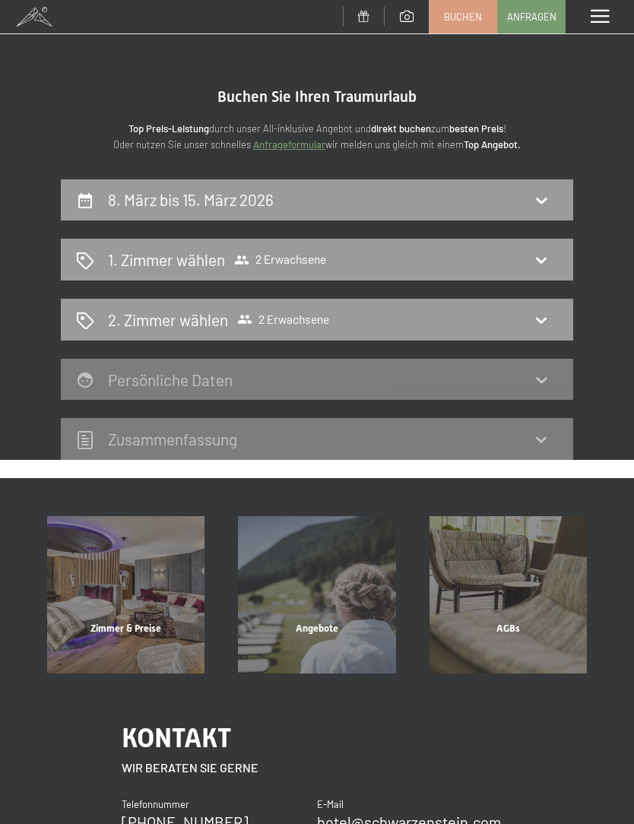
click at [357, 317] on div "2. [PERSON_NAME] [PERSON_NAME] 2 Erwachsene" at bounding box center [317, 320] width 482 height 22
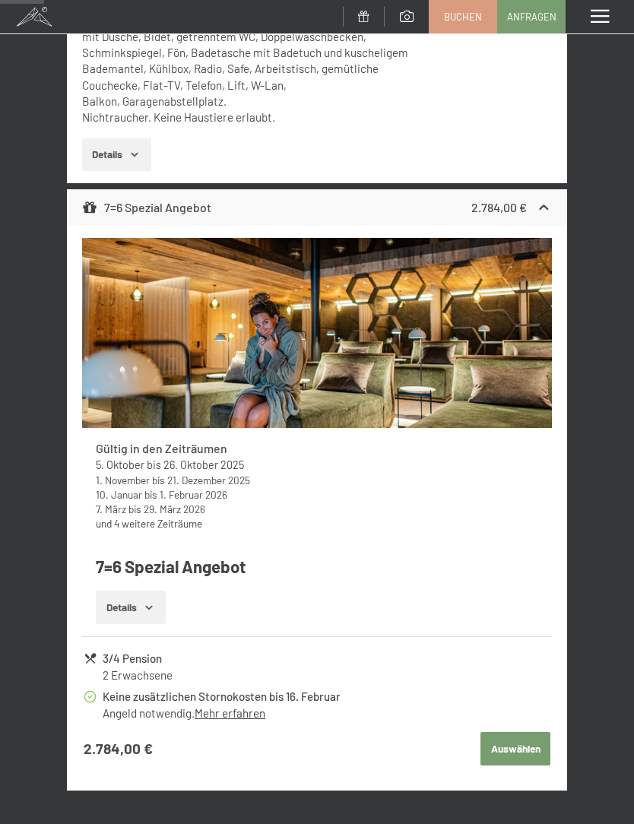
scroll to position [683, 0]
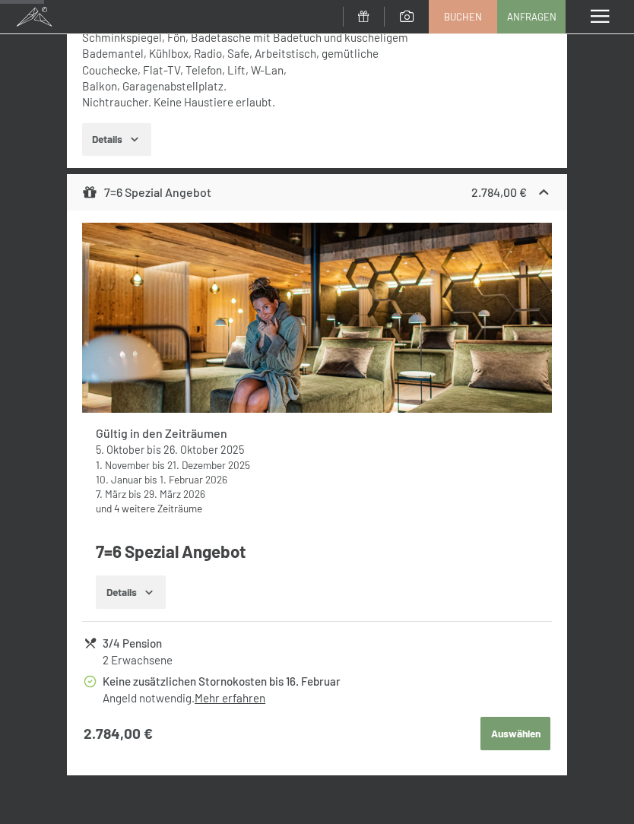
click at [149, 586] on icon "button" at bounding box center [149, 592] width 12 height 12
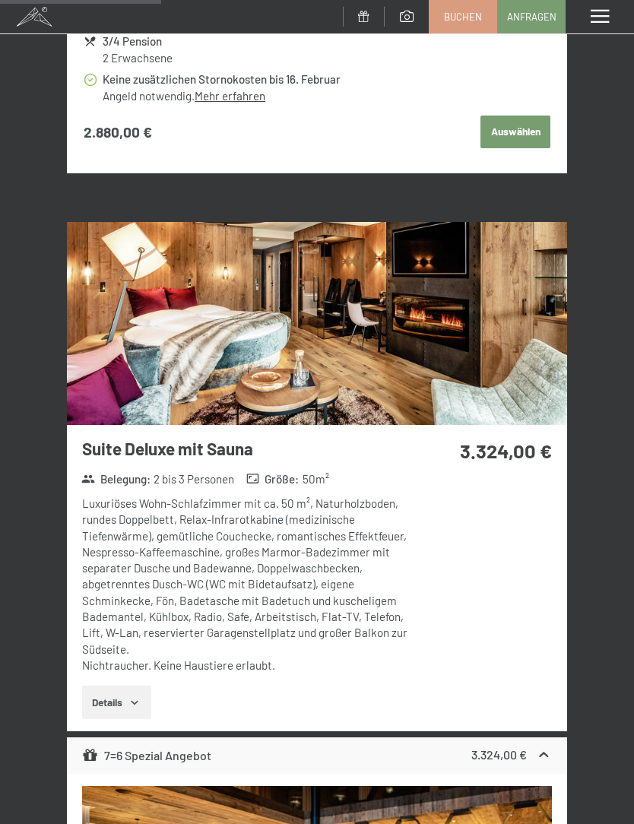
scroll to position [2523, 0]
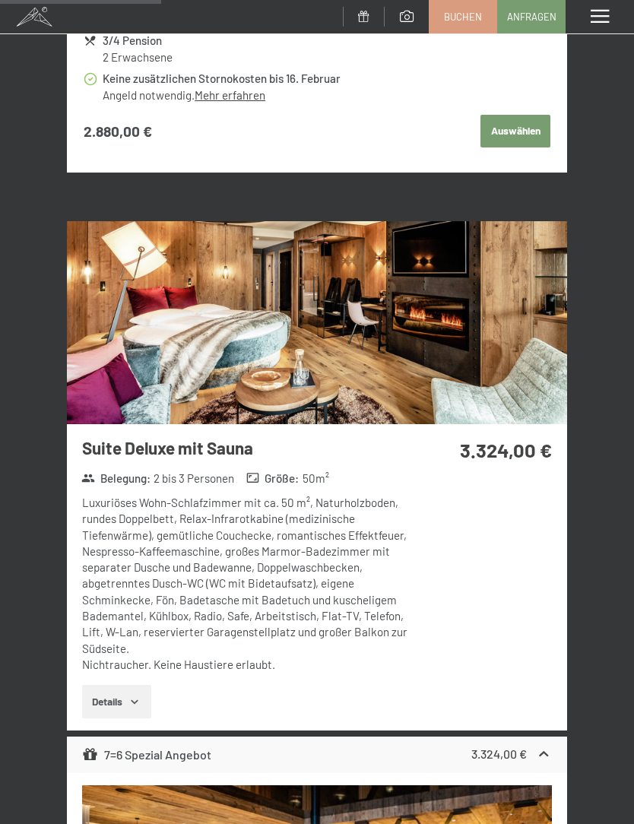
click at [465, 300] on img at bounding box center [317, 322] width 500 height 202
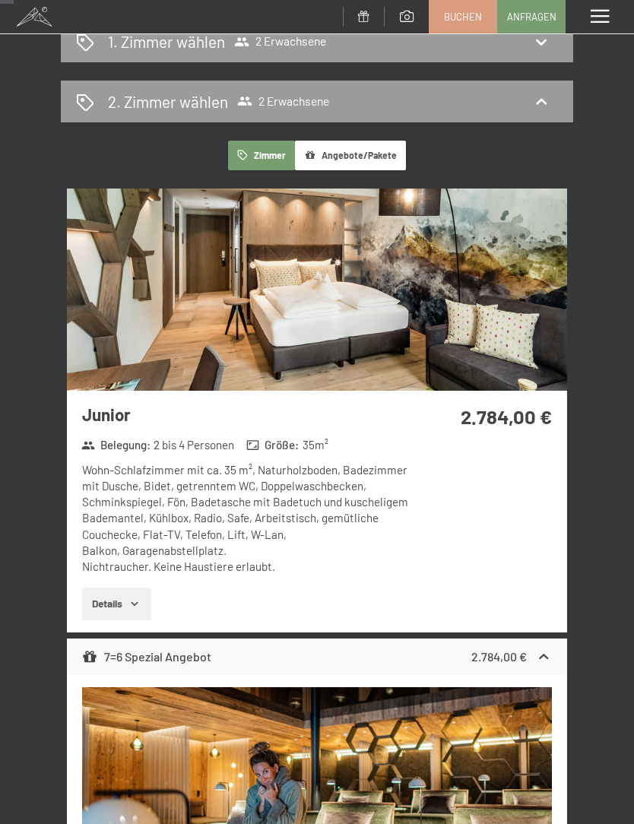
scroll to position [198, 0]
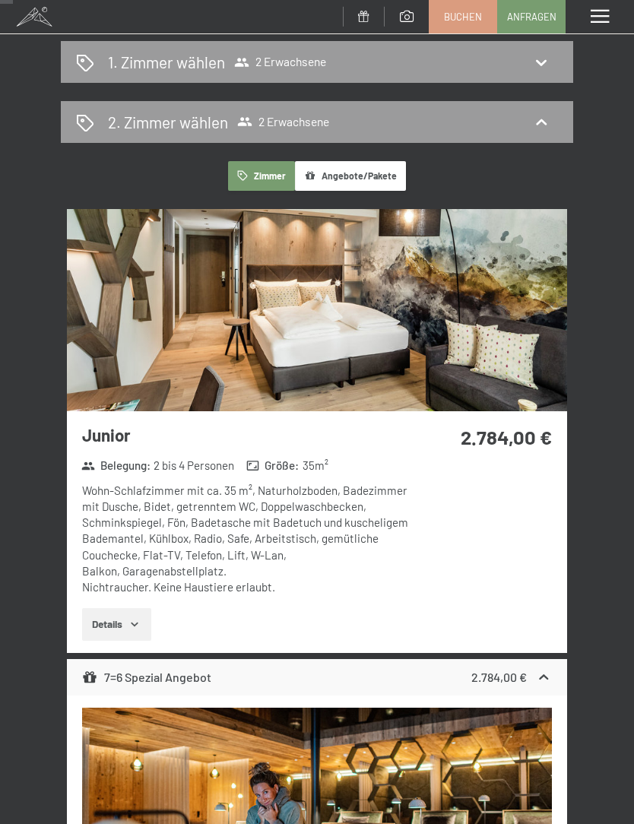
click at [416, 449] on div "Junior Belegung : 2 bis 4 Personen Größe : 35 m² Wohn-Schlafzimmer mit ca. 35 m…" at bounding box center [242, 532] width 351 height 242
click at [439, 357] on img at bounding box center [317, 310] width 500 height 202
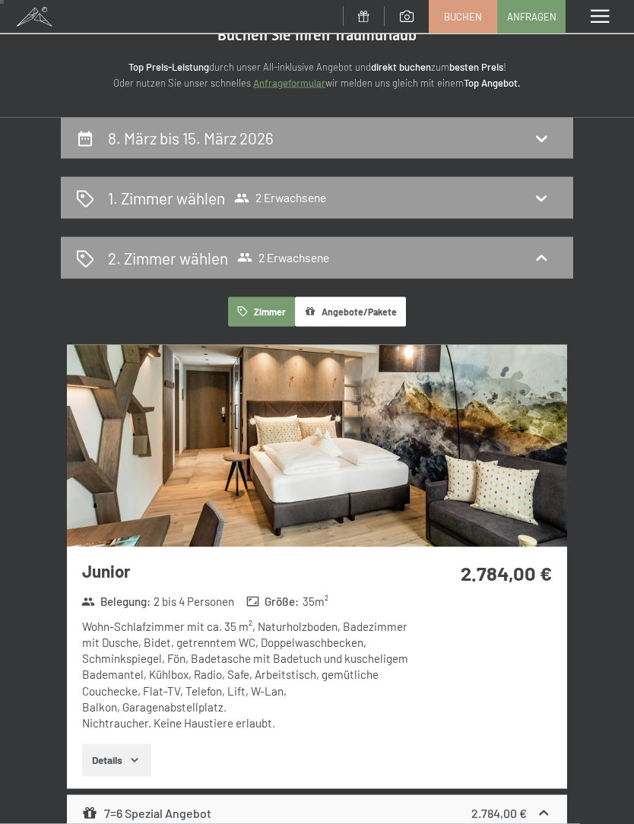
scroll to position [57, 0]
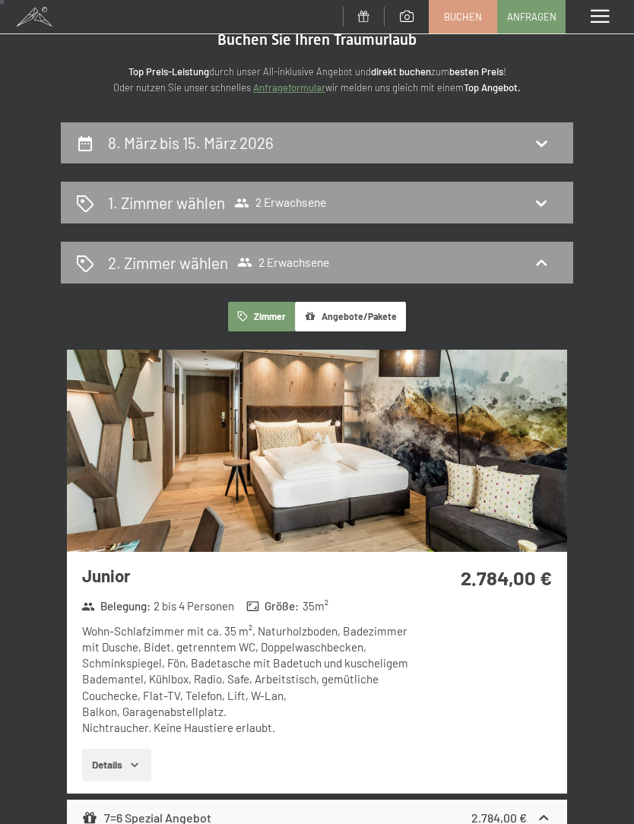
click at [256, 315] on button "Zimmer" at bounding box center [261, 317] width 67 height 30
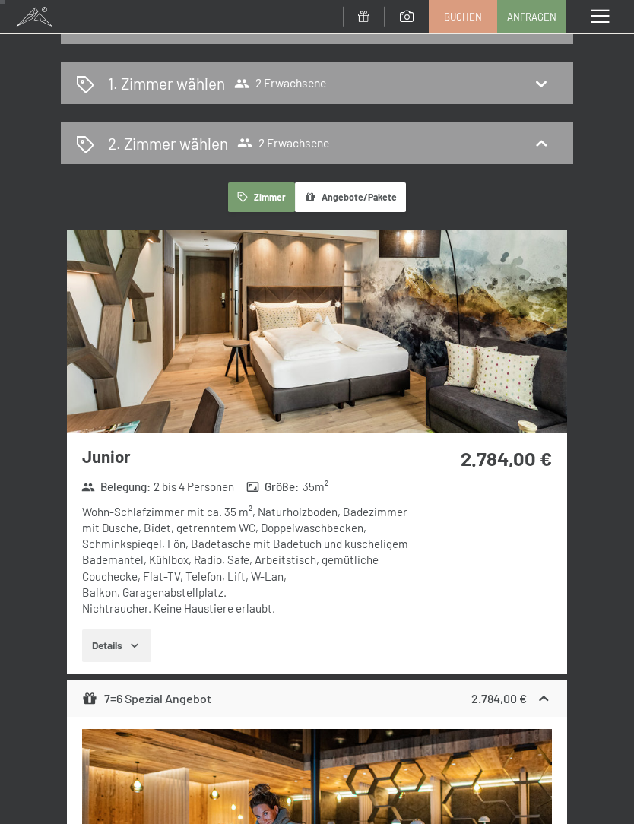
scroll to position [307, 0]
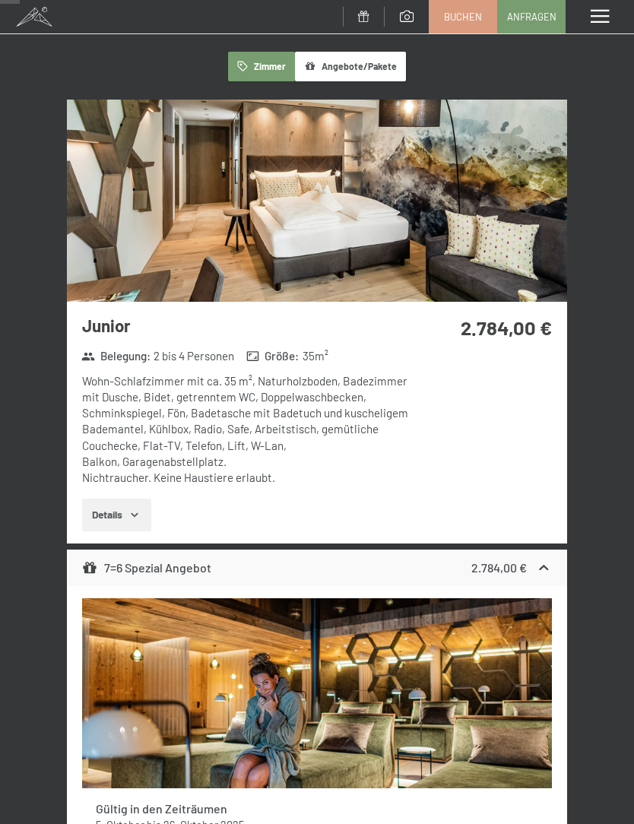
click at [145, 512] on button "Details" at bounding box center [116, 515] width 69 height 33
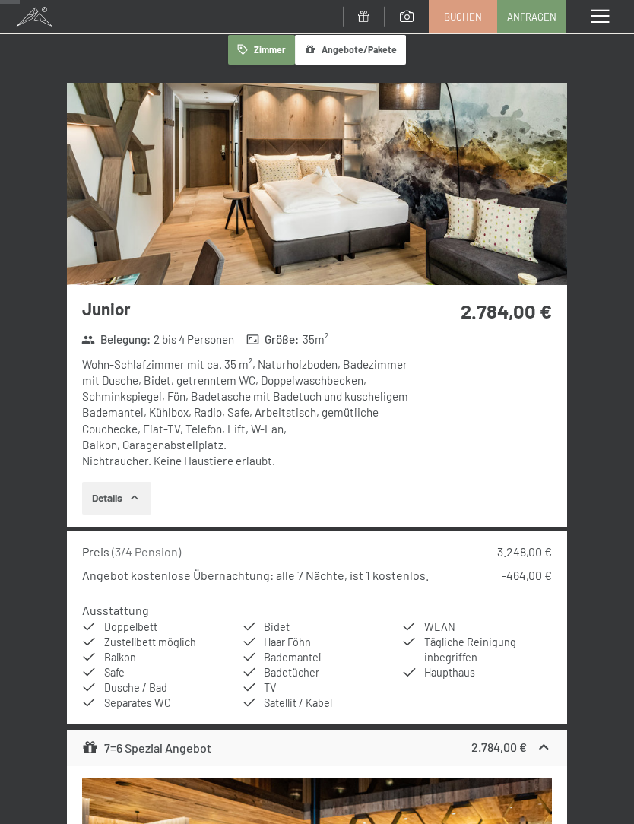
scroll to position [326, 0]
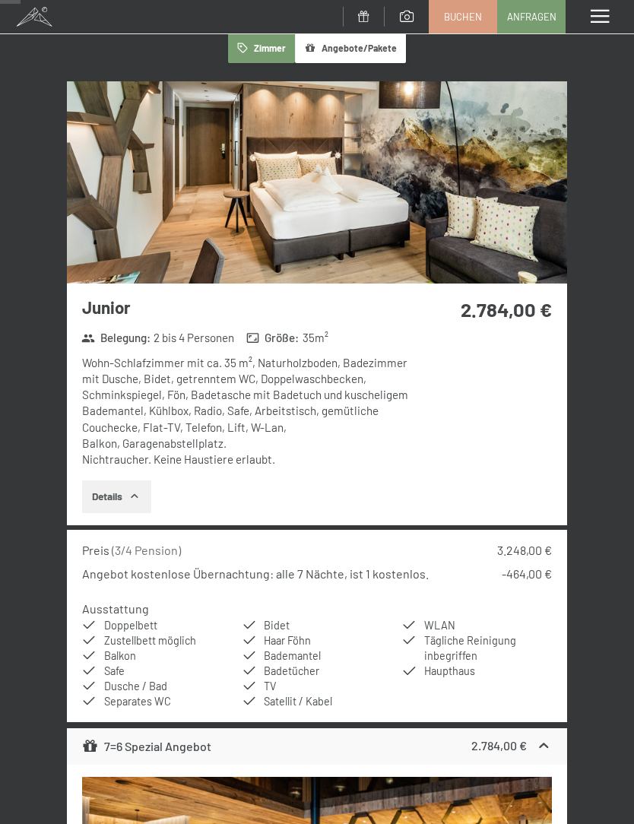
click at [309, 389] on div "Wohn-Schlafzimmer mit ca. 35 m², Naturholzboden, Badezimmer mit Dusche, Bidet, …" at bounding box center [249, 411] width 335 height 113
click at [113, 305] on h3 "Junior" at bounding box center [249, 308] width 335 height 24
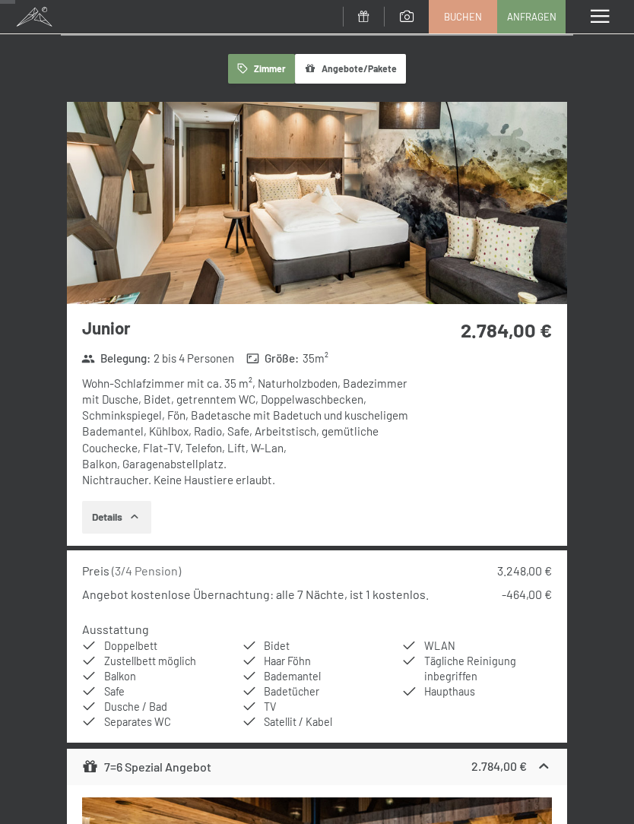
scroll to position [308, 0]
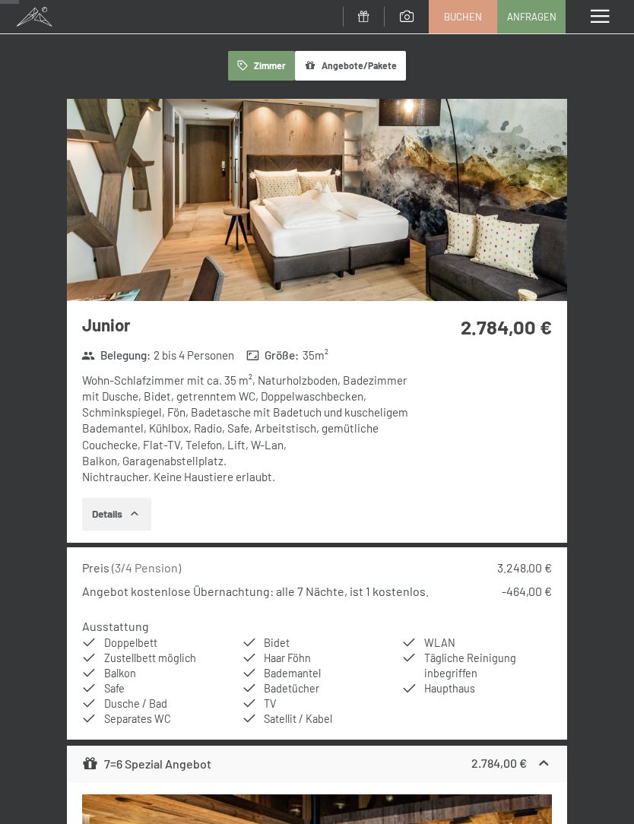
click at [151, 507] on button "Details" at bounding box center [116, 514] width 69 height 33
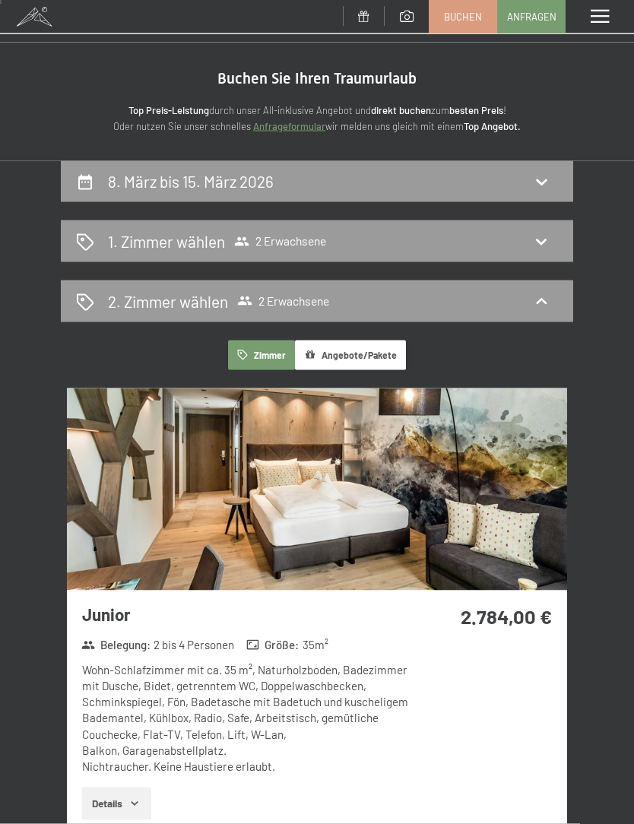
scroll to position [15, 0]
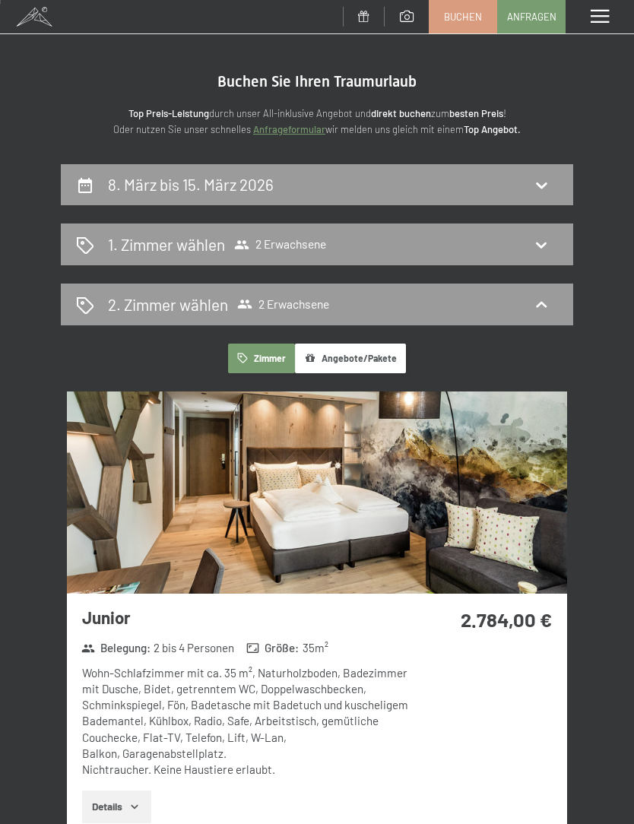
click at [542, 306] on icon at bounding box center [541, 305] width 18 height 18
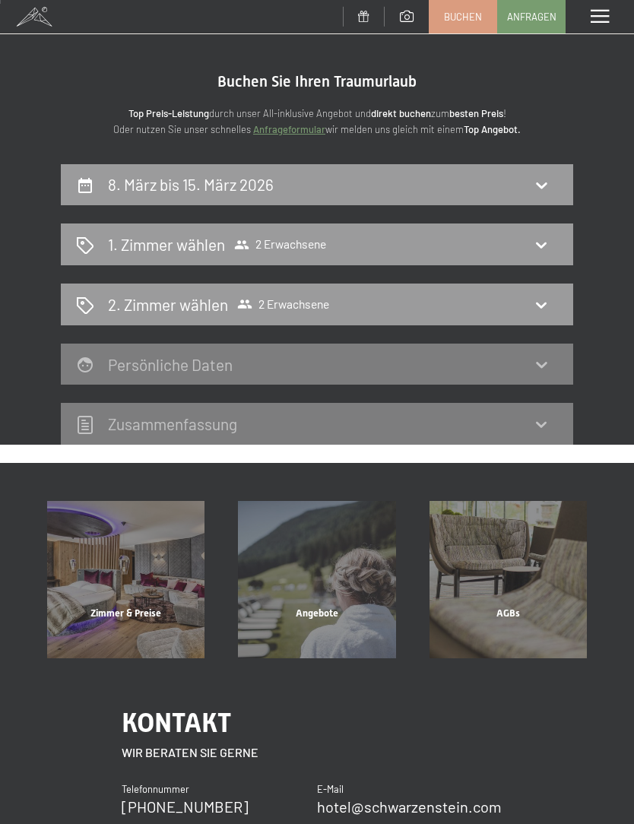
click at [298, 309] on span "2 Erwachsene" at bounding box center [283, 304] width 92 height 15
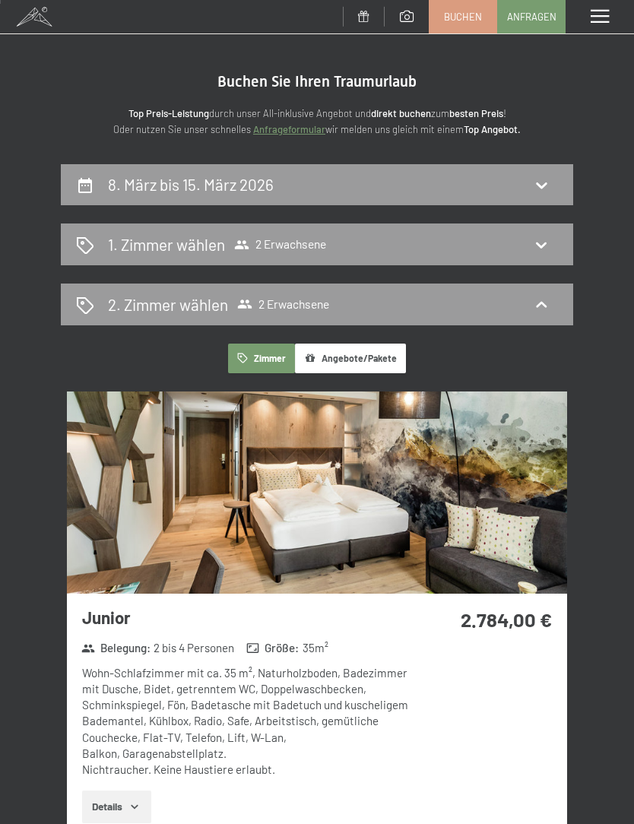
click at [301, 310] on span "2 Erwachsene" at bounding box center [283, 304] width 92 height 15
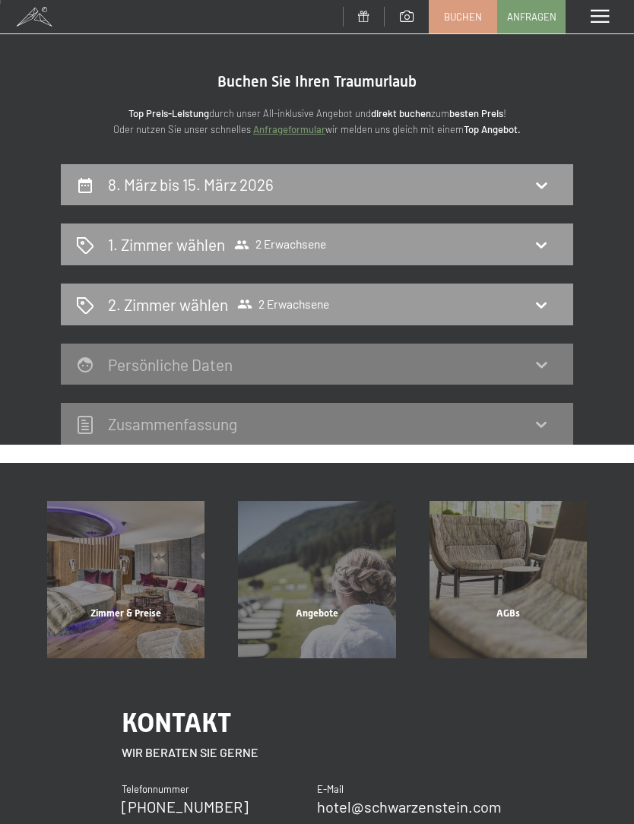
click at [358, 186] on div "8. März bis 15. März 2026" at bounding box center [317, 184] width 482 height 22
select select "[DATE]"
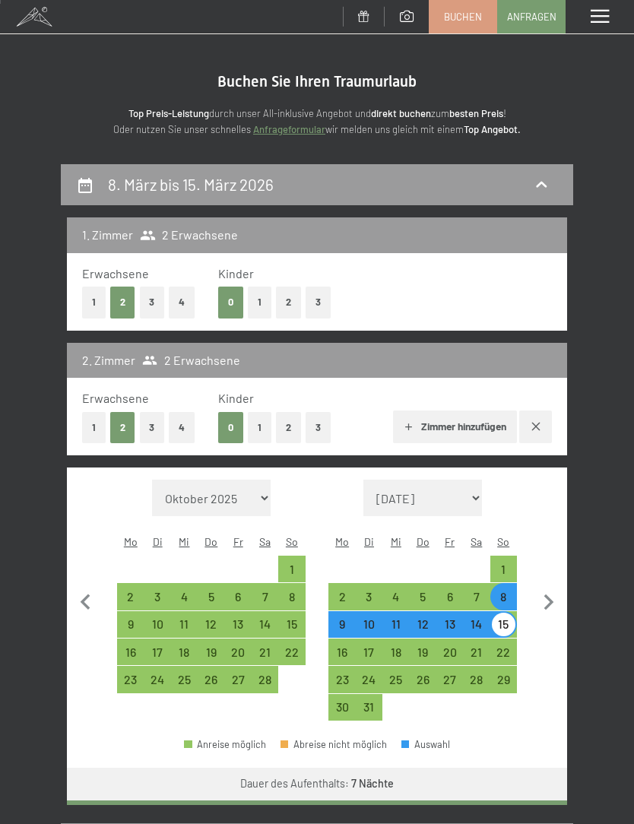
scroll to position [178, 0]
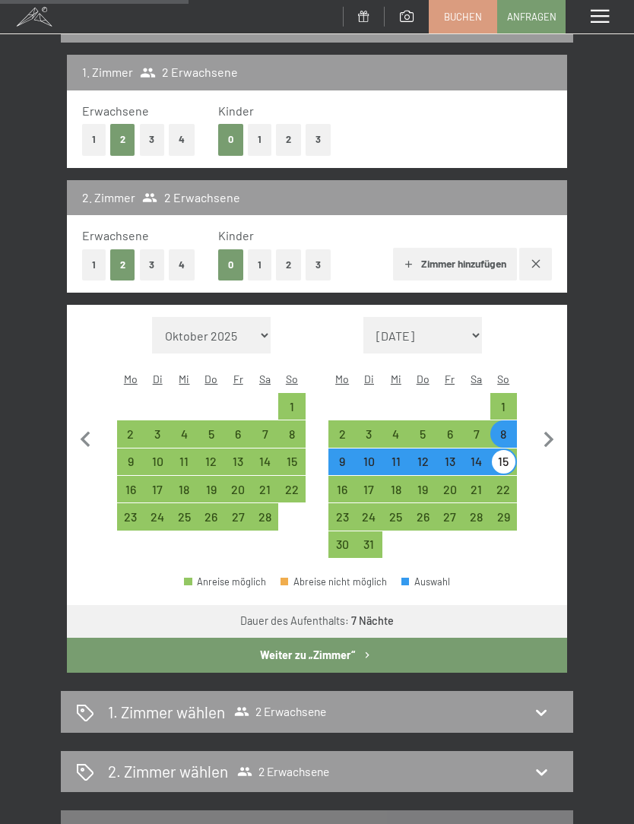
click at [545, 260] on button "button" at bounding box center [535, 264] width 33 height 33
select select "[DATE]"
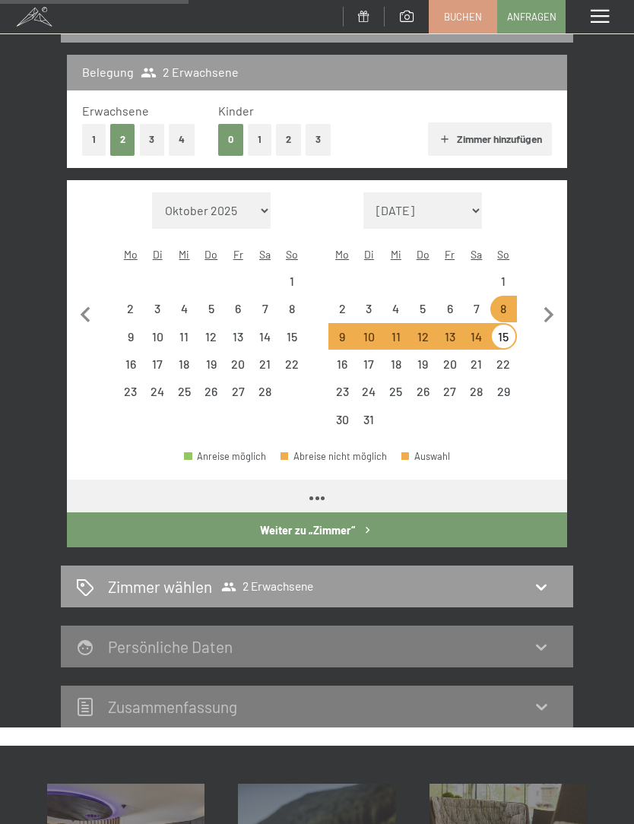
select select "[DATE]"
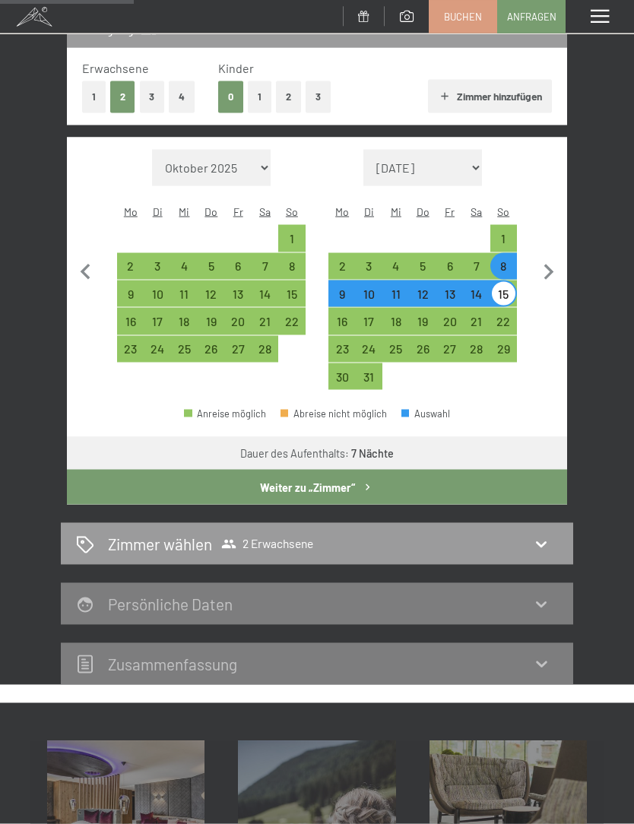
scroll to position [223, 0]
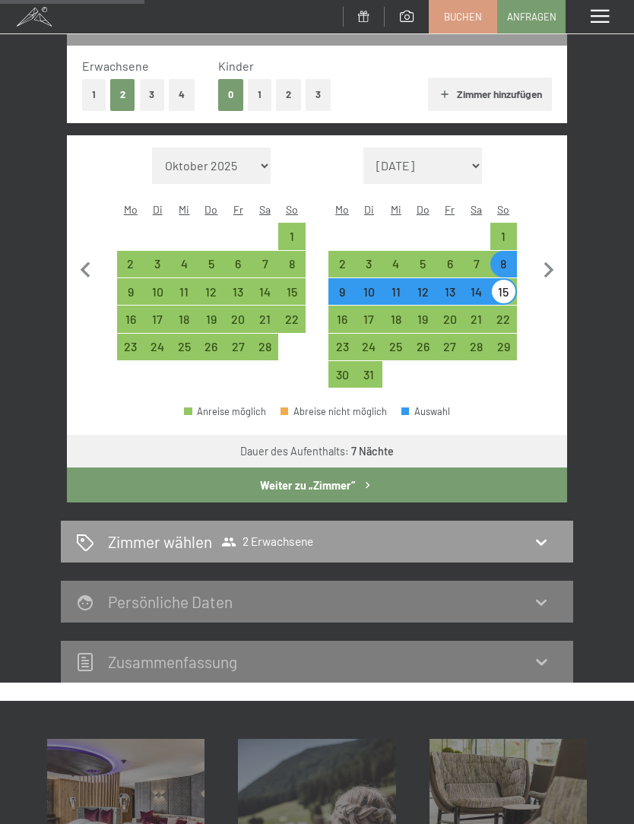
click at [361, 479] on icon "button" at bounding box center [367, 485] width 13 height 13
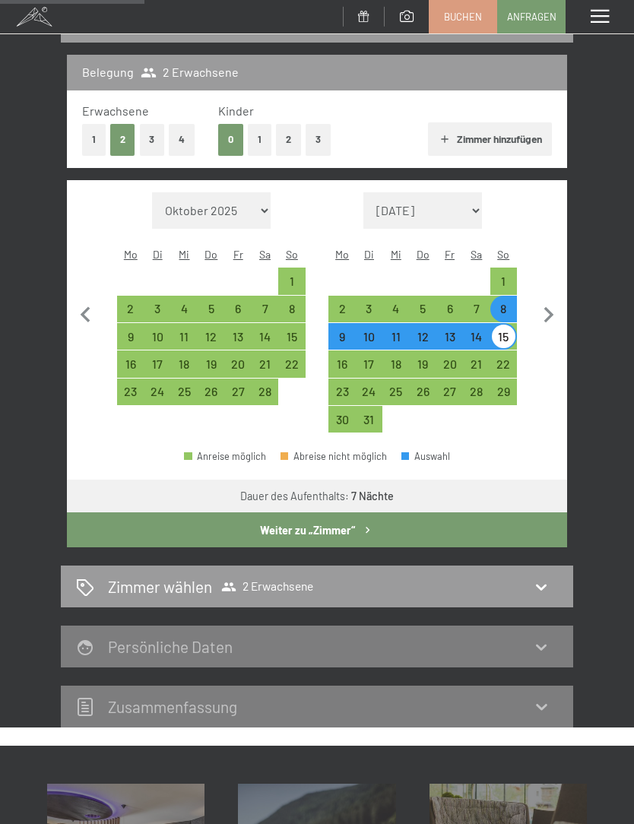
select select "[DATE]"
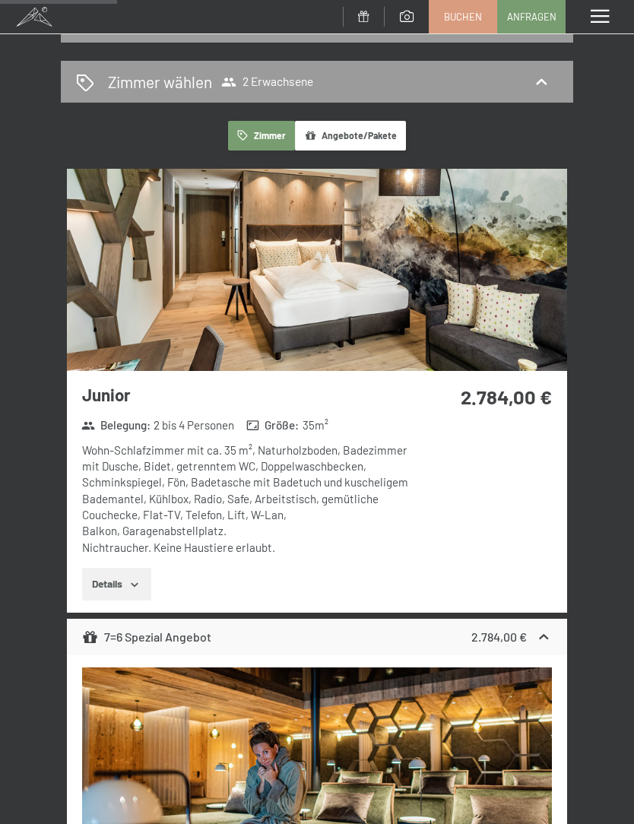
click at [366, 469] on div "Wohn-Schlafzimmer mit ca. 35 m², Naturholzboden, Badezimmer mit Dusche, Bidet, …" at bounding box center [249, 499] width 335 height 113
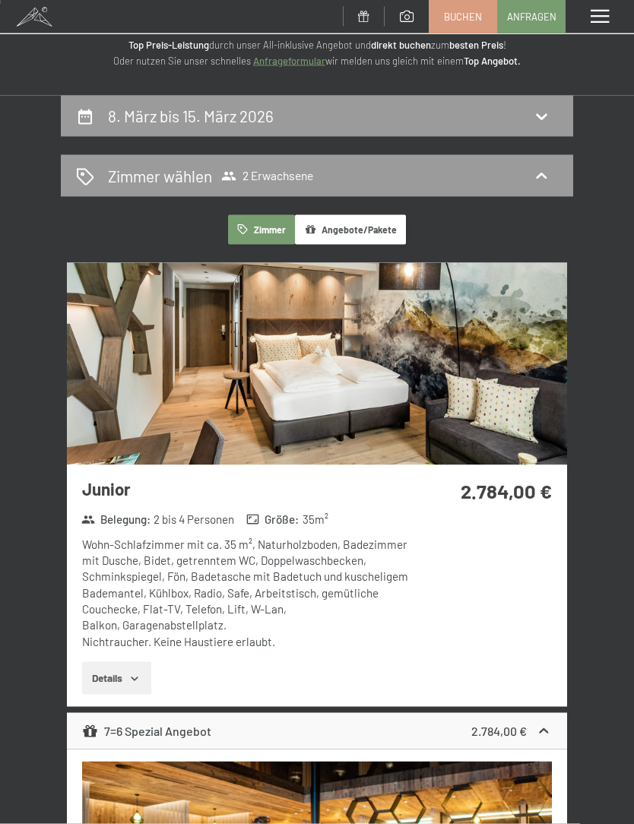
scroll to position [0, 0]
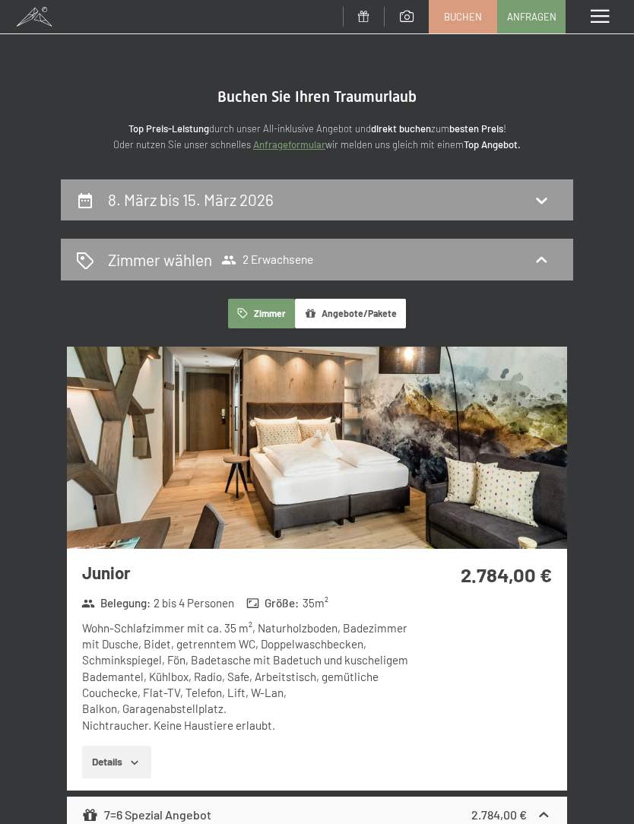
click at [319, 198] on div "8. März bis 15. März 2026" at bounding box center [317, 200] width 482 height 22
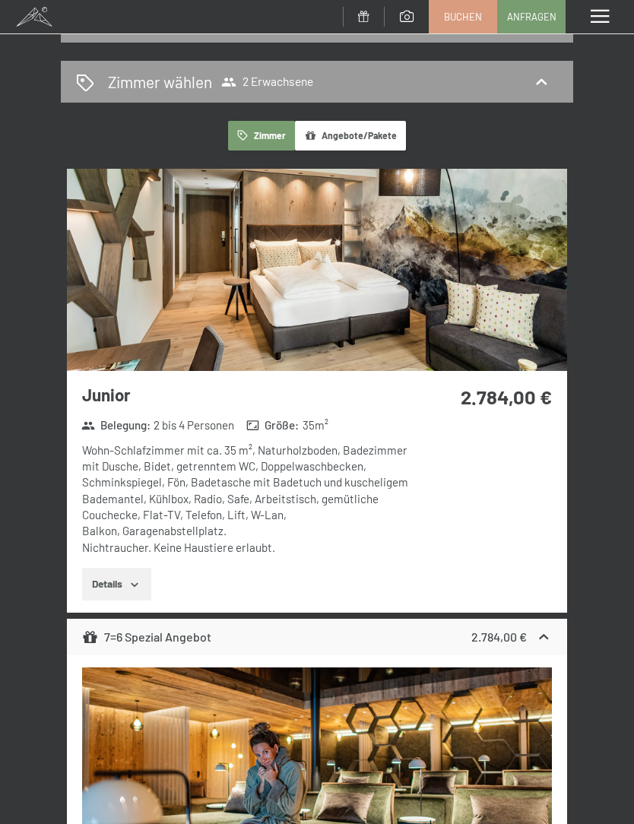
select select "[DATE]"
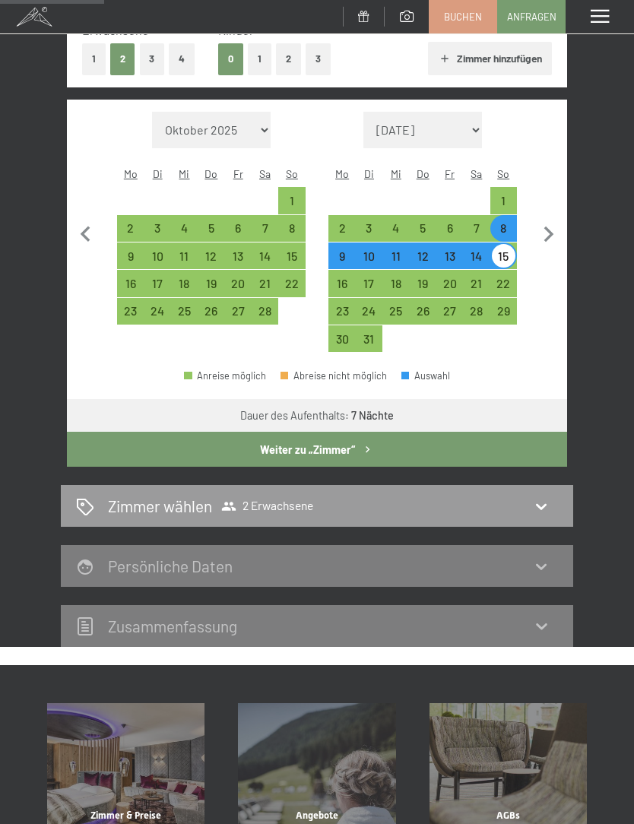
scroll to position [262, 0]
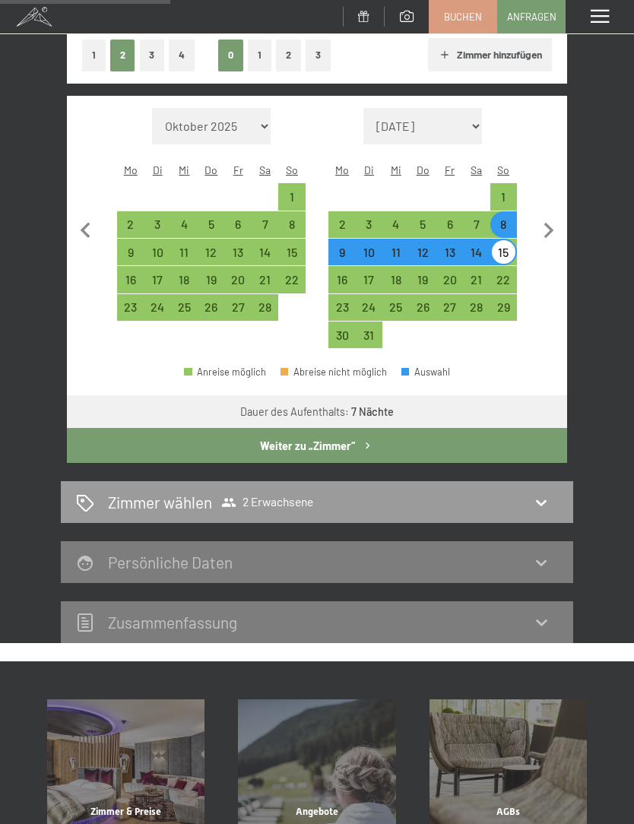
click at [284, 463] on span "Einwilligung Marketing*" at bounding box center [232, 455] width 125 height 15
click at [162, 463] on input "Einwilligung Marketing*" at bounding box center [154, 455] width 15 height 15
checkbox input "false"
click at [551, 494] on icon at bounding box center [541, 503] width 18 height 18
select select "[DATE]"
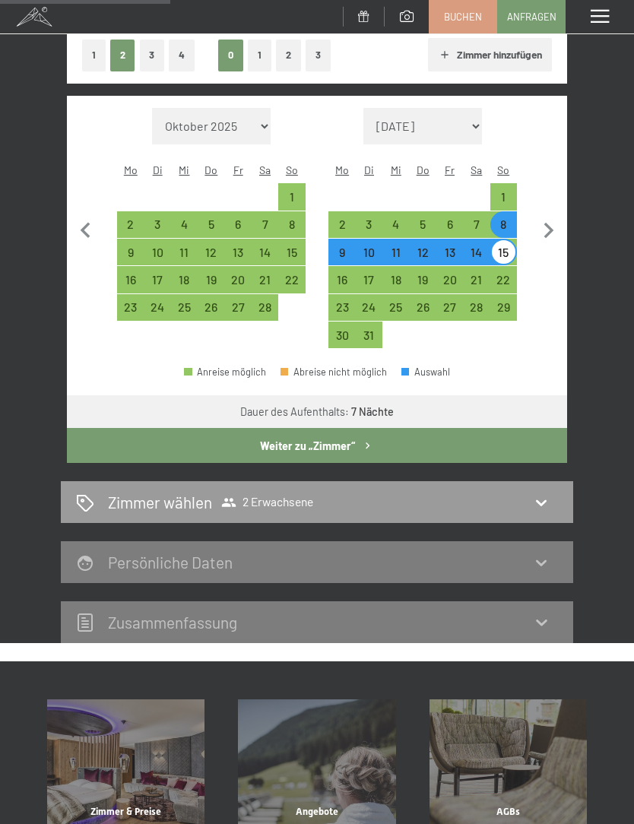
select select "[DATE]"
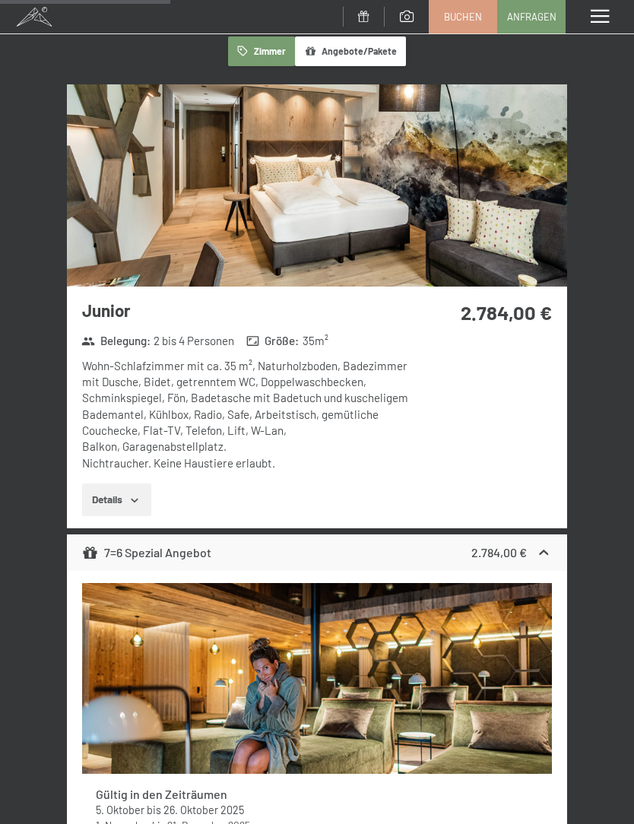
scroll to position [178, 0]
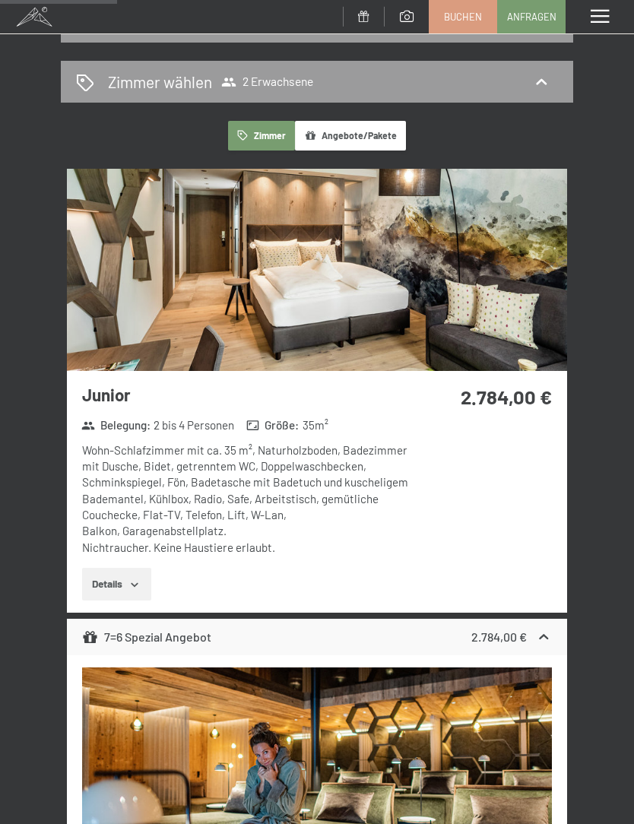
click at [114, 396] on h3 "Junior" at bounding box center [249, 395] width 335 height 24
click at [285, 437] on div "Junior Belegung : 2 bis 4 Personen Größe : 35 m² Wohn-Schlafzimmer mit ca. 35 m…" at bounding box center [242, 492] width 351 height 242
click at [279, 458] on div "Wohn-Schlafzimmer mit ca. 35 m², Naturholzboden, Badezimmer mit Dusche, Bidet, …" at bounding box center [249, 499] width 335 height 113
click at [260, 463] on span "Einwilligung Marketing*" at bounding box center [232, 455] width 125 height 15
click at [162, 463] on input "Einwilligung Marketing*" at bounding box center [154, 455] width 15 height 15
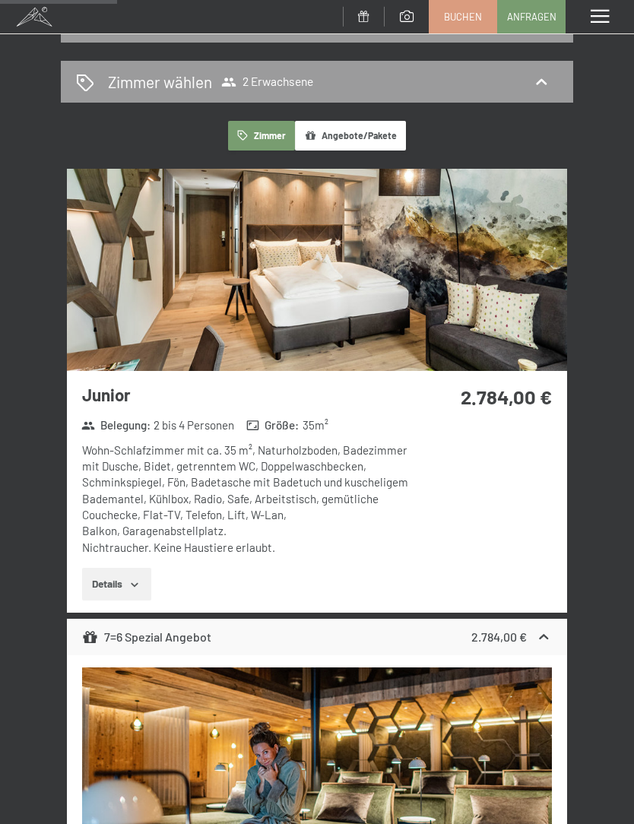
checkbox input "false"
click at [284, 461] on div "Wohn-Schlafzimmer mit ca. 35 m², Naturholzboden, Badezimmer mit Dusche, Bidet, …" at bounding box center [249, 499] width 335 height 113
click at [304, 460] on div "Wohn-Schlafzimmer mit ca. 35 m², Naturholzboden, Badezimmer mit Dusche, Bidet, …" at bounding box center [249, 499] width 335 height 113
click at [387, 272] on img at bounding box center [317, 270] width 500 height 202
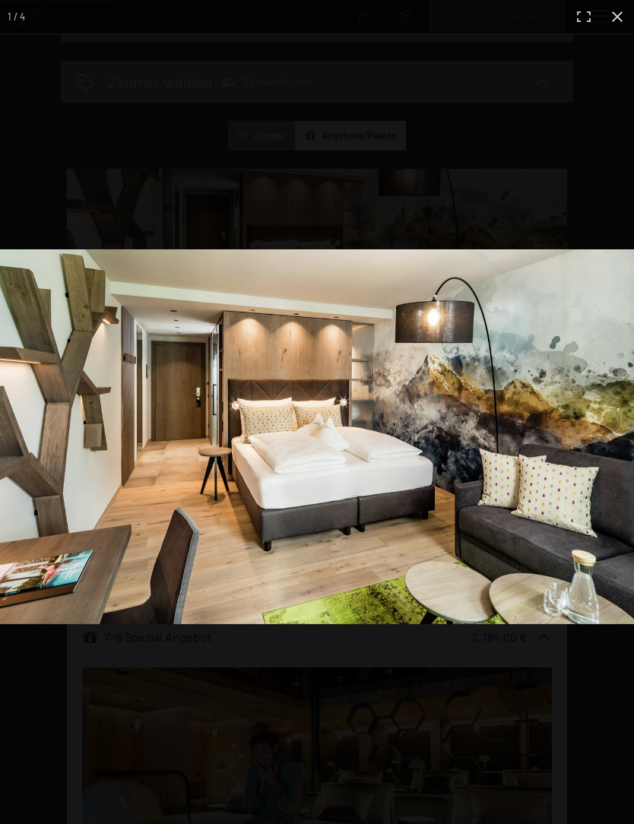
click at [444, 366] on img at bounding box center [317, 436] width 634 height 375
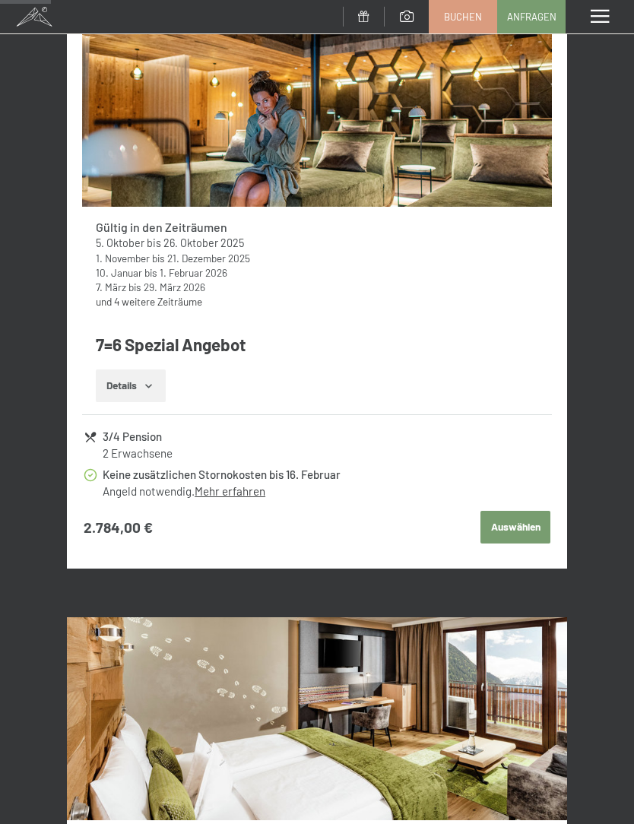
scroll to position [782, 0]
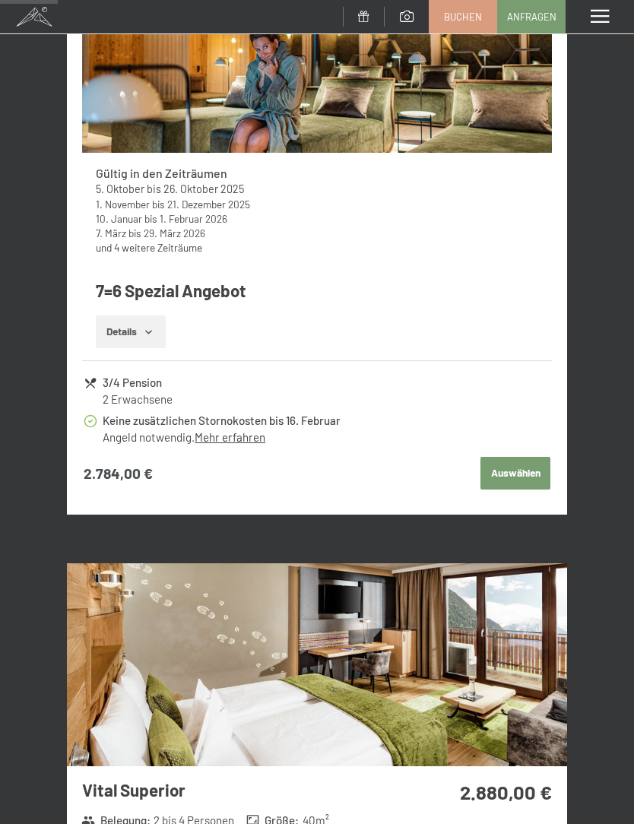
click at [516, 468] on button "Auswählen" at bounding box center [516, 473] width 70 height 33
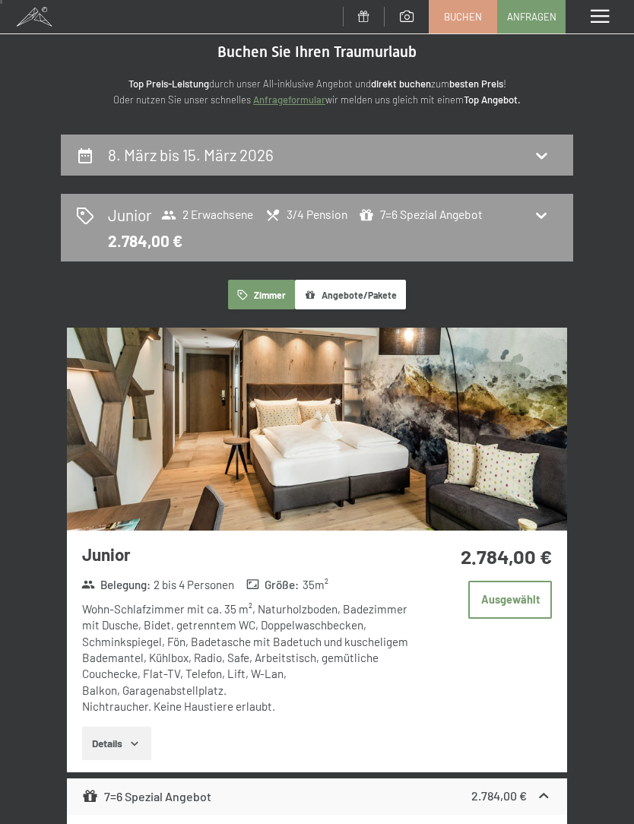
scroll to position [0, 0]
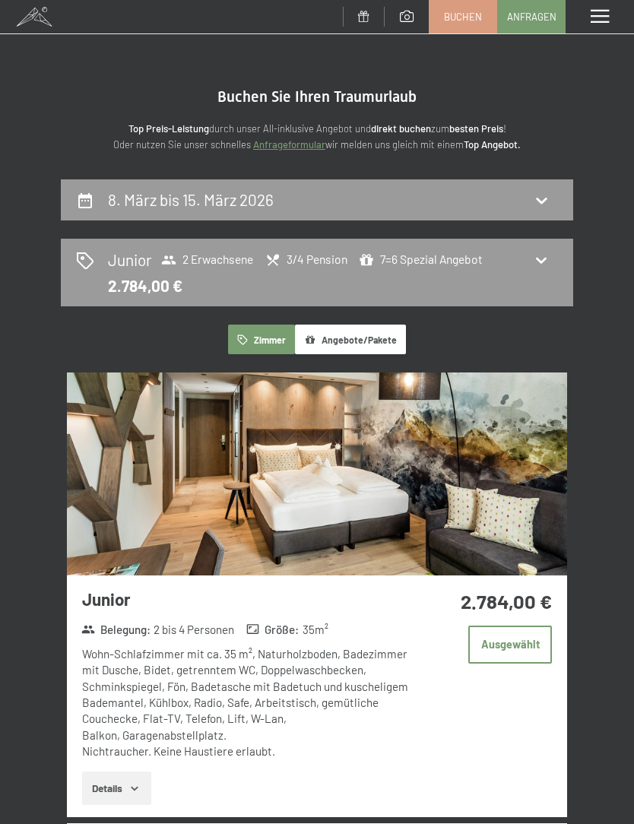
click at [475, 265] on span "7=6 Spezial Angebot" at bounding box center [421, 260] width 124 height 15
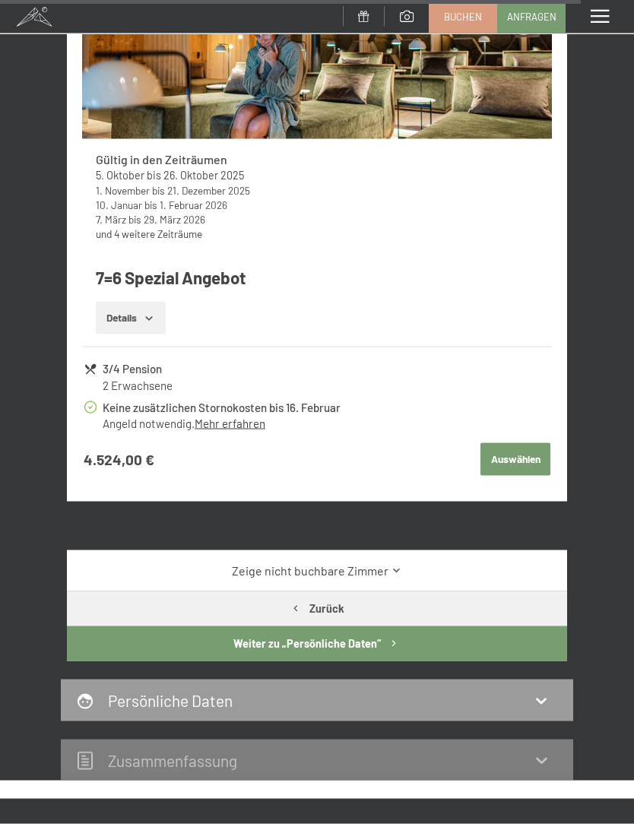
scroll to position [8992, 0]
click at [383, 689] on div "Persönliche Daten" at bounding box center [317, 700] width 482 height 22
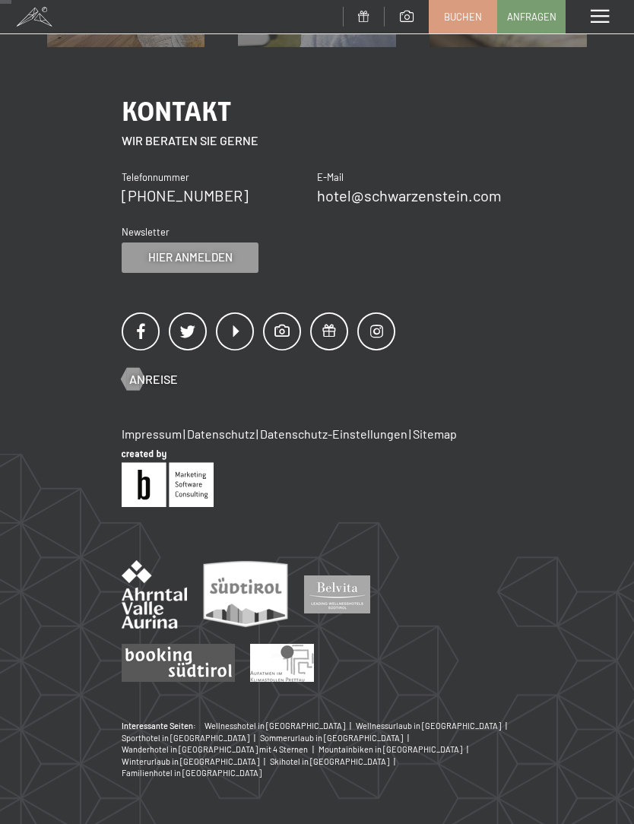
scroll to position [178, 0]
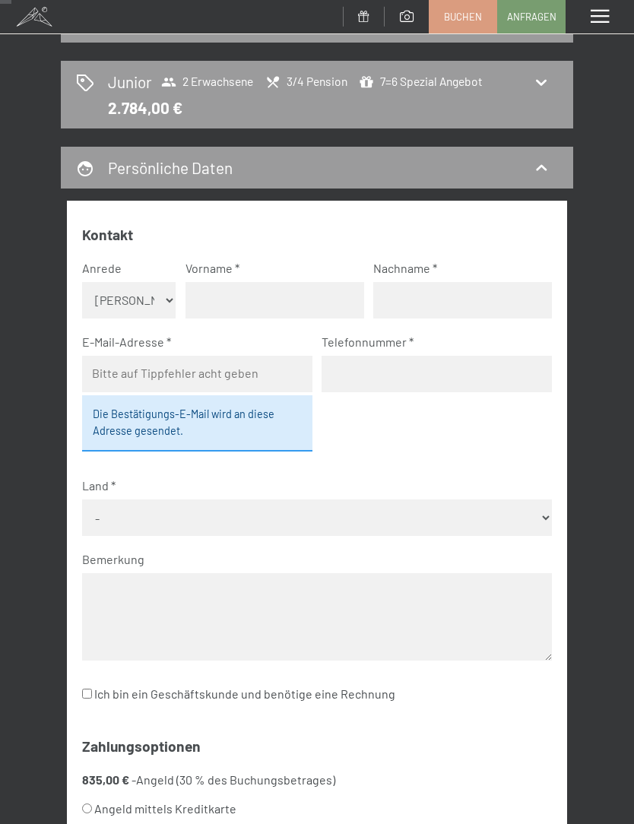
click at [169, 291] on select "Keine Angabe Frau [PERSON_NAME]" at bounding box center [129, 300] width 94 height 37
select select "m"
click at [300, 295] on input "text" at bounding box center [275, 300] width 179 height 37
type input "[PERSON_NAME]"
click at [446, 300] on input "text" at bounding box center [462, 300] width 179 height 37
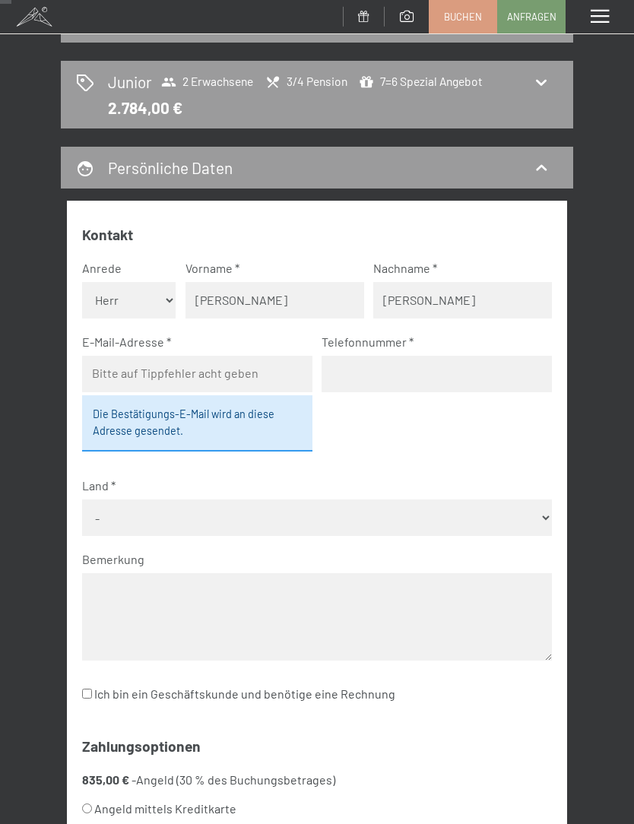
type input "[PERSON_NAME]"
click at [189, 370] on input "email" at bounding box center [197, 374] width 230 height 37
type input "[EMAIL_ADDRESS][DOMAIN_NAME]"
click at [384, 371] on input "tel" at bounding box center [437, 374] width 230 height 37
type input "0179 8797867"
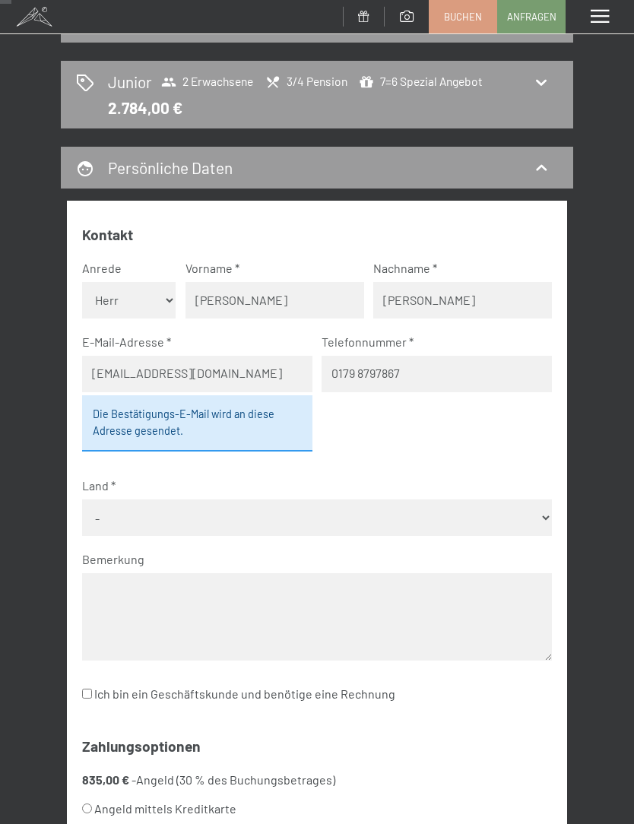
click at [334, 514] on select "- [GEOGRAPHIC_DATA] [GEOGRAPHIC_DATA] [GEOGRAPHIC_DATA] [GEOGRAPHIC_DATA] [GEOG…" at bounding box center [317, 518] width 471 height 37
select select "DEU"
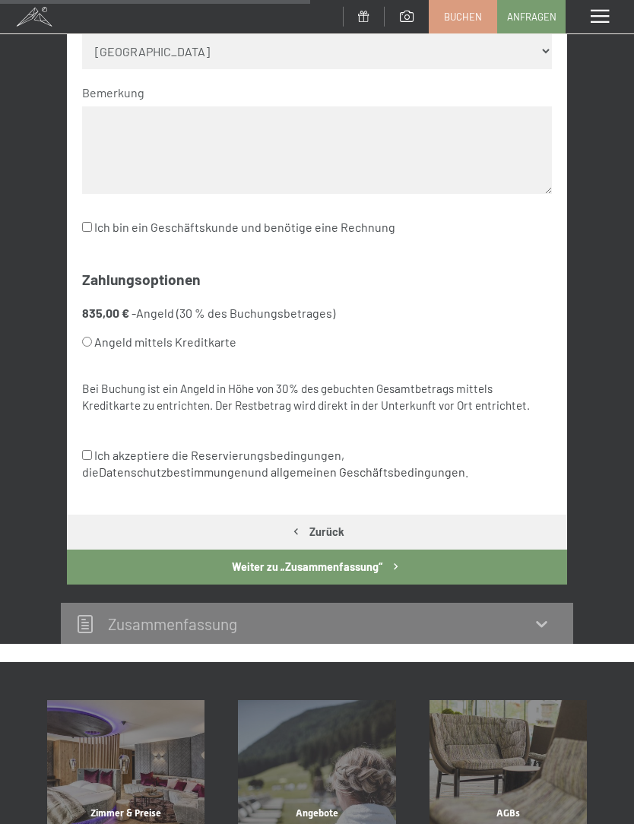
scroll to position [664, 0]
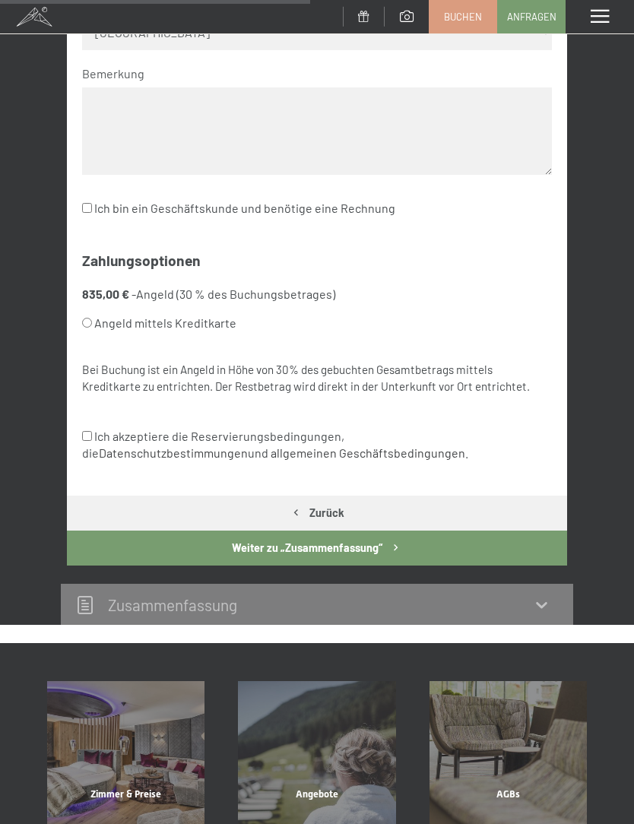
click at [92, 431] on input "Ich akzeptiere die Reservierungsbedingungen, die Datenschutzbestimmungen und al…" at bounding box center [87, 436] width 10 height 10
checkbox input "true"
click at [91, 318] on input "Angeld mittels Kreditkarte" at bounding box center [87, 323] width 10 height 10
radio input "true"
click at [360, 531] on button "Weiter zu „Zusammen­fassung“" at bounding box center [317, 548] width 500 height 35
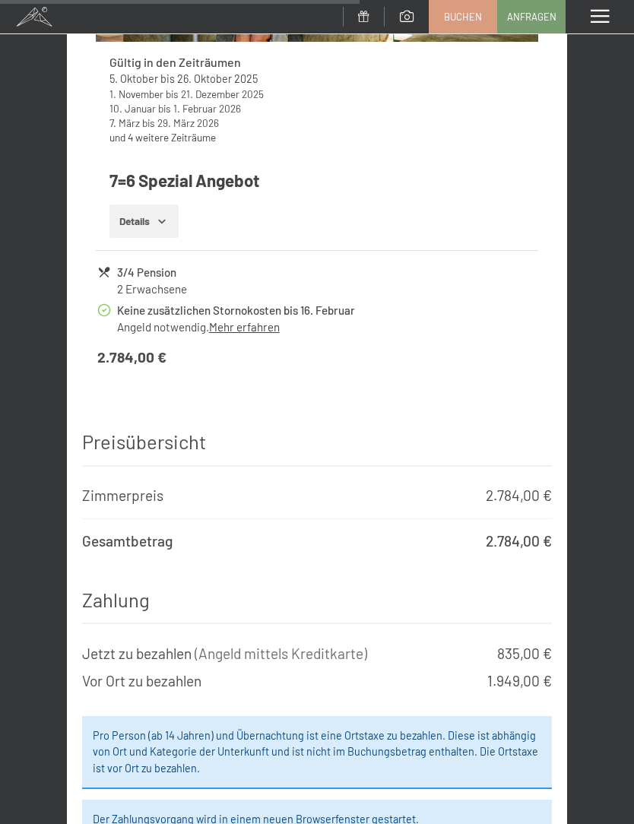
scroll to position [1430, 0]
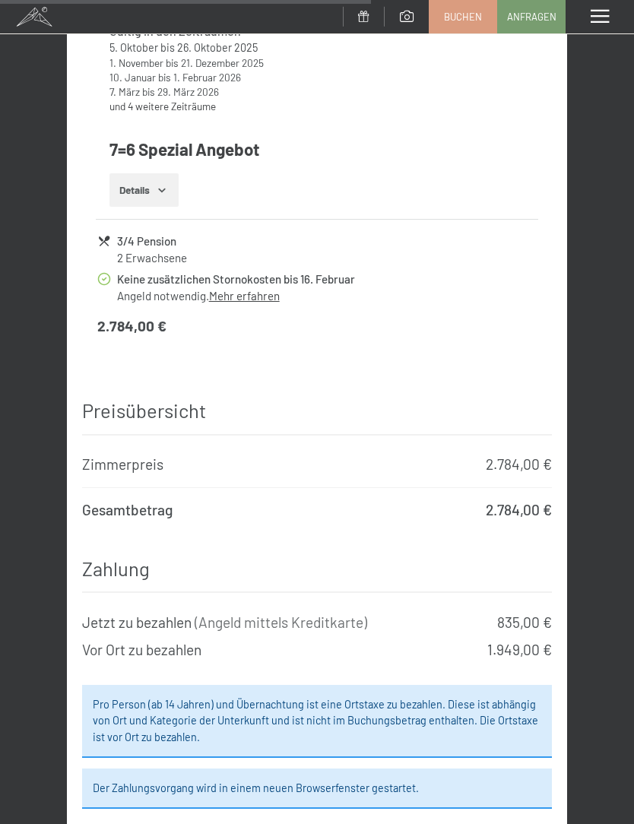
click at [246, 303] on link "Mehr erfahren" at bounding box center [244, 296] width 71 height 14
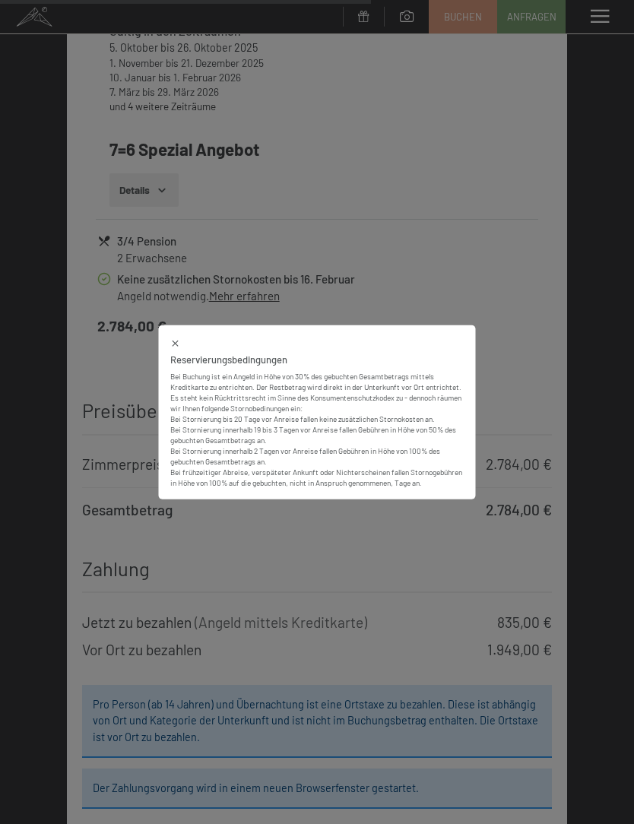
click at [184, 349] on div at bounding box center [317, 343] width 294 height 12
click at [178, 349] on icon at bounding box center [175, 343] width 11 height 11
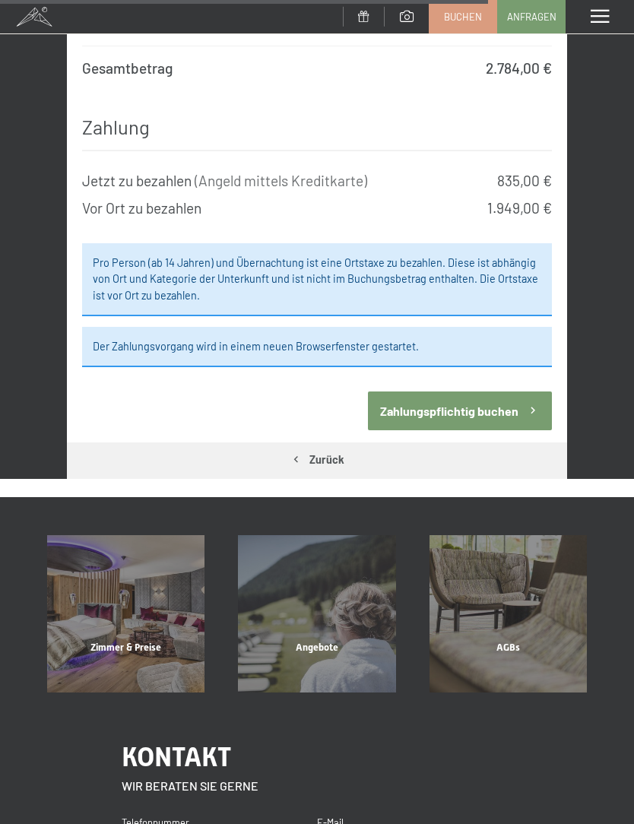
scroll to position [1735, 0]
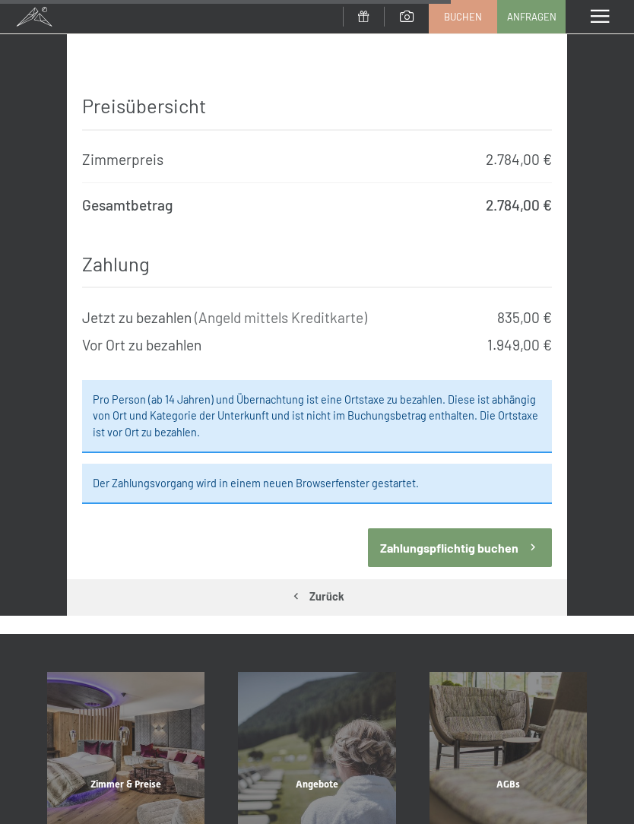
click at [313, 591] on button "Zurück" at bounding box center [317, 597] width 500 height 35
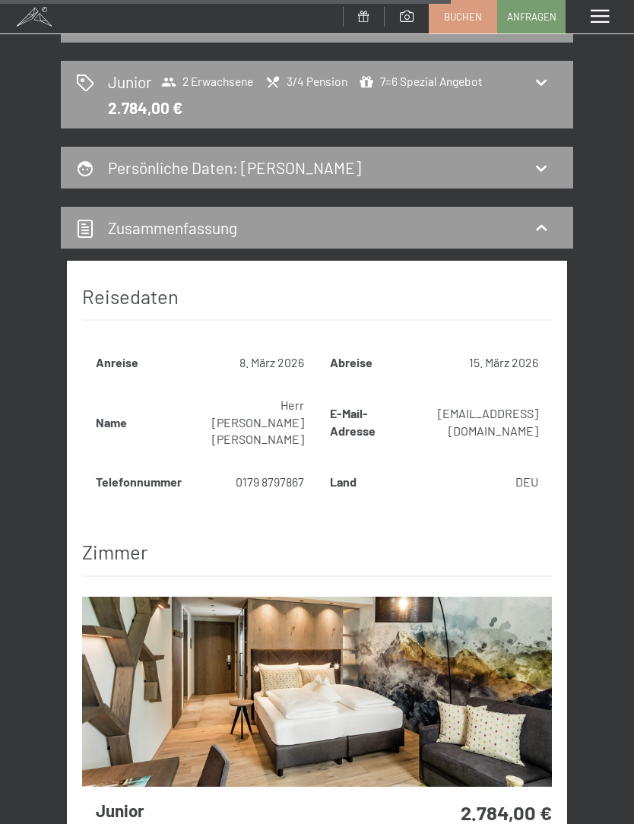
select select "m"
select select "DEU"
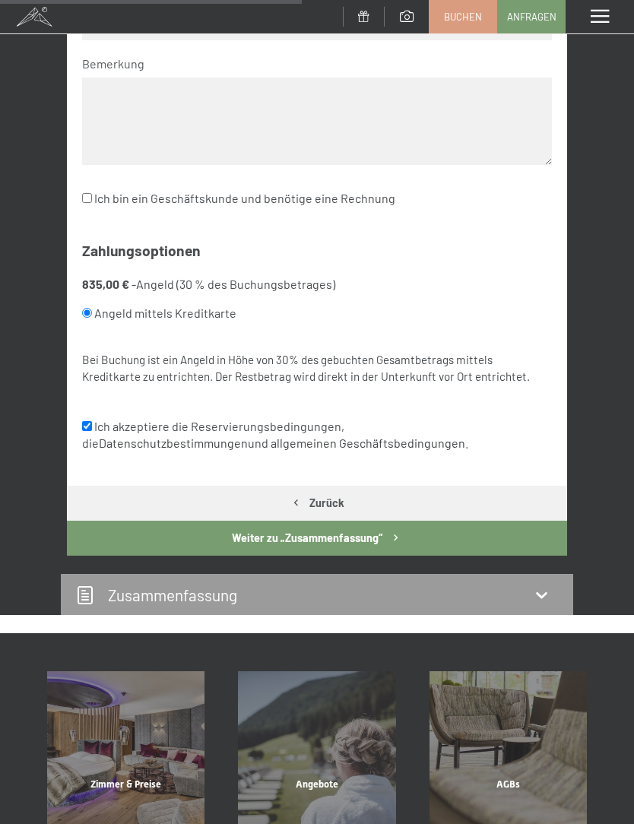
scroll to position [672, 0]
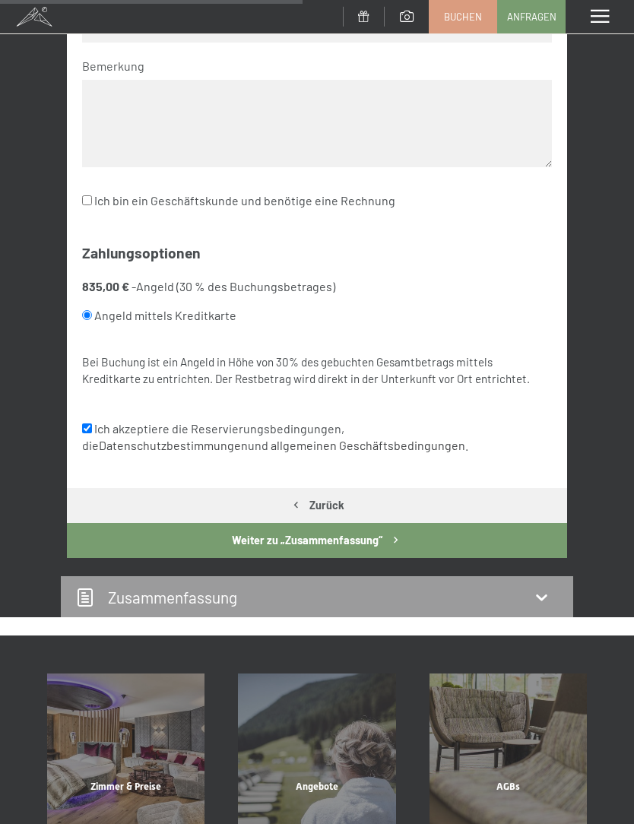
click at [338, 488] on button "Zurück" at bounding box center [317, 505] width 500 height 35
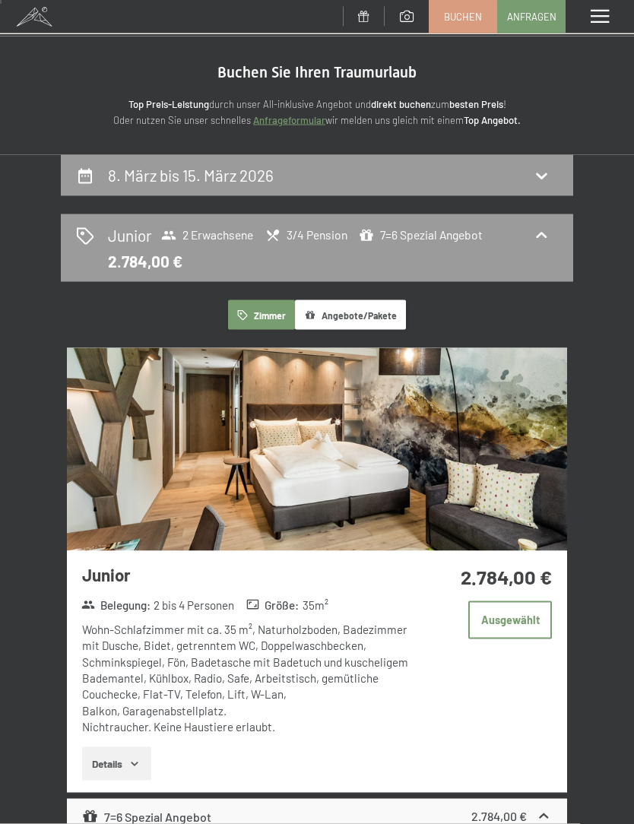
scroll to position [0, 0]
